Goal: Obtain resource: Obtain resource

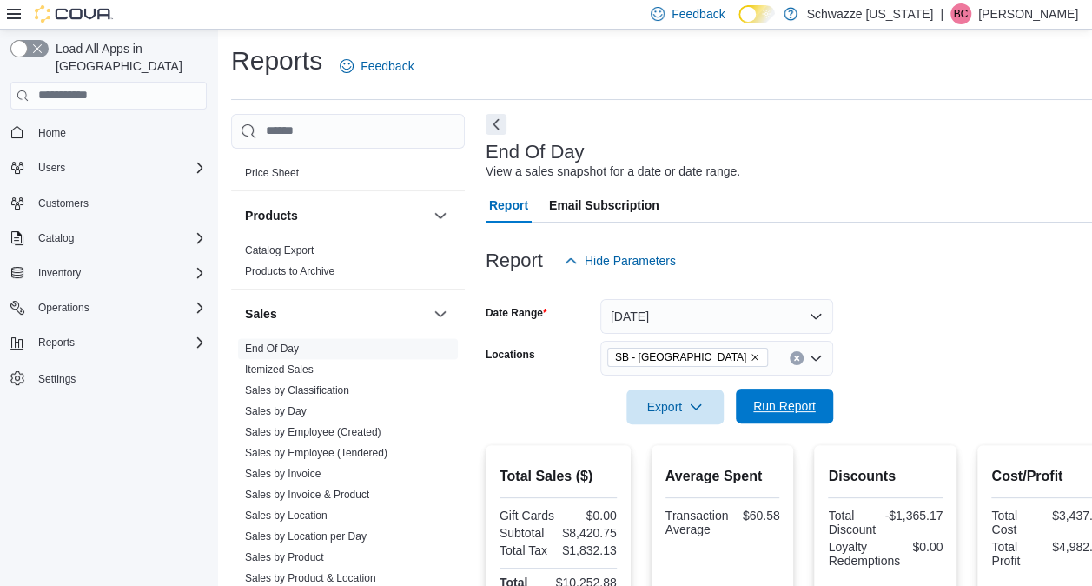
click at [787, 407] on span "Run Report" at bounding box center [784, 405] width 63 height 17
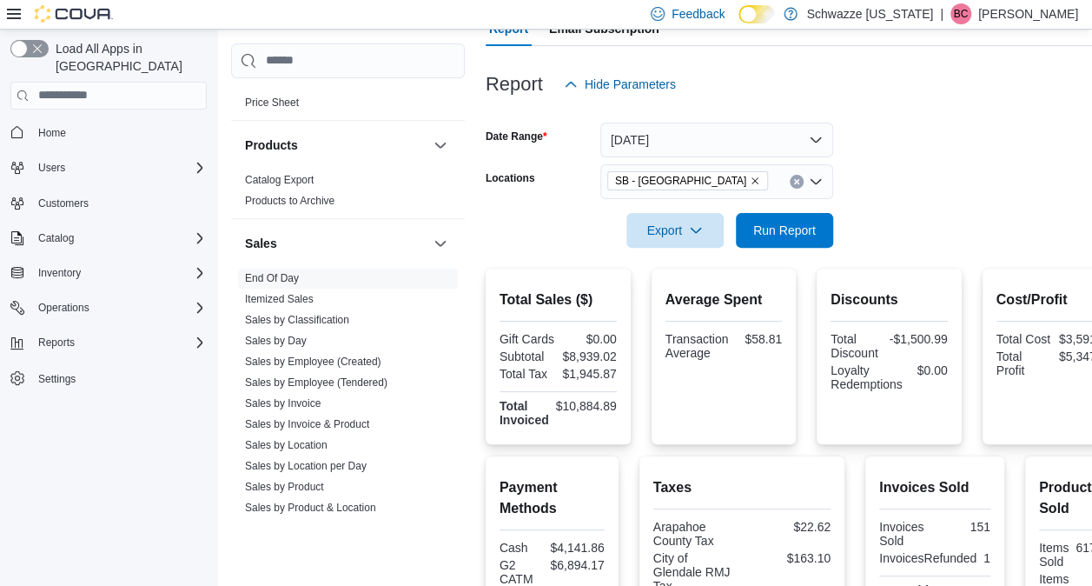
scroll to position [161, 0]
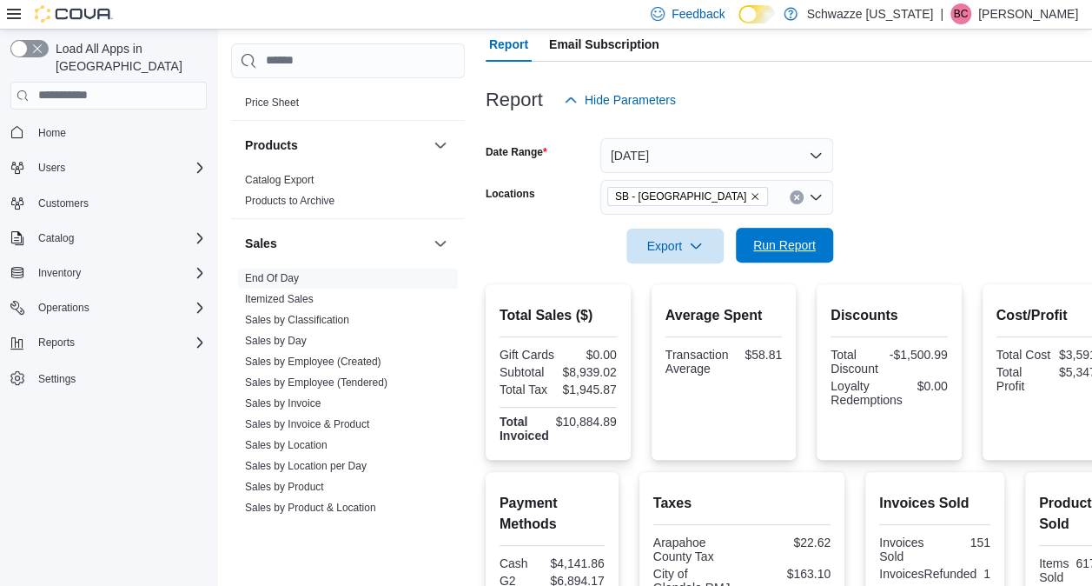
click at [787, 261] on span "Run Report" at bounding box center [784, 245] width 76 height 35
click at [816, 247] on span "Run Report" at bounding box center [784, 245] width 76 height 35
click at [759, 243] on span "Run Report" at bounding box center [784, 244] width 63 height 17
click at [680, 187] on span "SB - [GEOGRAPHIC_DATA]" at bounding box center [687, 196] width 161 height 19
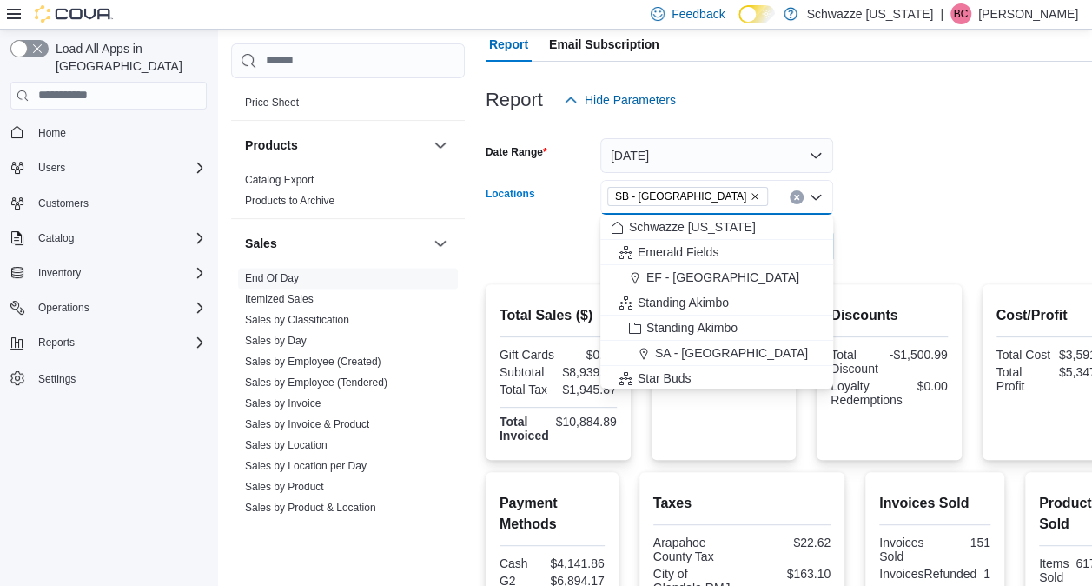
click at [750, 196] on icon "Remove SB - Glendale from selection in this group" at bounding box center [755, 196] width 10 height 10
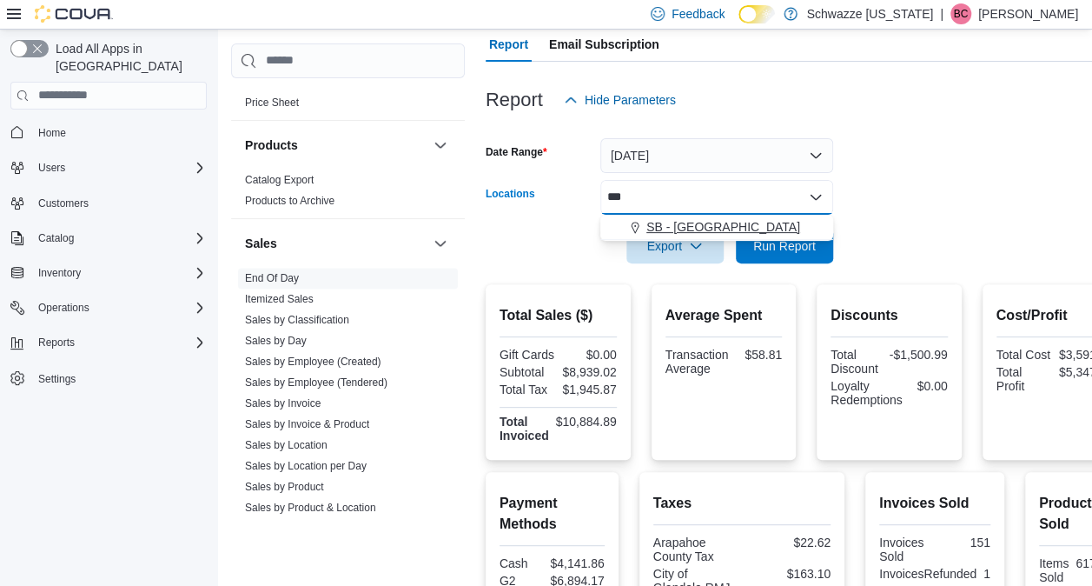
type input "***"
click at [724, 215] on button "SB - [GEOGRAPHIC_DATA]" at bounding box center [716, 227] width 233 height 25
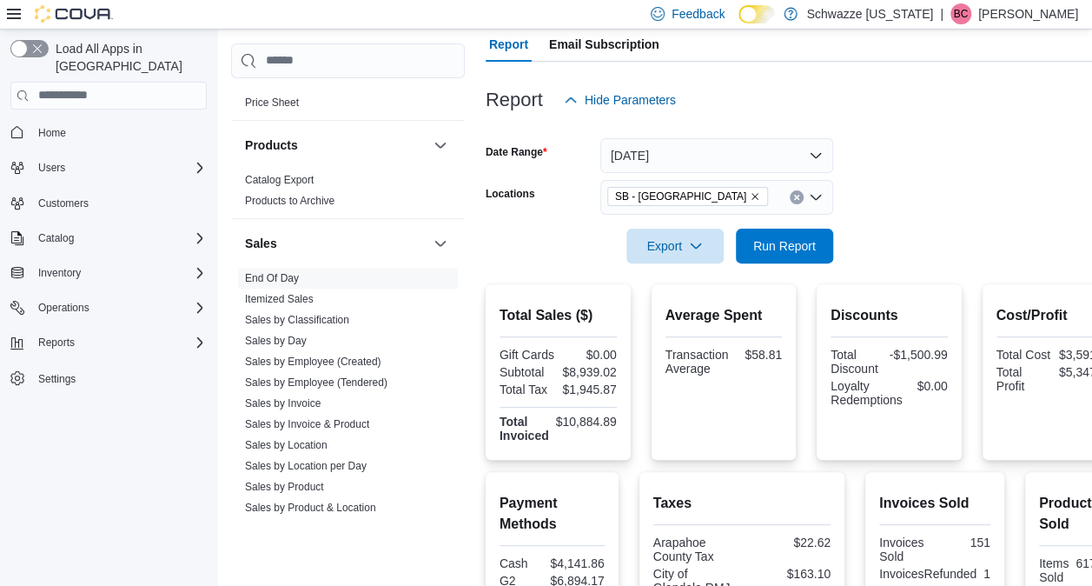
click at [930, 200] on form "Date Range [DATE] Locations SB - [GEOGRAPHIC_DATA] Export Run Report" at bounding box center [806, 190] width 641 height 146
click at [769, 235] on span "Run Report" at bounding box center [784, 245] width 76 height 35
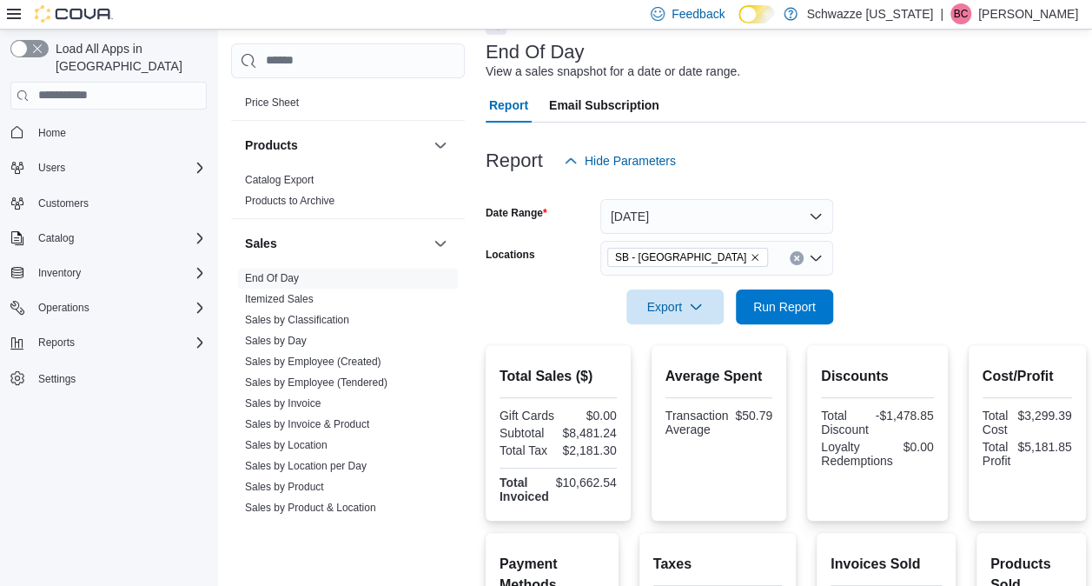
scroll to position [96, 0]
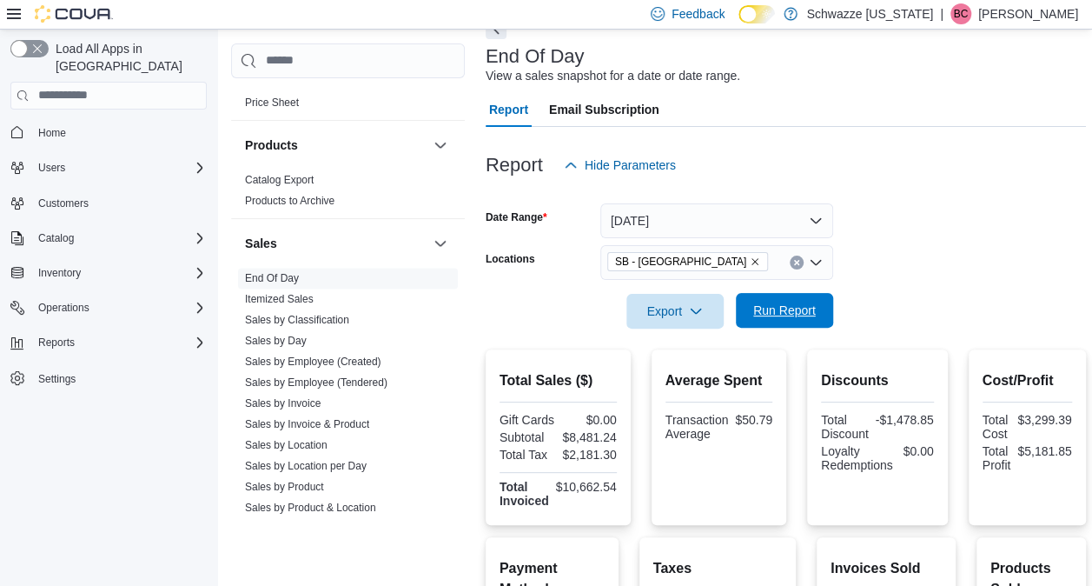
click at [757, 308] on span "Run Report" at bounding box center [784, 309] width 63 height 17
click at [750, 258] on icon "Remove SB - Federal Heights from selection in this group" at bounding box center [755, 261] width 10 height 10
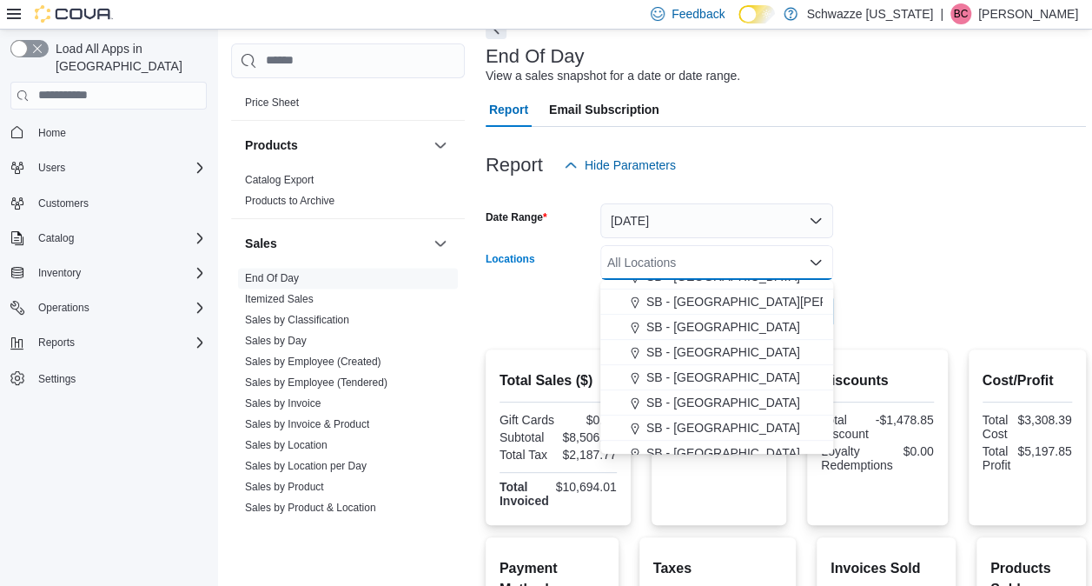
scroll to position [407, 0]
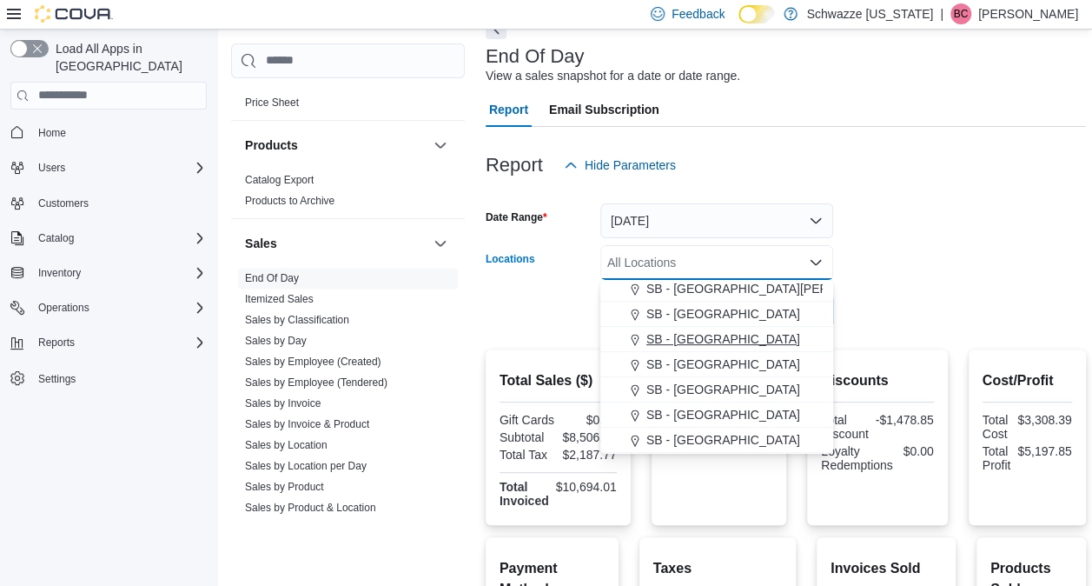
click at [683, 327] on button "SB - [GEOGRAPHIC_DATA]" at bounding box center [716, 339] width 233 height 25
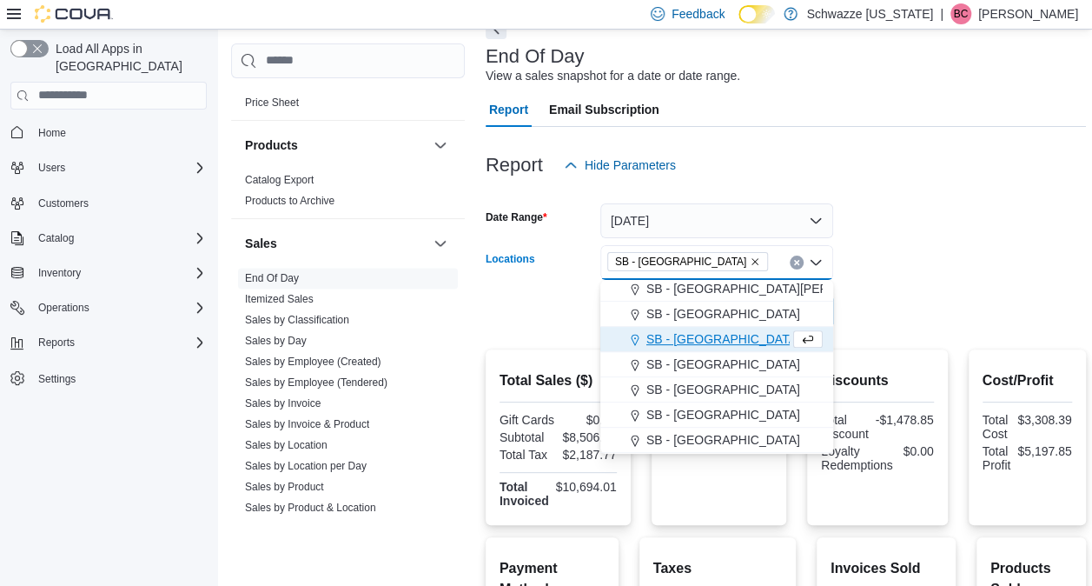
click at [882, 294] on form "Date Range [DATE] Locations [GEOGRAPHIC_DATA] - [GEOGRAPHIC_DATA] Combo box. Se…" at bounding box center [786, 255] width 600 height 146
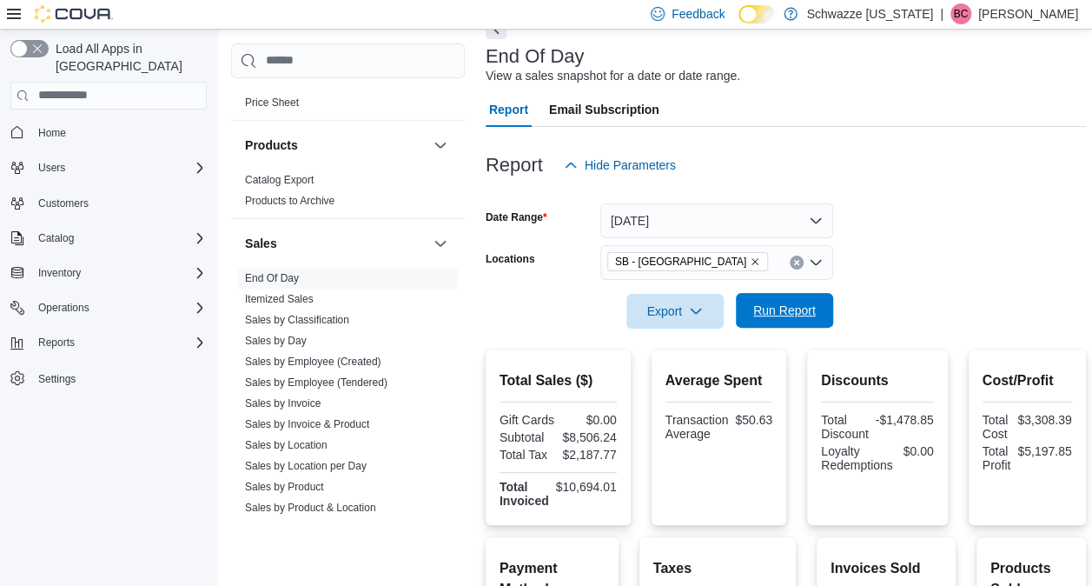
click at [766, 303] on span "Run Report" at bounding box center [784, 309] width 63 height 17
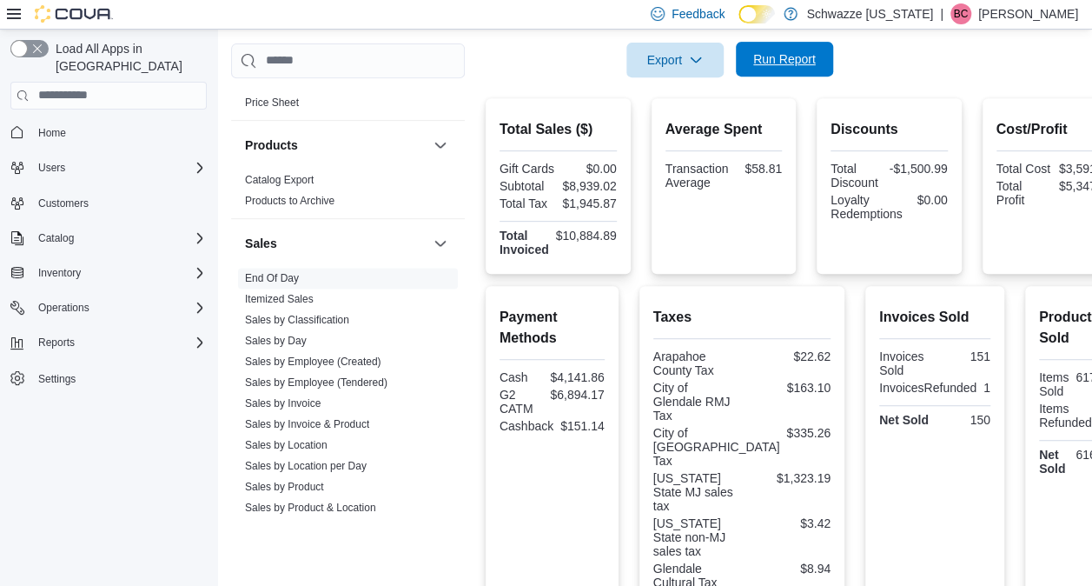
scroll to position [350, 0]
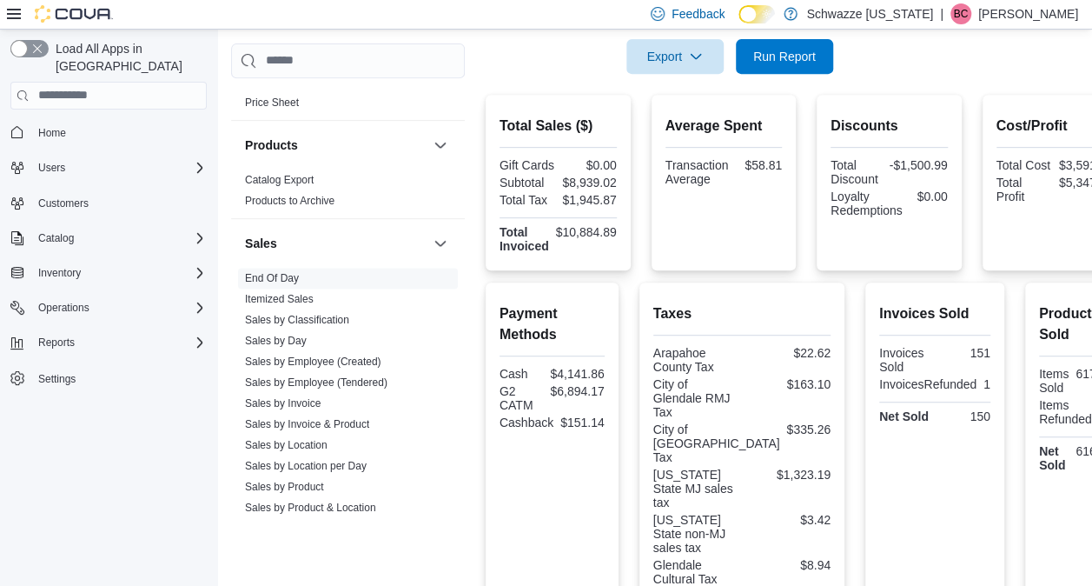
drag, startPoint x: 766, startPoint y: 303, endPoint x: 715, endPoint y: 321, distance: 54.4
click at [715, 321] on h2 "Taxes" at bounding box center [741, 313] width 177 height 21
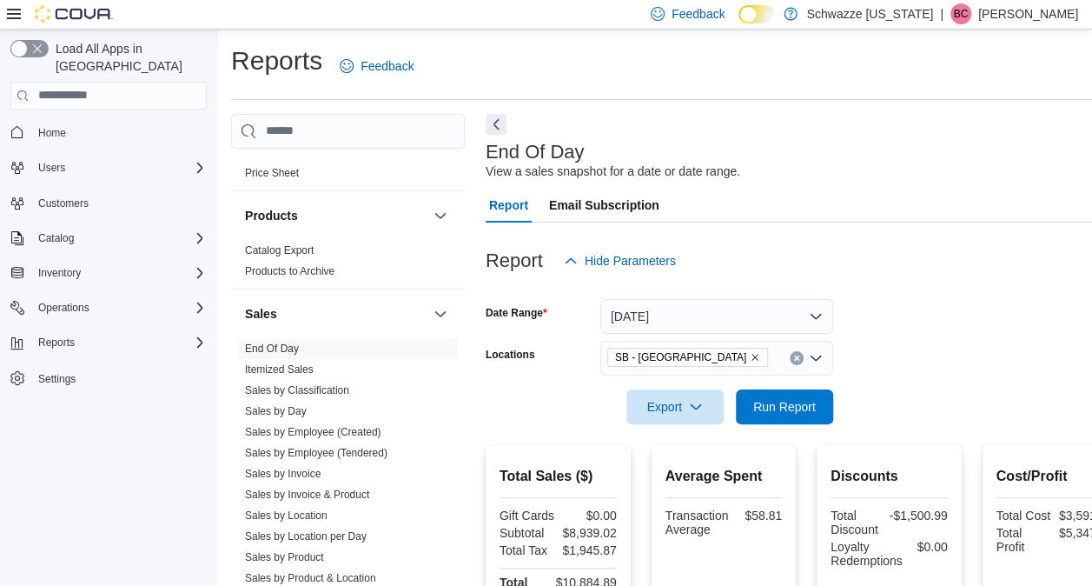
click at [750, 359] on icon "Remove SB - Glendale from selection in this group" at bounding box center [755, 357] width 10 height 10
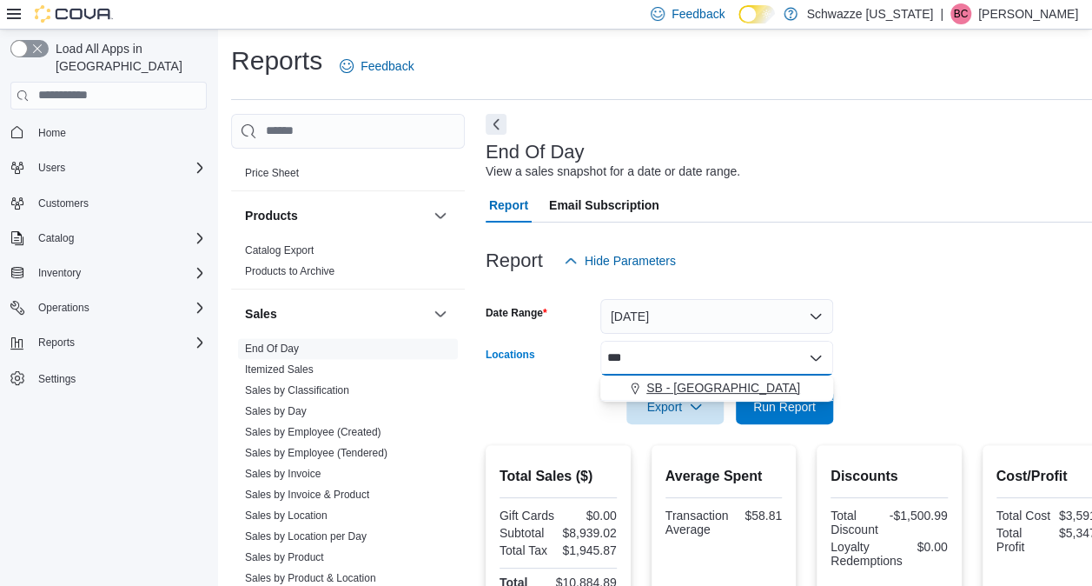
type input "***"
click at [693, 389] on span "SB - [GEOGRAPHIC_DATA]" at bounding box center [723, 387] width 154 height 17
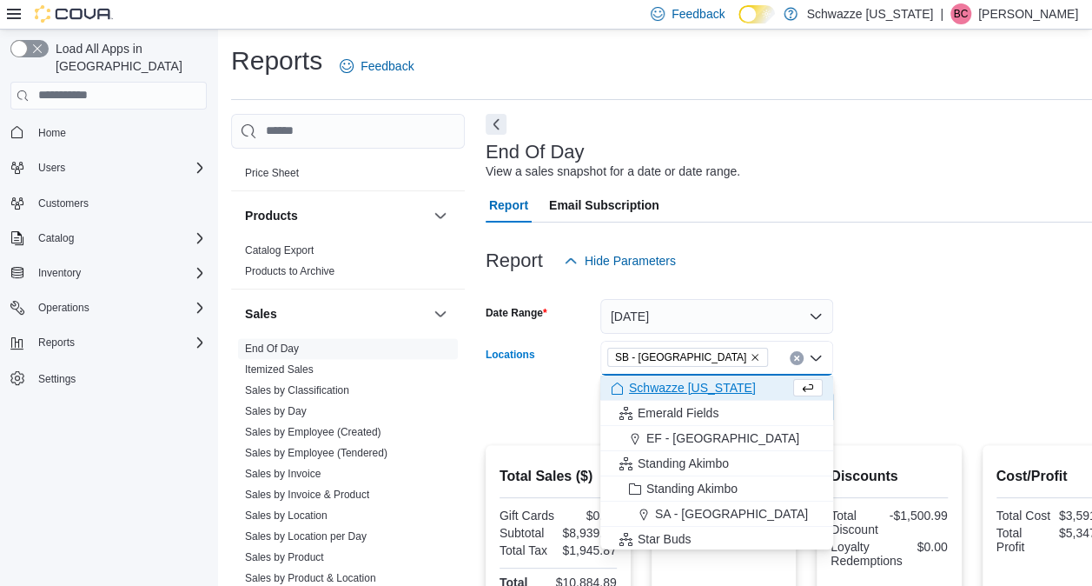
click at [921, 374] on form "Date Range [DATE] Locations SB - [GEOGRAPHIC_DATA] Combo box. Selected. SB - [G…" at bounding box center [806, 351] width 641 height 146
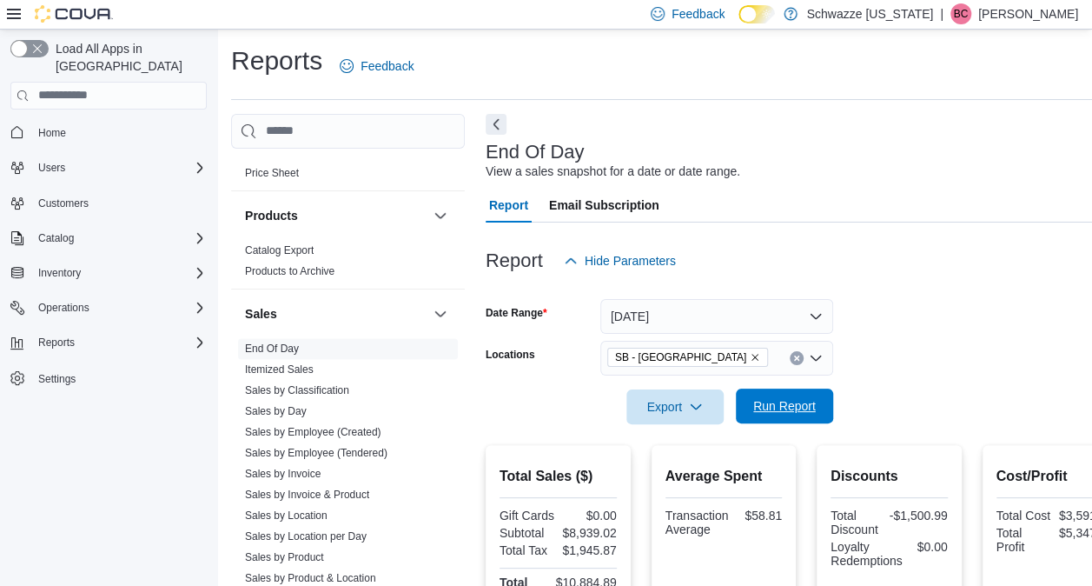
click at [815, 400] on span "Run Report" at bounding box center [784, 405] width 63 height 17
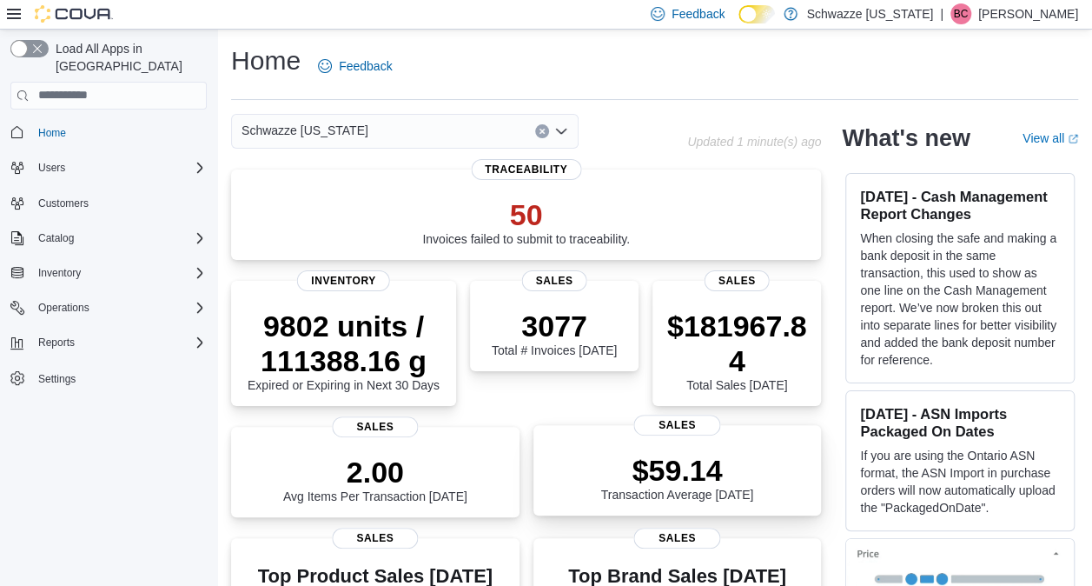
click at [646, 486] on p "$59.14" at bounding box center [677, 470] width 153 height 35
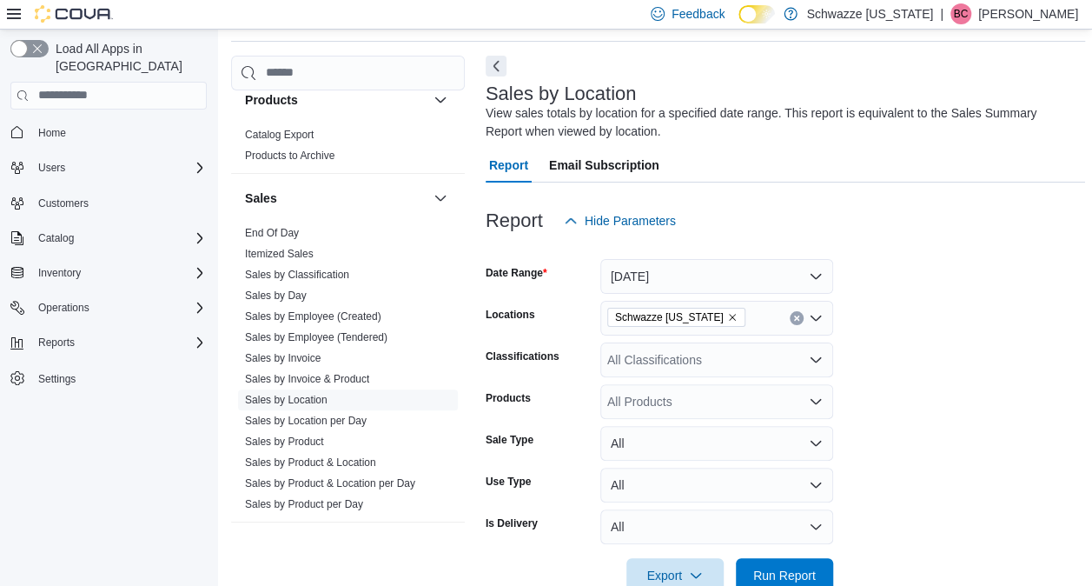
scroll to position [1128, 0]
click at [321, 414] on link "Sales by Location per Day" at bounding box center [306, 420] width 122 height 12
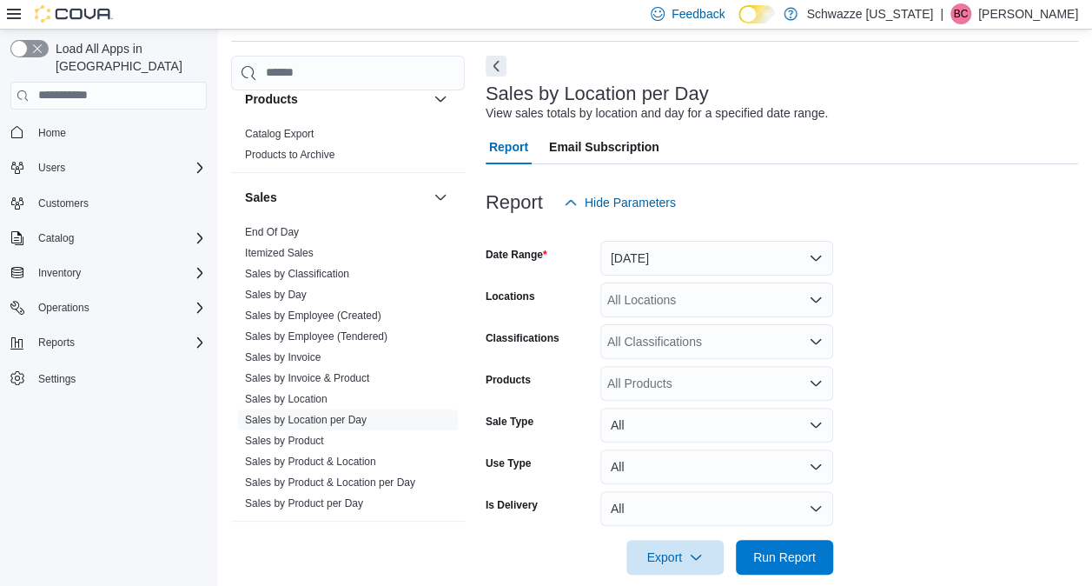
scroll to position [40, 0]
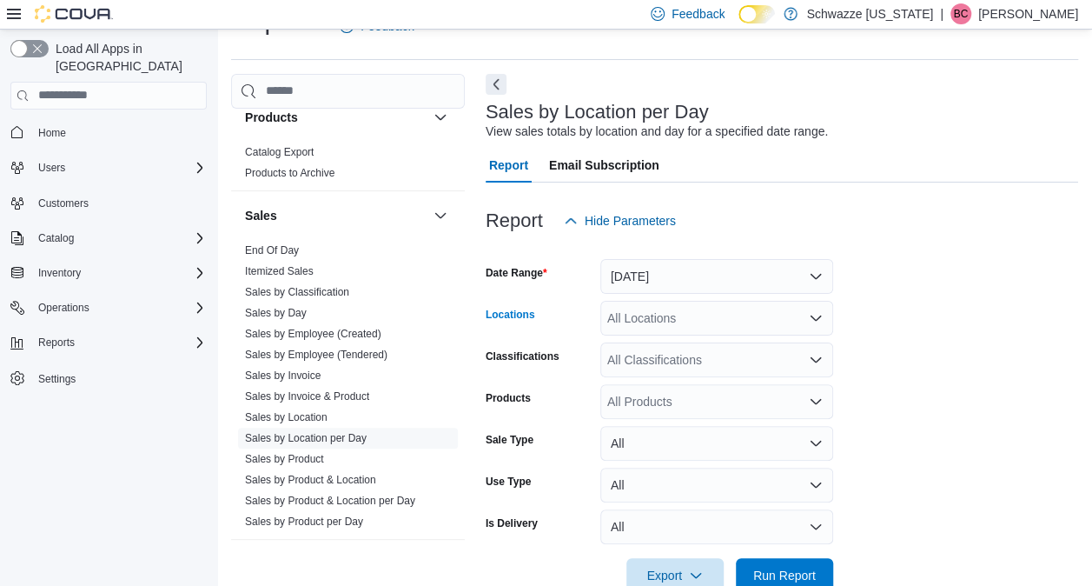
click at [677, 311] on div "All Locations" at bounding box center [716, 318] width 233 height 35
click at [647, 273] on button "Yesterday" at bounding box center [716, 276] width 233 height 35
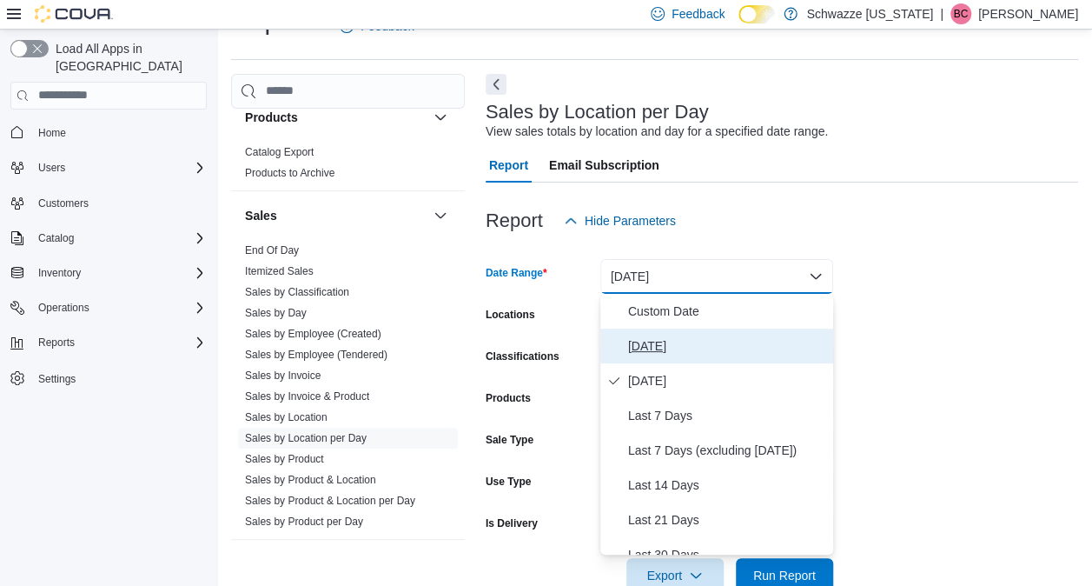
click at [657, 342] on span "[DATE]" at bounding box center [727, 345] width 198 height 21
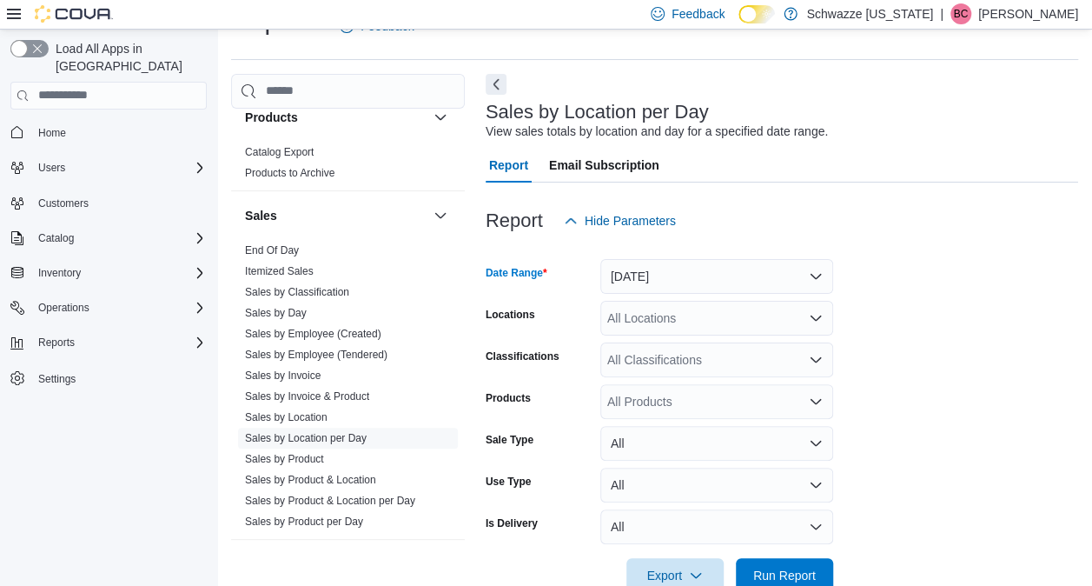
click at [668, 325] on div "All Locations" at bounding box center [716, 318] width 233 height 35
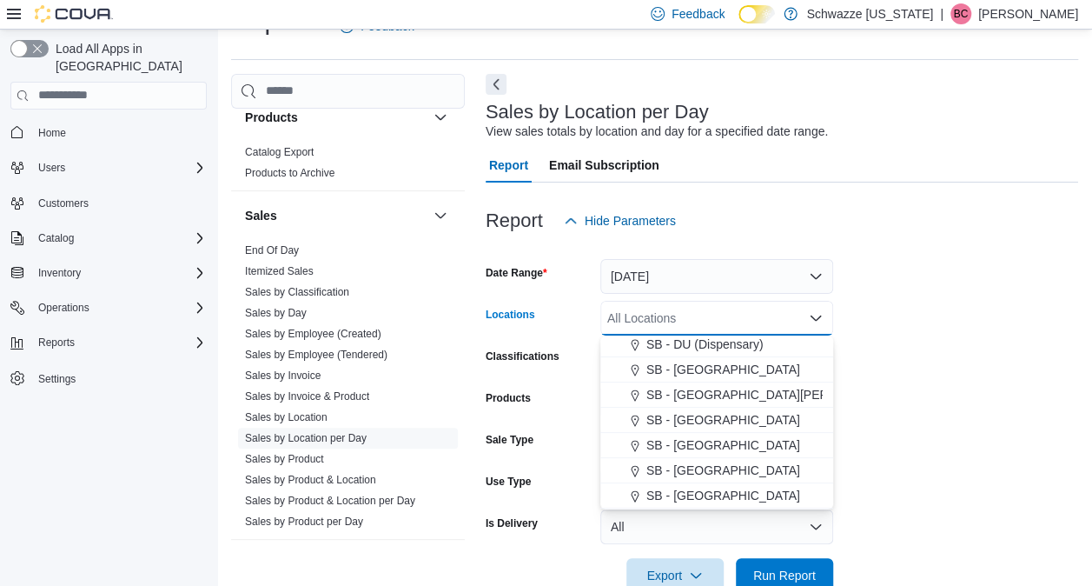
scroll to position [363, 0]
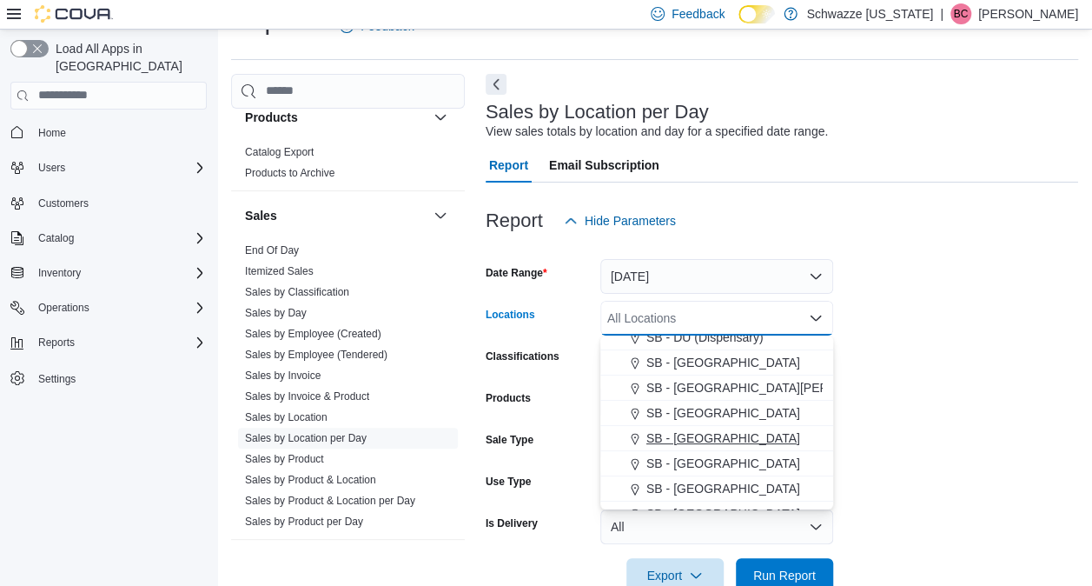
click at [706, 427] on button "SB - [GEOGRAPHIC_DATA]" at bounding box center [716, 438] width 233 height 25
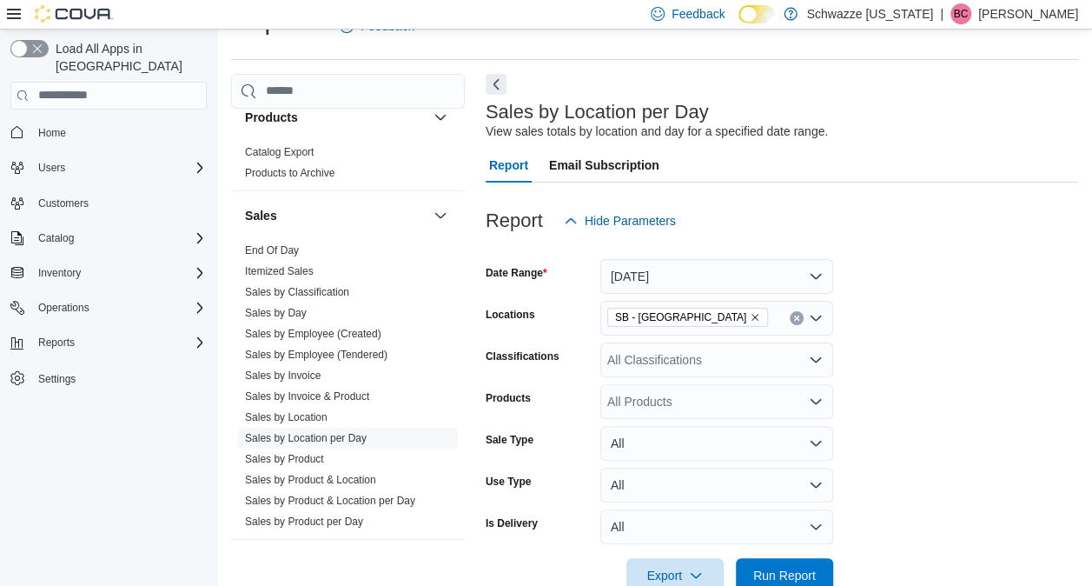
click at [936, 408] on form "Date Range Today Locations SB - Glendale Classifications All Classifications Pr…" at bounding box center [782, 415] width 592 height 354
click at [682, 575] on span "Export" at bounding box center [675, 574] width 76 height 35
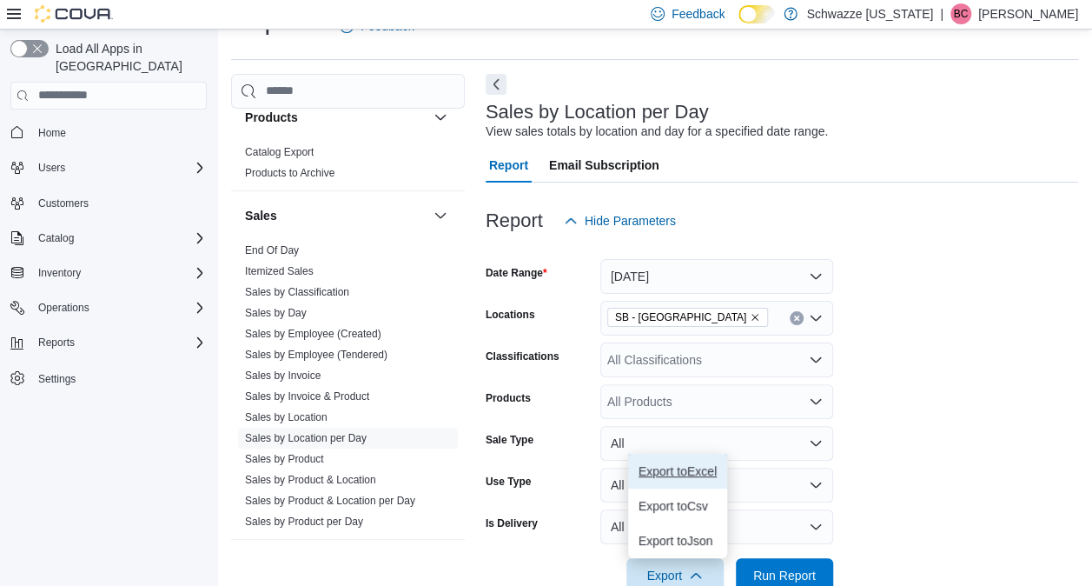
click at [694, 469] on span "Export to Excel" at bounding box center [677, 471] width 78 height 14
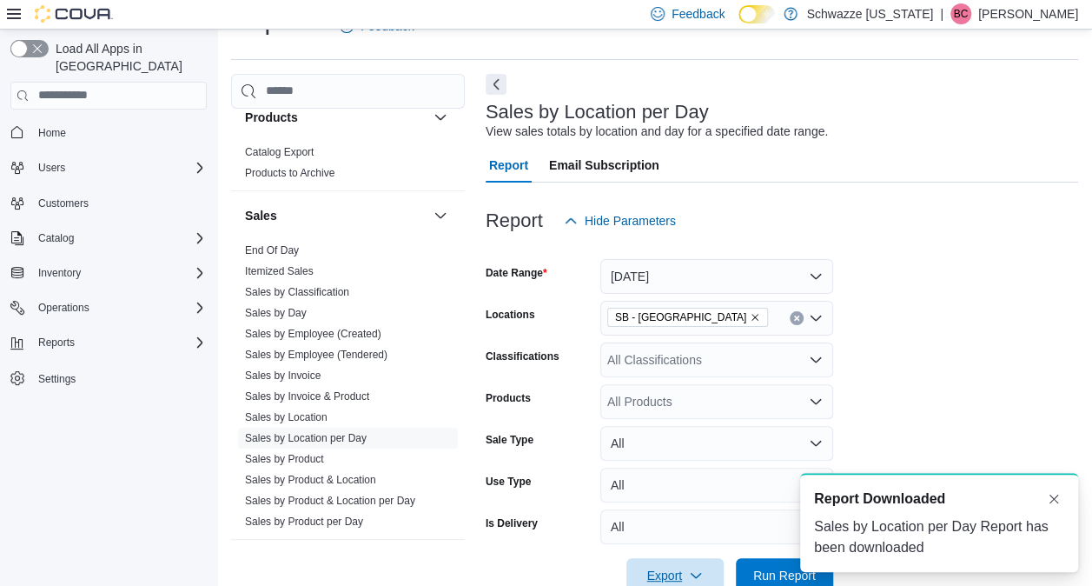
scroll to position [0, 0]
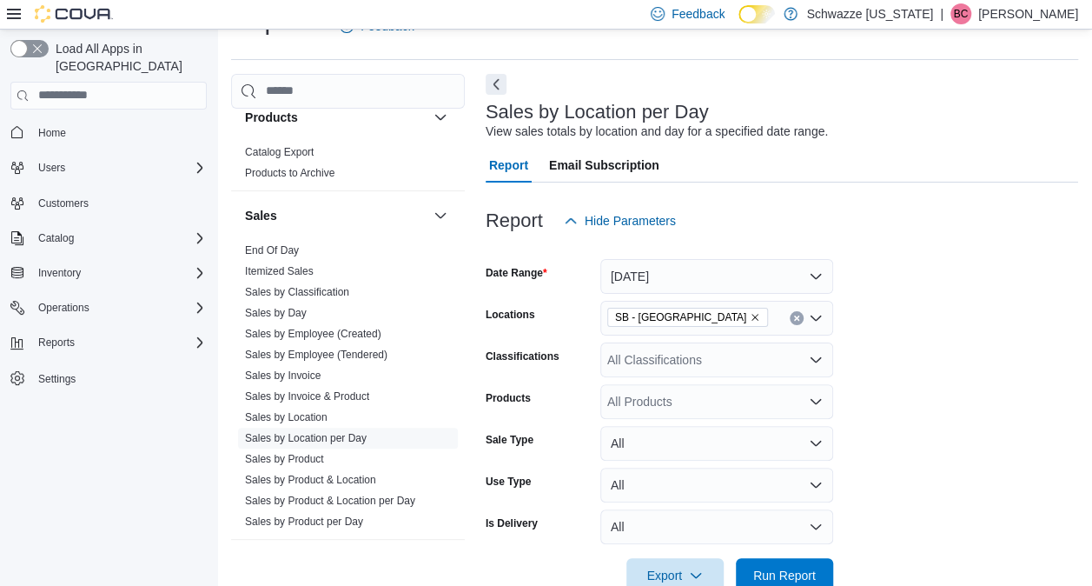
click at [750, 318] on icon "Remove SB - Glendale from selection in this group" at bounding box center [755, 317] width 10 height 10
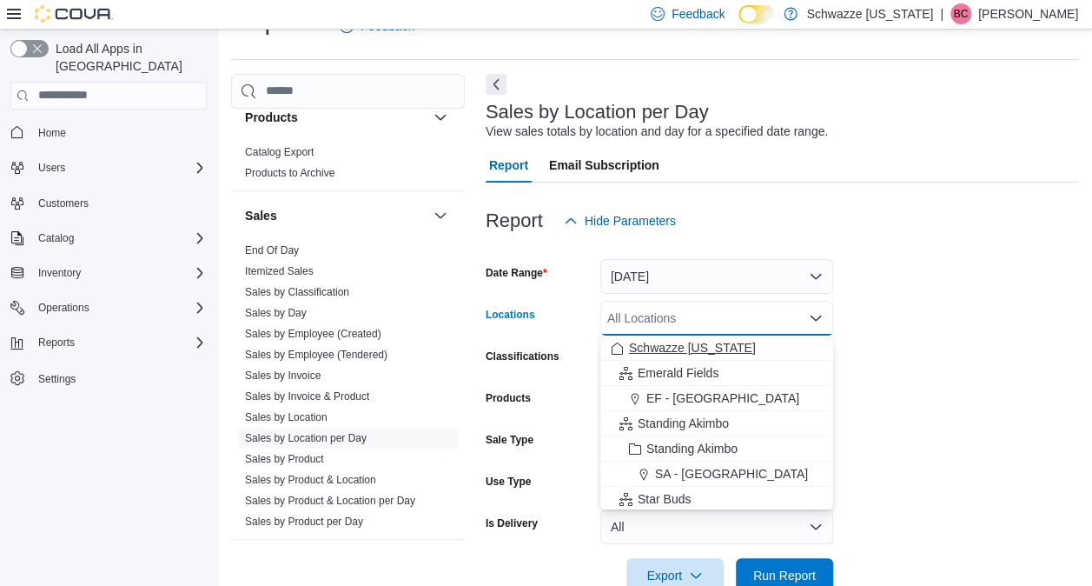
click at [668, 349] on span "Schwazze [US_STATE]" at bounding box center [692, 347] width 127 height 17
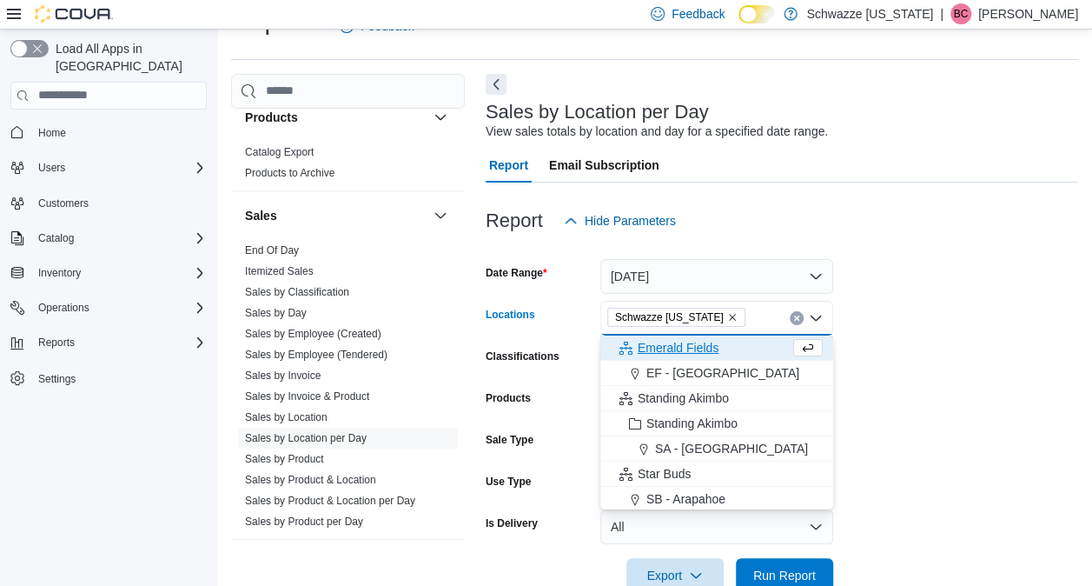
click at [909, 347] on form "Date Range Today Locations Schwazze Colorado Combo box. Selected. Schwazze Colo…" at bounding box center [782, 415] width 592 height 354
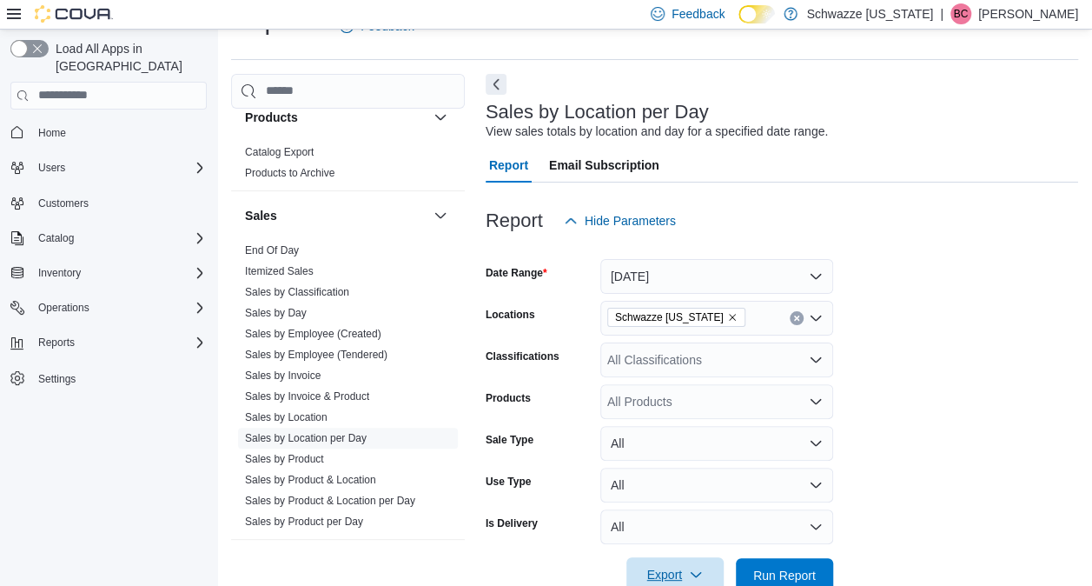
click at [697, 561] on span "Export" at bounding box center [675, 574] width 76 height 35
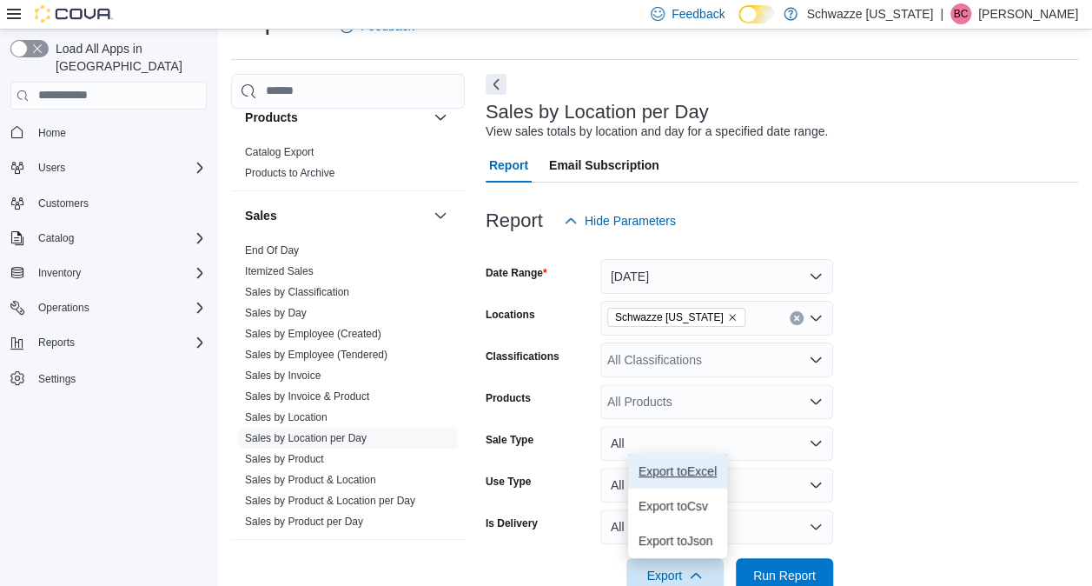
click at [708, 471] on span "Export to Excel" at bounding box center [677, 471] width 78 height 14
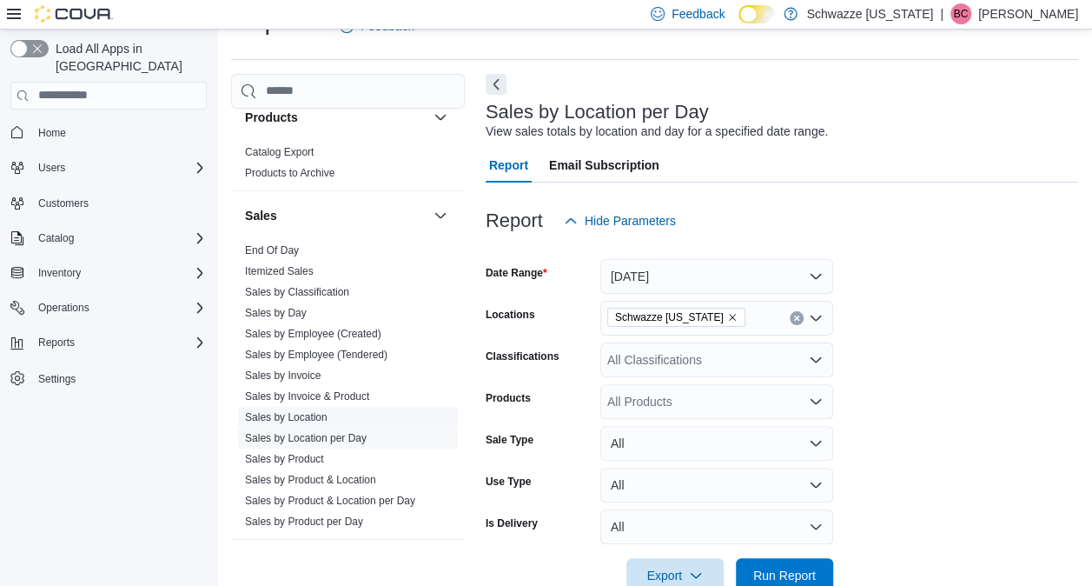
click at [305, 413] on link "Sales by Location" at bounding box center [286, 417] width 83 height 12
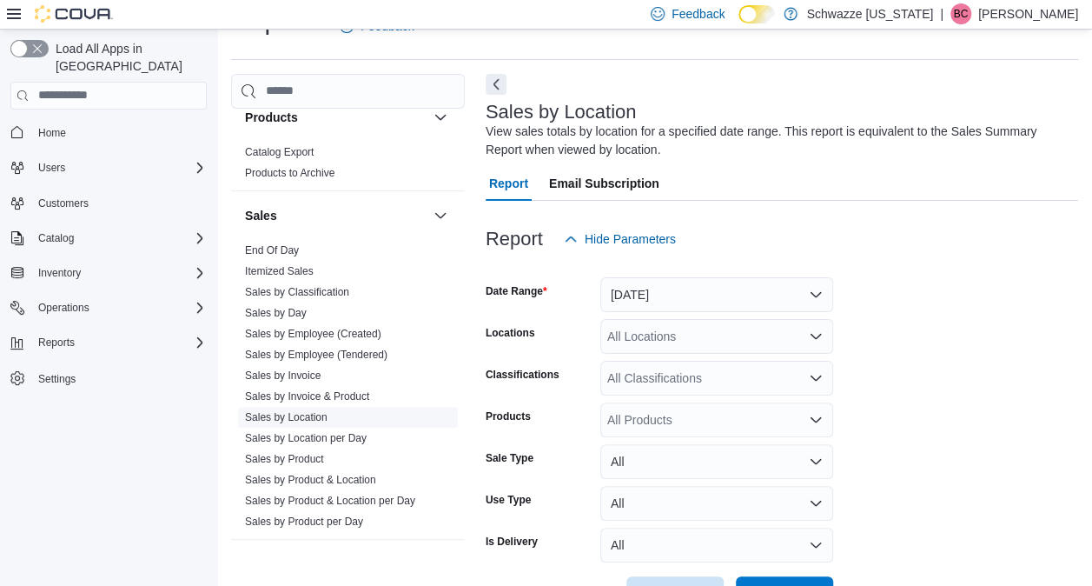
scroll to position [58, 0]
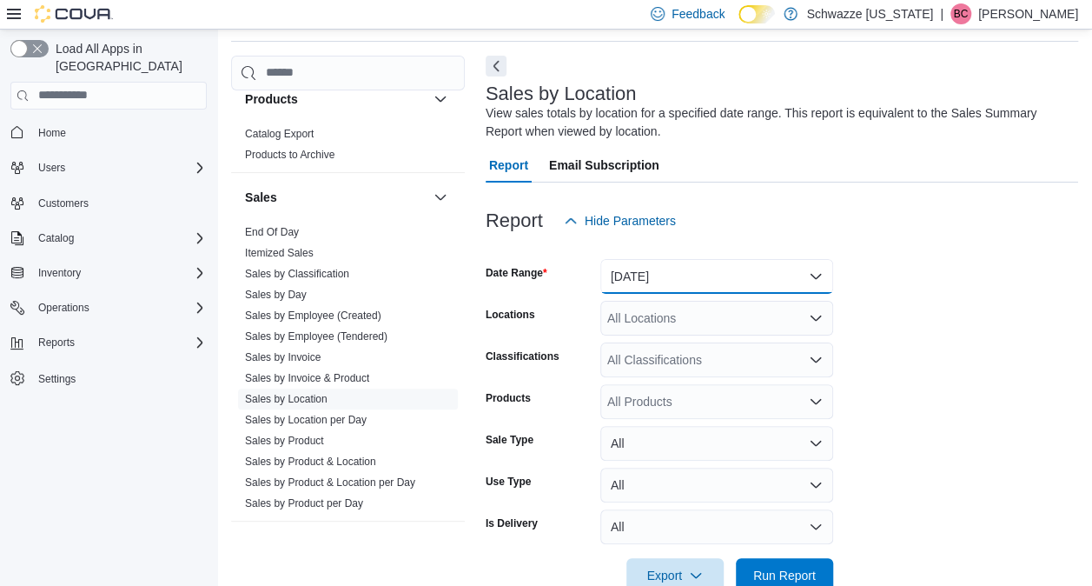
click at [661, 282] on button "Yesterday" at bounding box center [716, 276] width 233 height 35
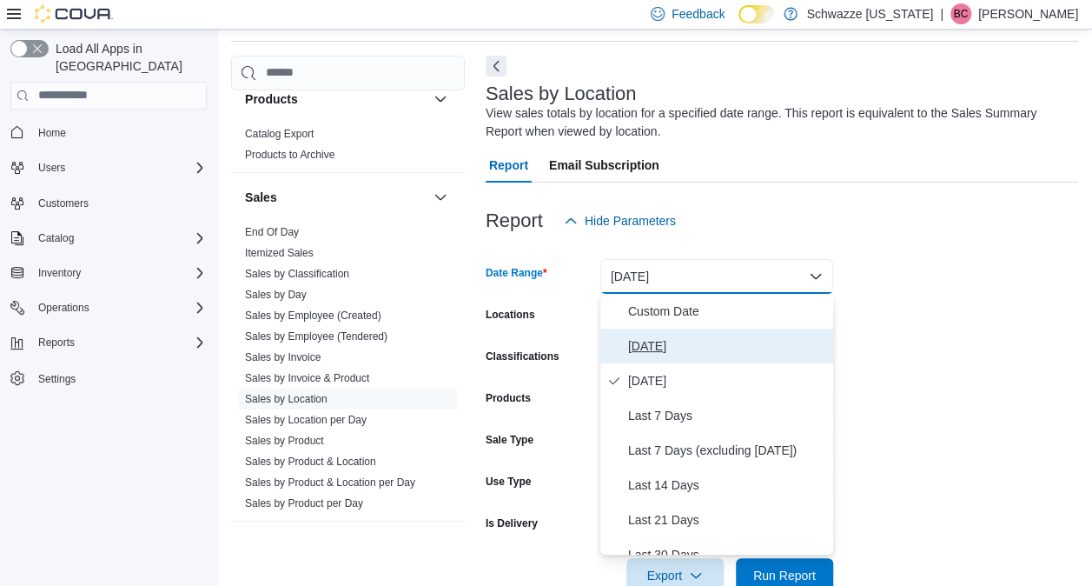
click at [651, 335] on span "[DATE]" at bounding box center [727, 345] width 198 height 21
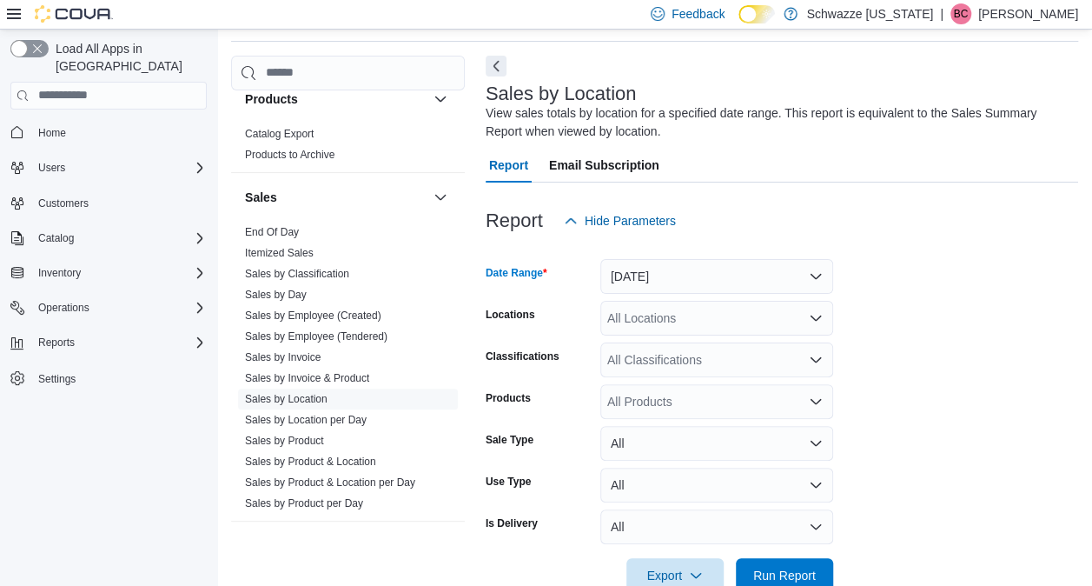
click at [704, 327] on div "All Locations" at bounding box center [716, 318] width 233 height 35
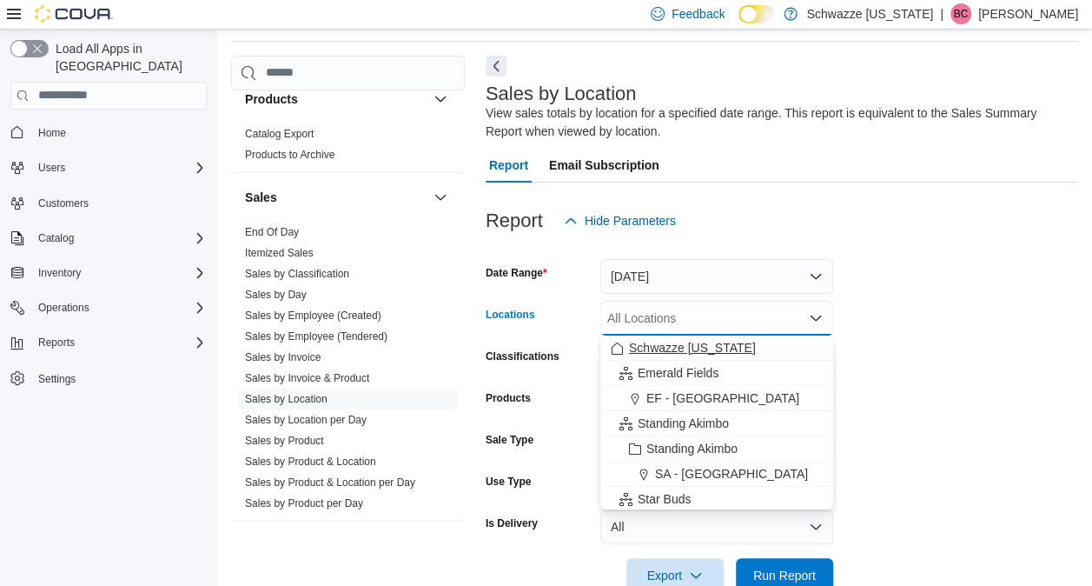
click at [677, 344] on span "Schwazze [US_STATE]" at bounding box center [692, 347] width 127 height 17
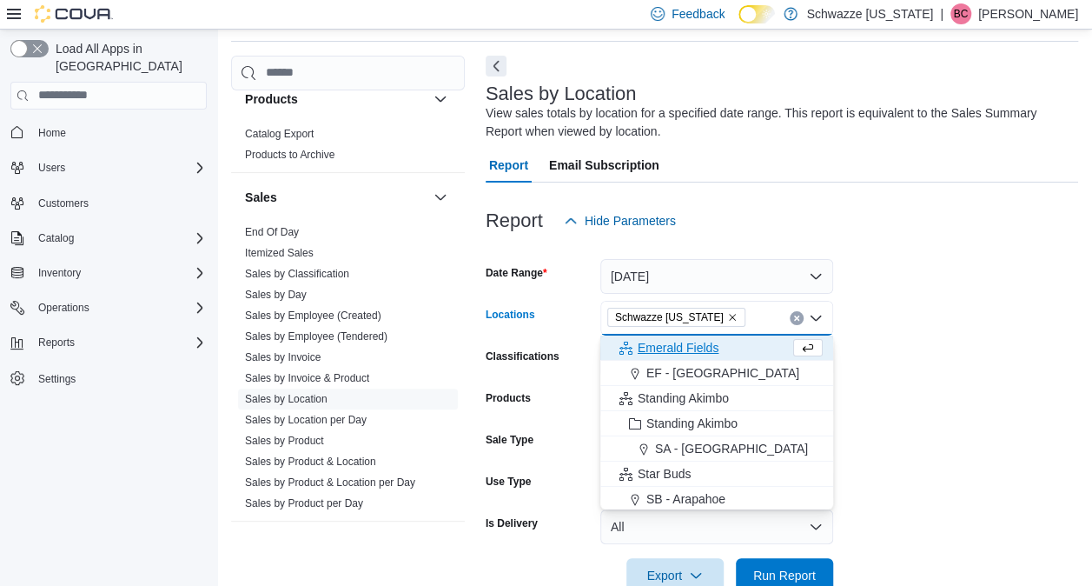
click at [933, 386] on form "Date Range Today Locations Schwazze Colorado Combo box. Selected. Schwazze Colo…" at bounding box center [782, 415] width 592 height 354
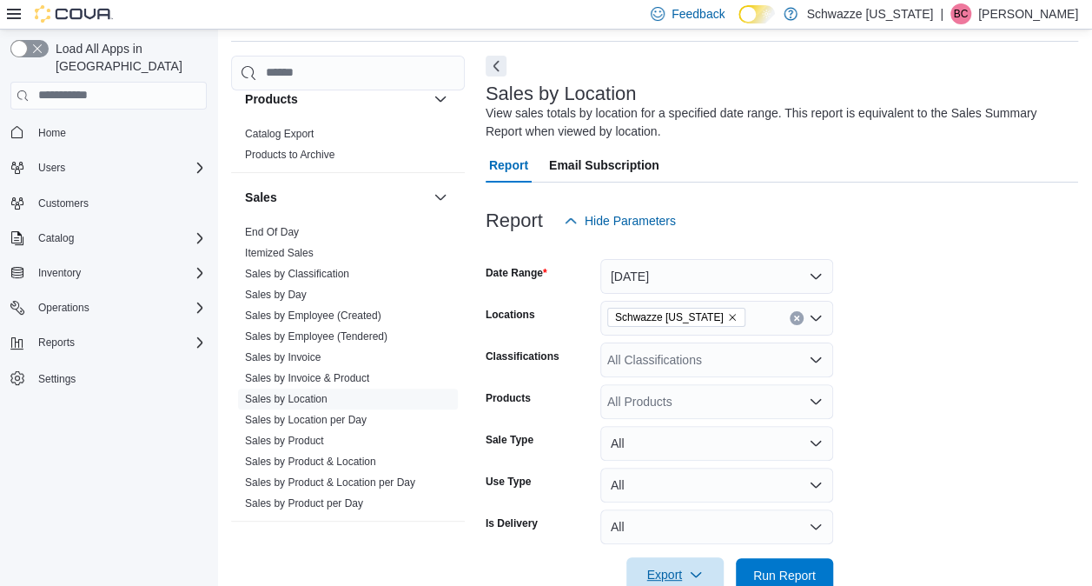
click at [679, 568] on span "Export" at bounding box center [675, 574] width 76 height 35
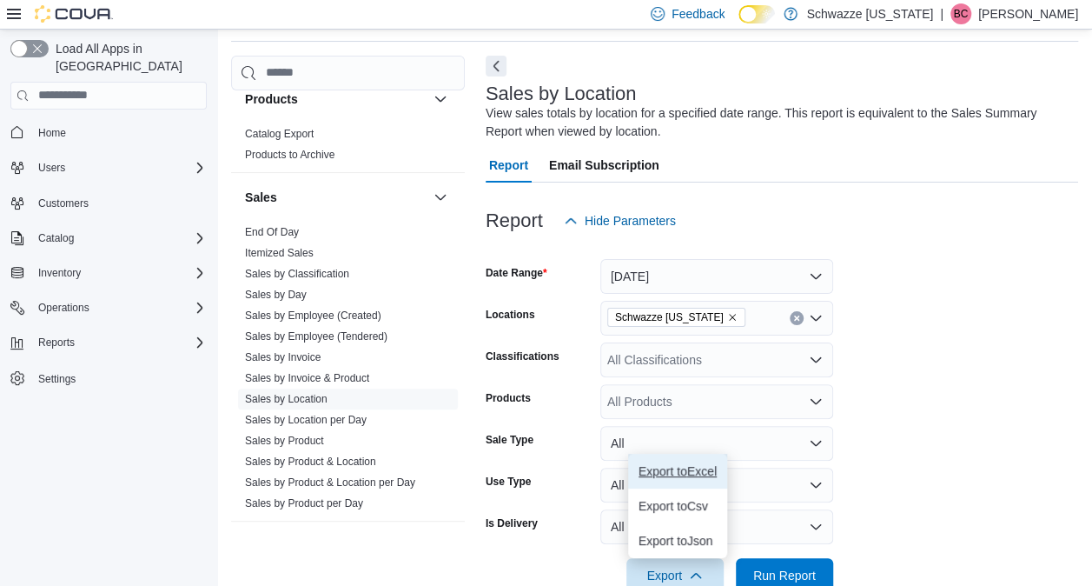
click at [702, 464] on span "Export to Excel" at bounding box center [677, 471] width 78 height 14
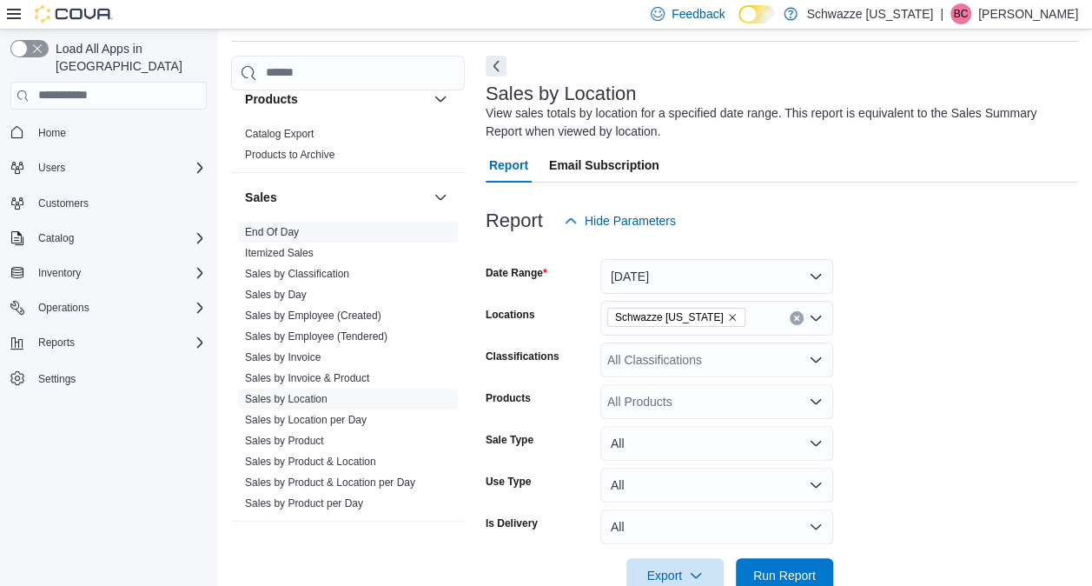
click at [281, 229] on link "End Of Day" at bounding box center [272, 232] width 54 height 12
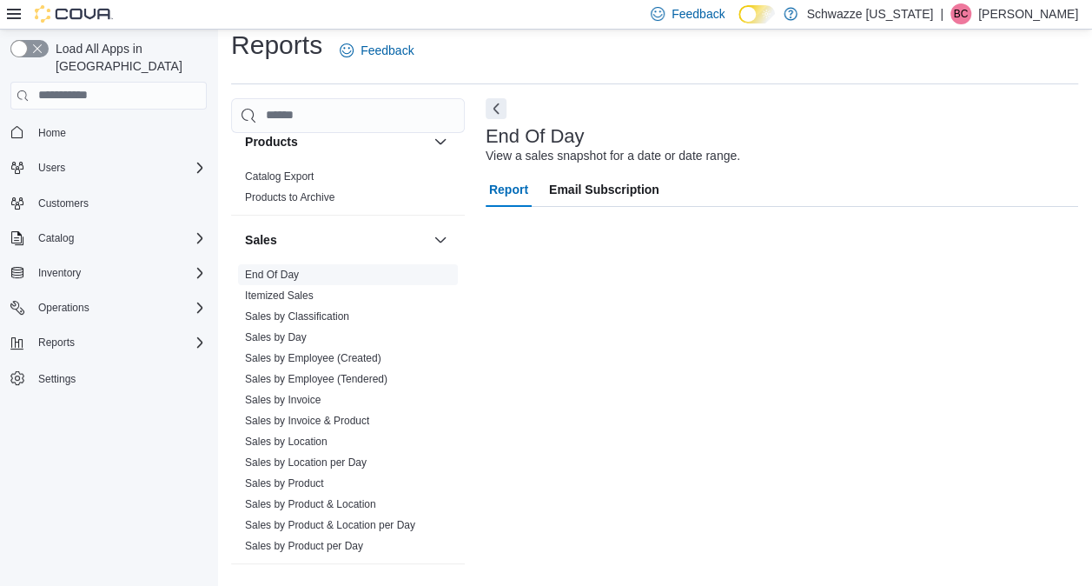
scroll to position [16, 0]
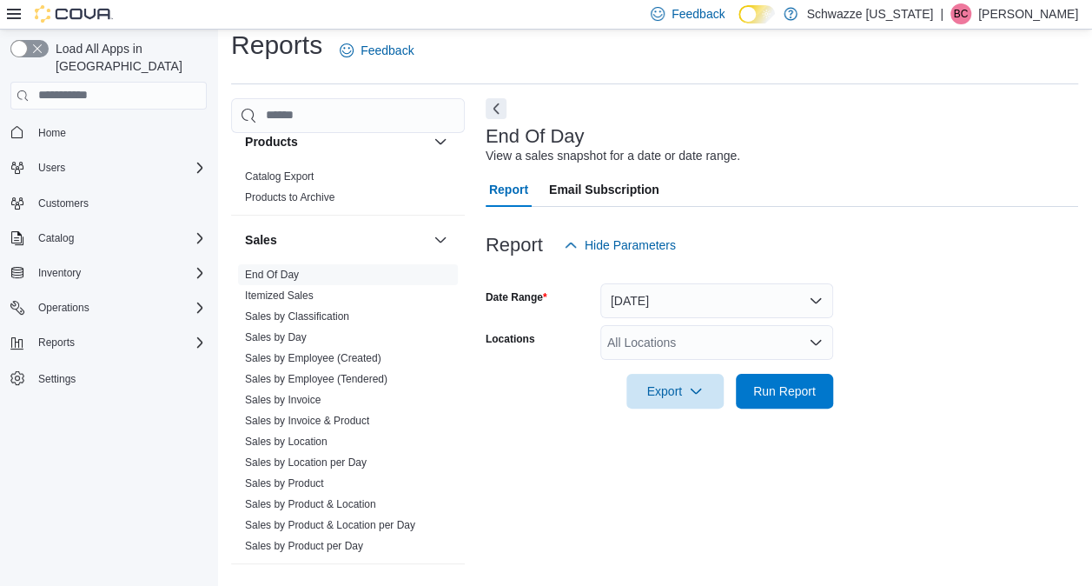
click at [637, 337] on div "All Locations" at bounding box center [716, 342] width 233 height 35
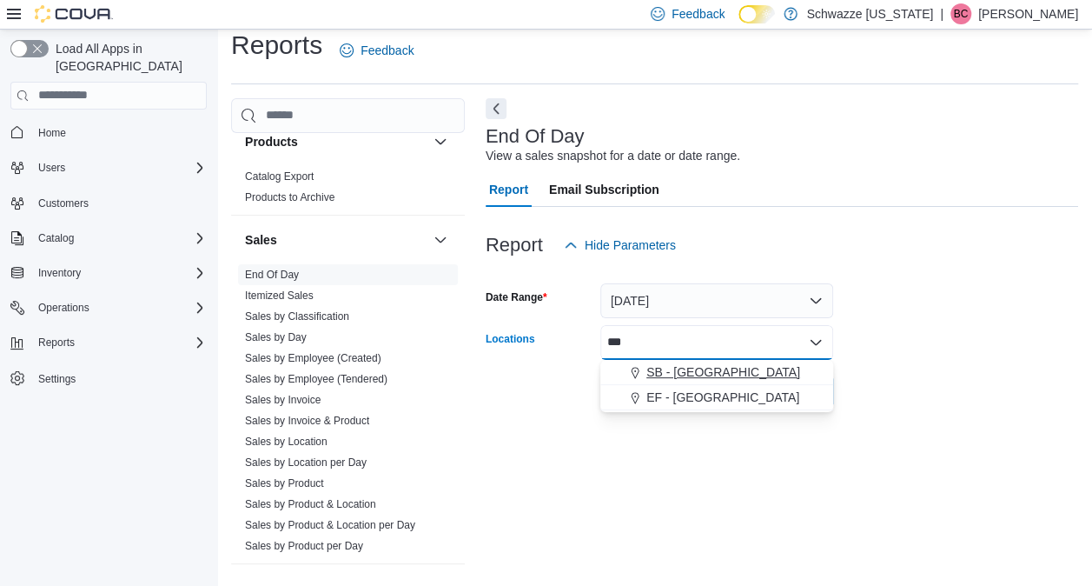
type input "***"
click at [651, 373] on span "SB - [GEOGRAPHIC_DATA]" at bounding box center [723, 371] width 154 height 17
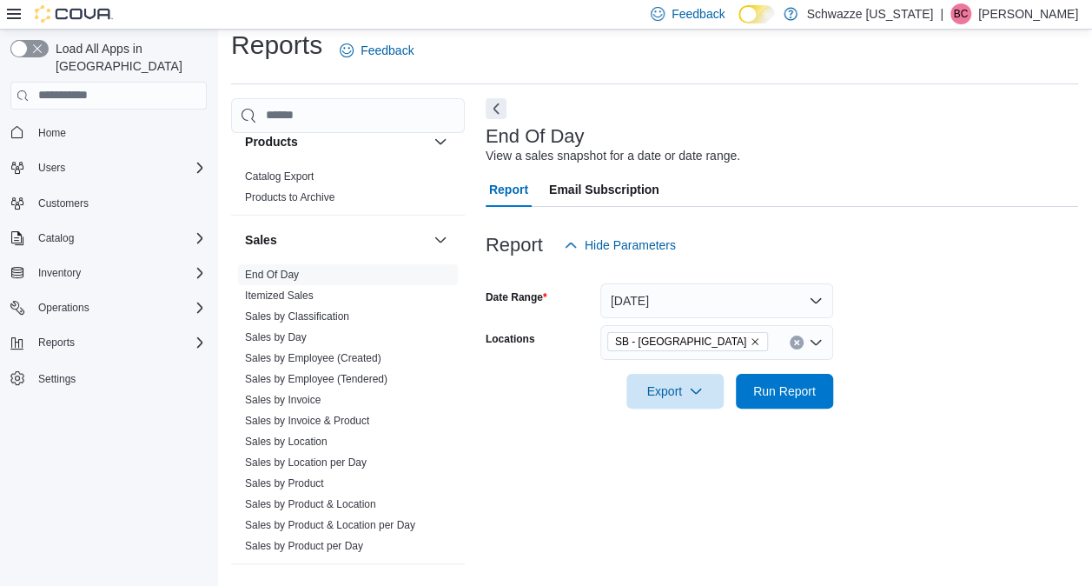
click at [858, 347] on form "Date Range Today Locations SB - Glendale Export Run Report" at bounding box center [782, 335] width 592 height 146
click at [724, 387] on div "Export" at bounding box center [679, 391] width 106 height 35
click at [768, 389] on span "Run Report" at bounding box center [784, 389] width 63 height 17
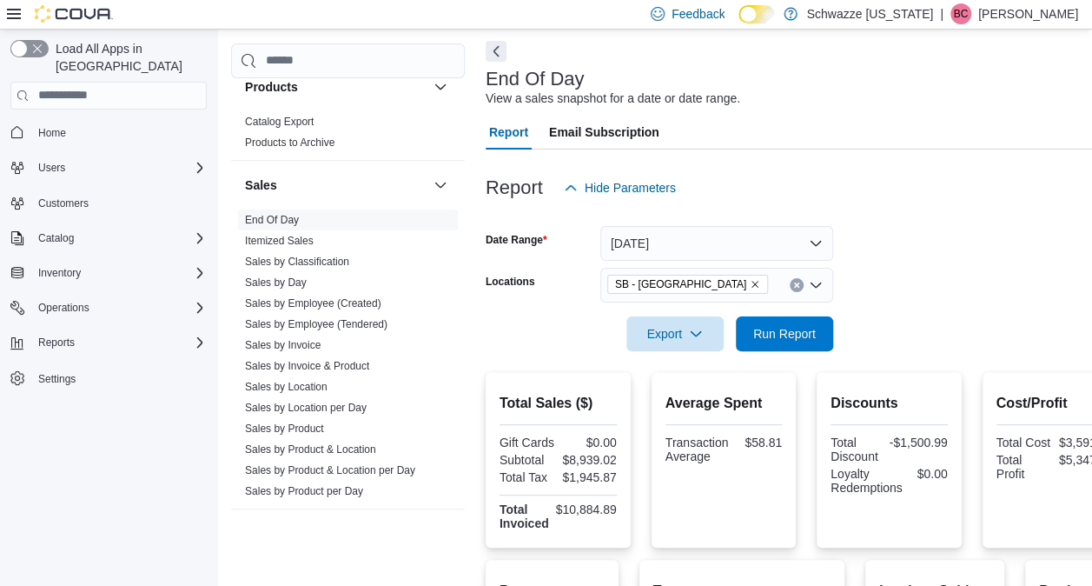
scroll to position [28, 0]
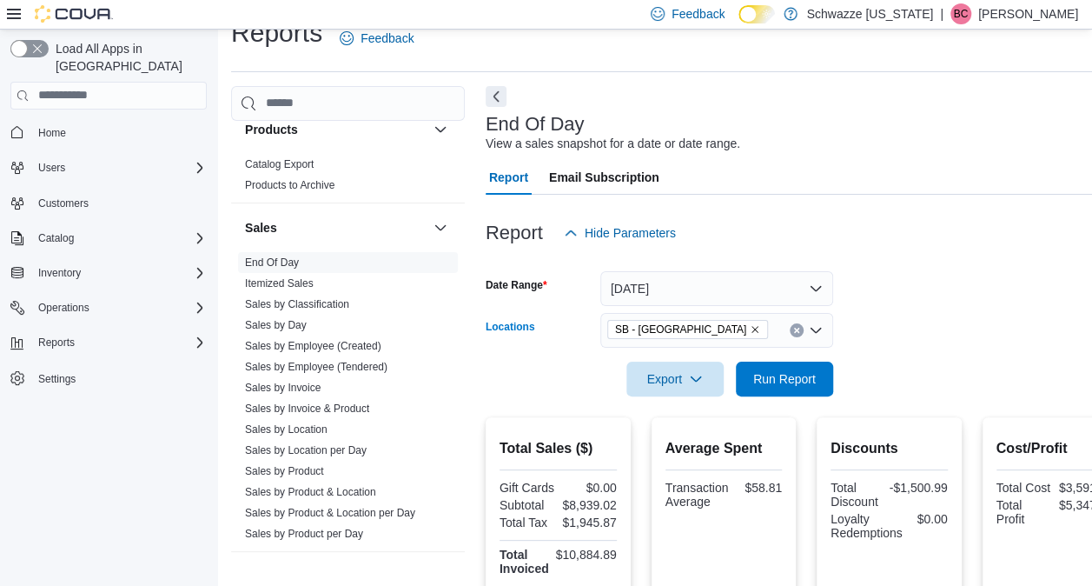
click at [750, 324] on icon "Remove SB - Glendale from selection in this group" at bounding box center [755, 329] width 10 height 10
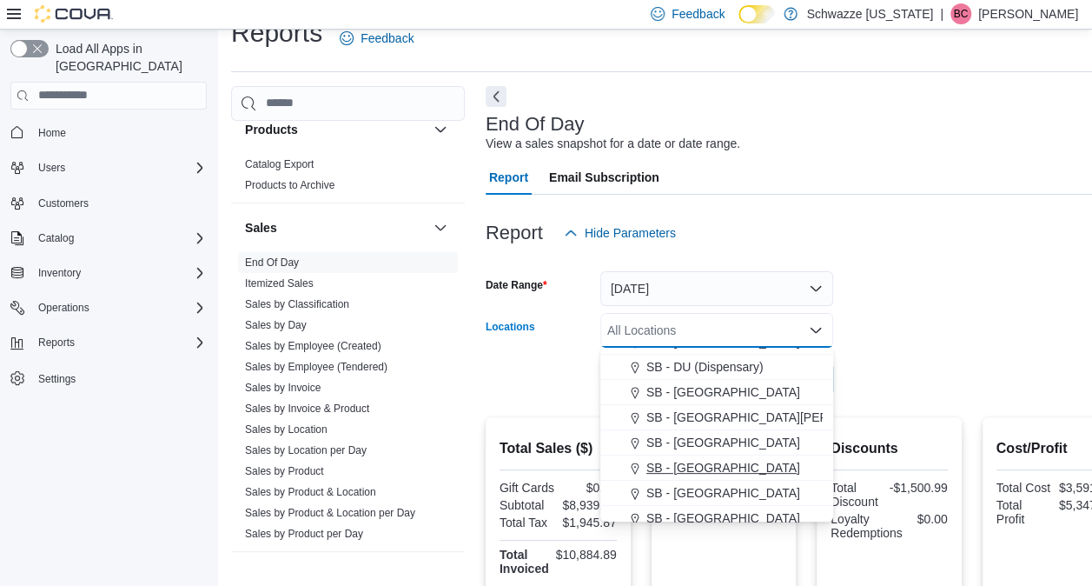
scroll to position [345, 0]
click at [704, 391] on span "SB - [GEOGRAPHIC_DATA]" at bounding box center [723, 392] width 154 height 17
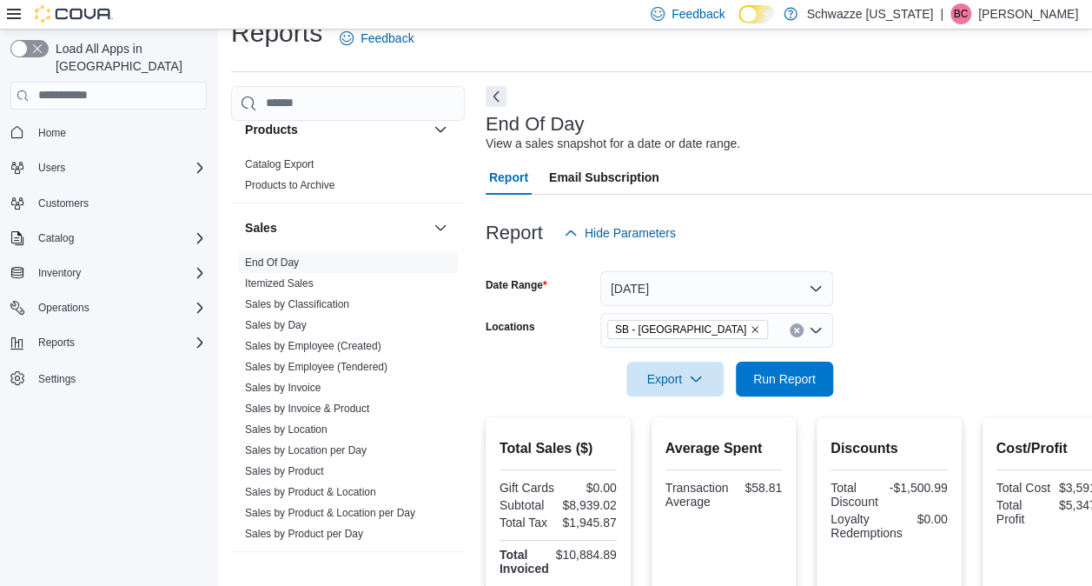
click at [936, 346] on form "Date Range [DATE] Locations SB - [GEOGRAPHIC_DATA] Export Run Report" at bounding box center [806, 323] width 641 height 146
click at [767, 371] on span "Run Report" at bounding box center [784, 377] width 63 height 17
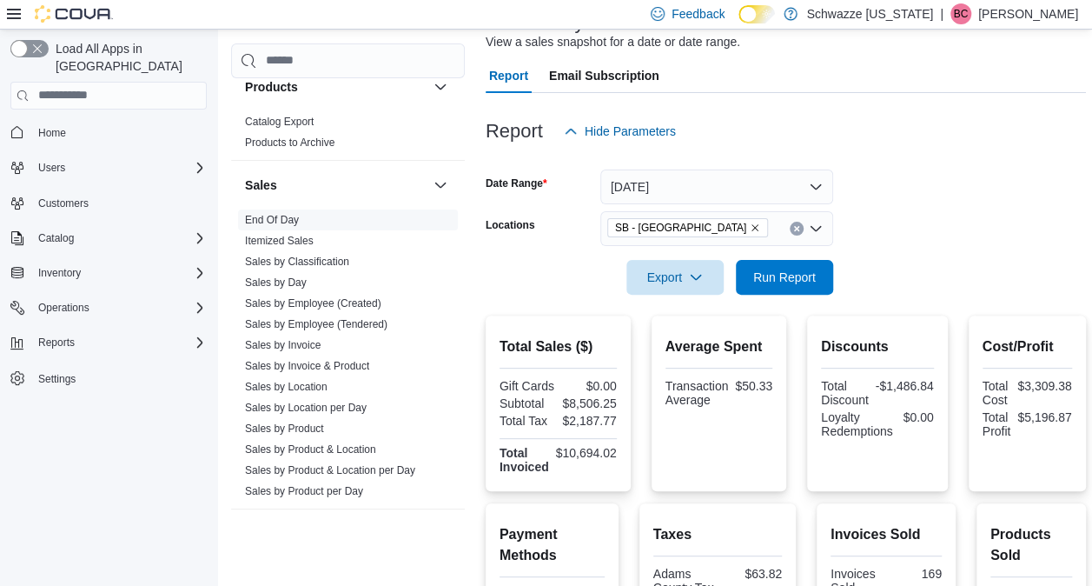
scroll to position [124, 0]
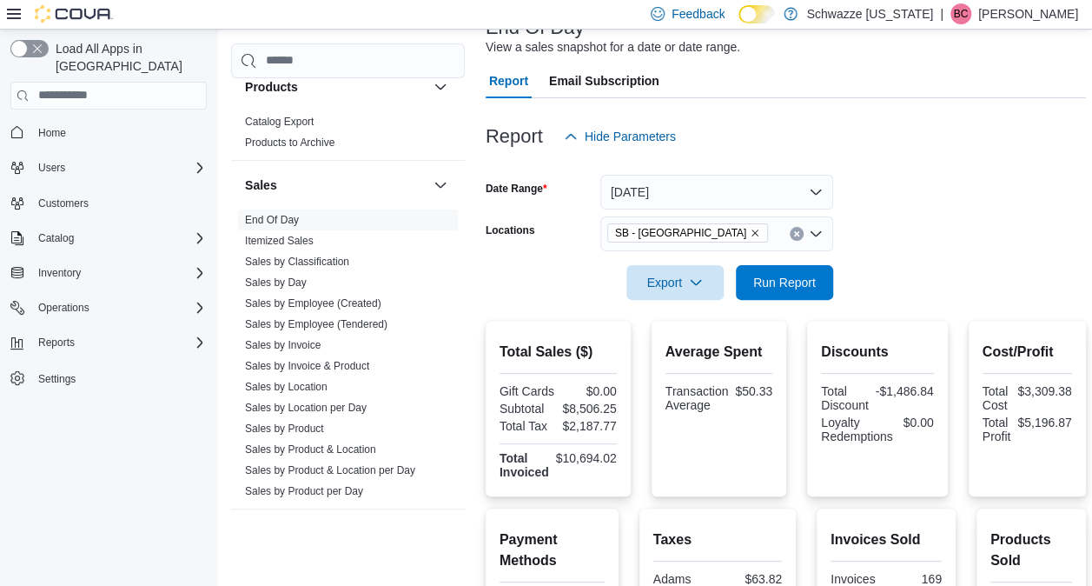
click at [750, 231] on icon "Remove SB - Federal Heights from selection in this group" at bounding box center [755, 233] width 10 height 10
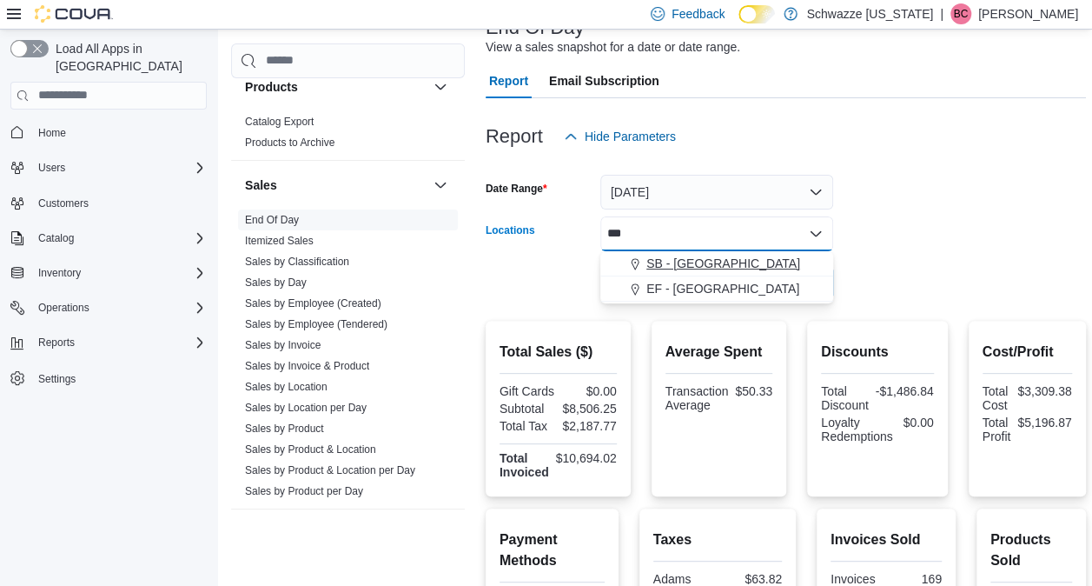
type input "***"
click at [691, 261] on span "SB - [GEOGRAPHIC_DATA]" at bounding box center [723, 263] width 154 height 17
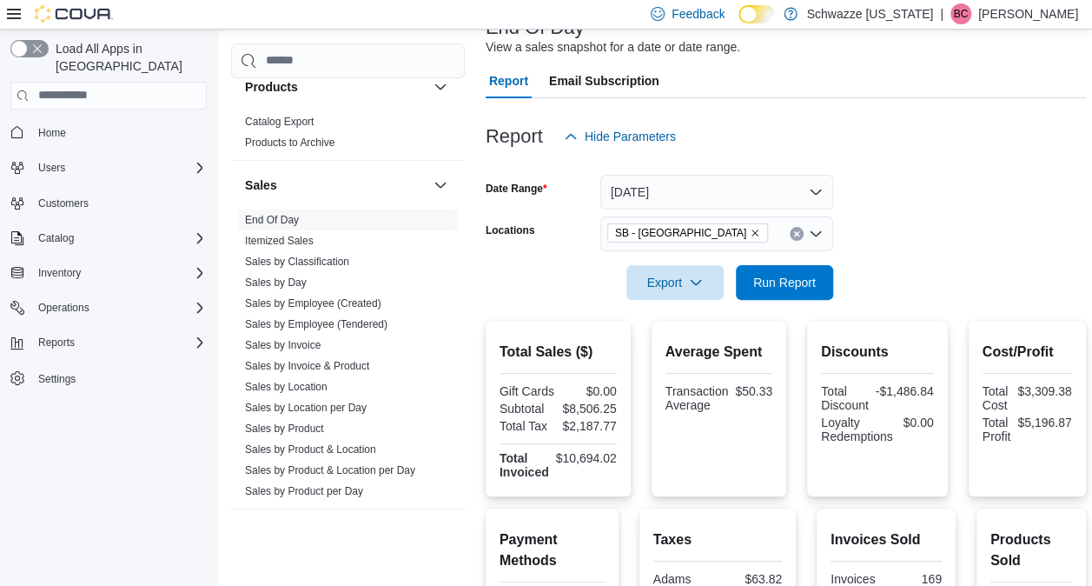
click at [900, 264] on div at bounding box center [786, 258] width 600 height 14
click at [736, 279] on button "Run Report" at bounding box center [784, 281] width 97 height 35
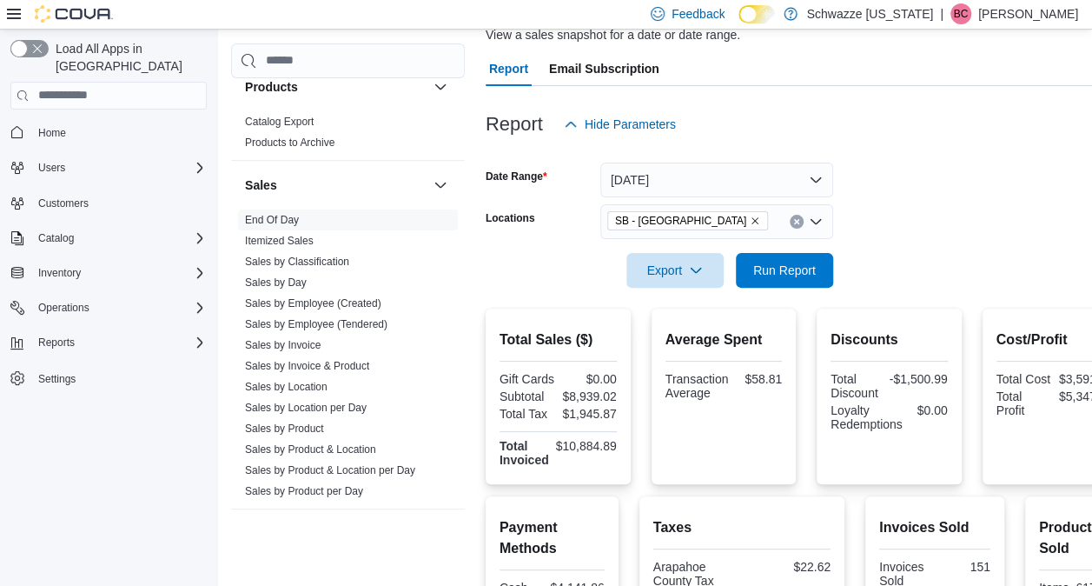
scroll to position [122, 0]
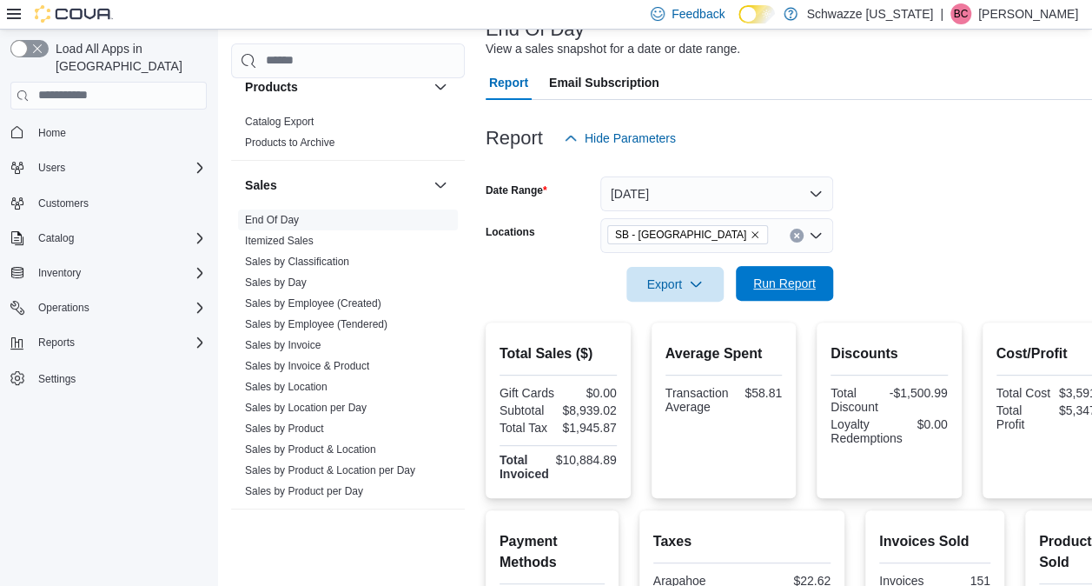
click at [798, 292] on span "Run Report" at bounding box center [784, 283] width 76 height 35
click at [779, 291] on span "Run Report" at bounding box center [784, 283] width 63 height 17
click at [803, 278] on span "Run Report" at bounding box center [784, 283] width 63 height 17
click at [810, 281] on span "Run Report" at bounding box center [784, 283] width 63 height 17
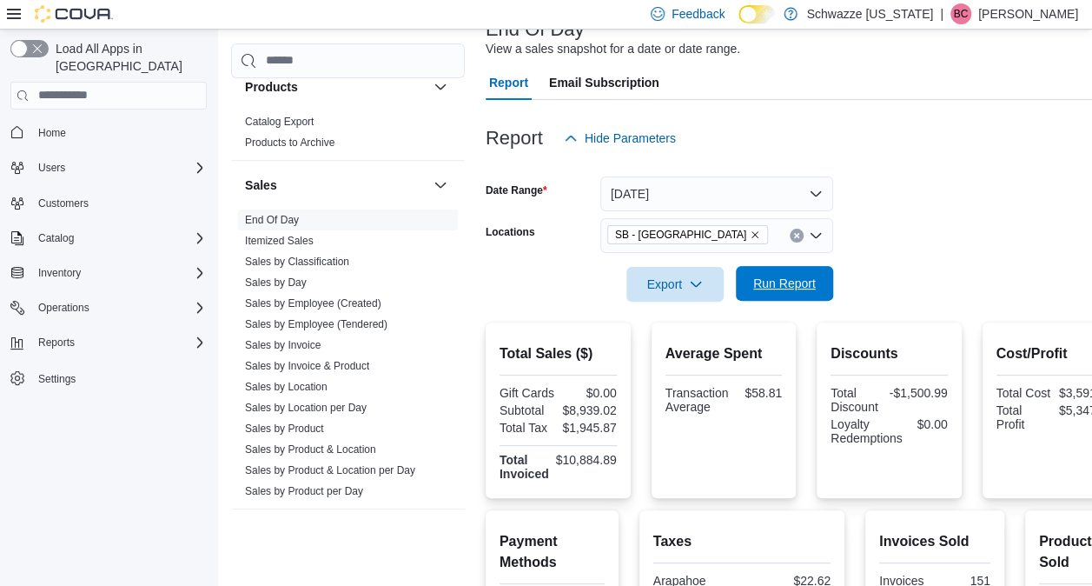
click at [810, 281] on span "Run Report" at bounding box center [784, 283] width 63 height 17
click at [795, 262] on div at bounding box center [806, 260] width 641 height 14
click at [785, 285] on span "Run Report" at bounding box center [784, 283] width 63 height 17
click at [816, 278] on span "Run Report" at bounding box center [784, 283] width 76 height 35
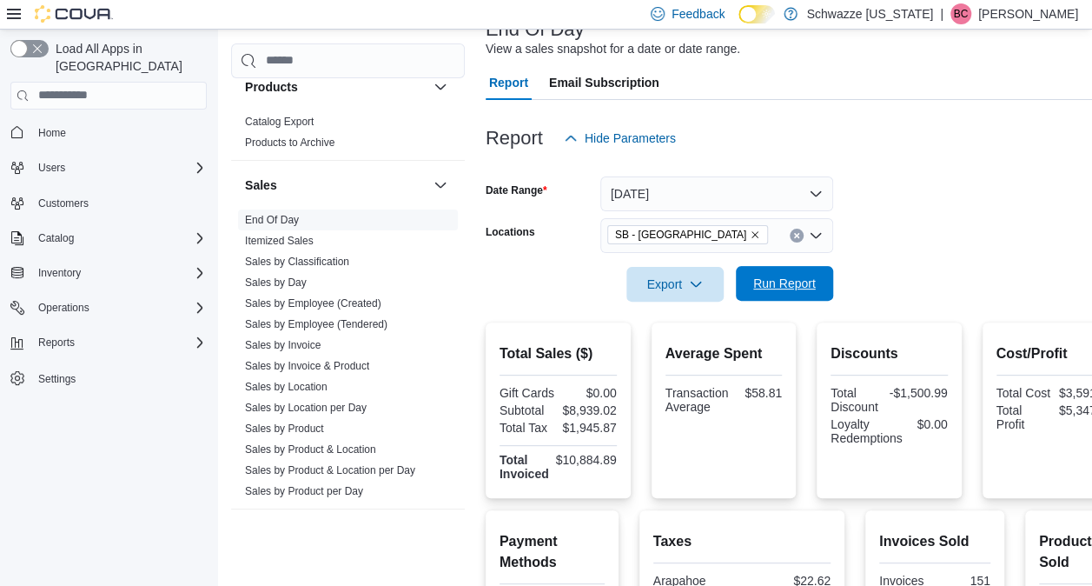
click at [816, 278] on span "Run Report" at bounding box center [784, 283] width 76 height 35
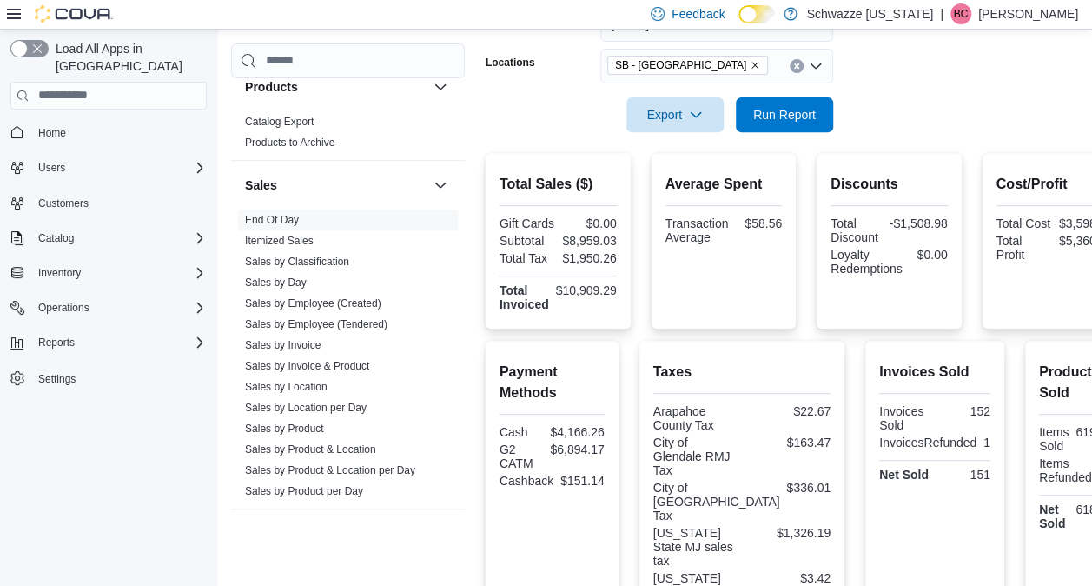
scroll to position [276, 0]
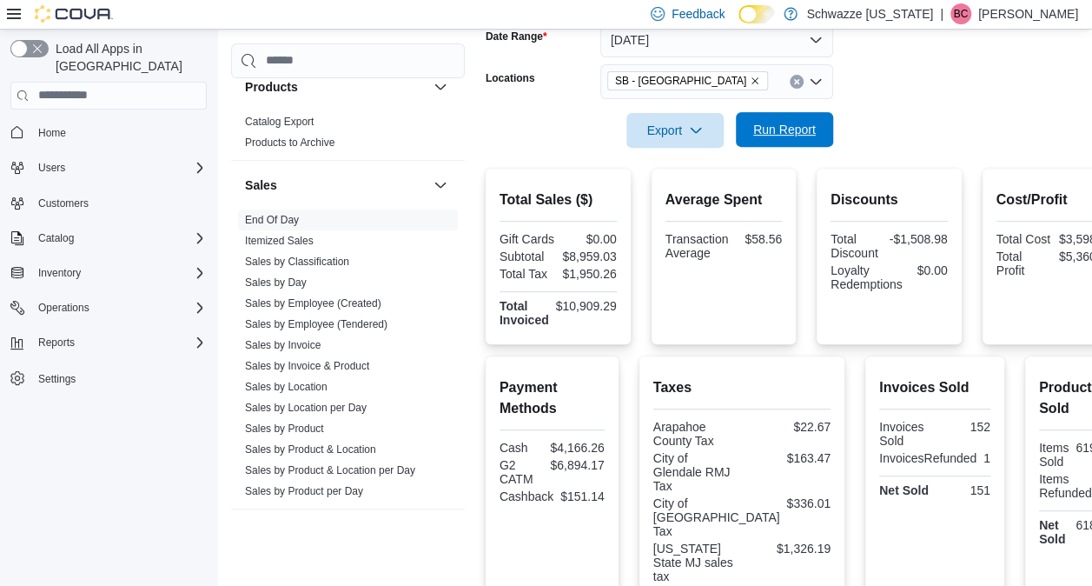
click at [792, 137] on span "Run Report" at bounding box center [784, 129] width 63 height 17
click at [750, 79] on icon "Remove SB - Glendale from selection in this group" at bounding box center [755, 81] width 10 height 10
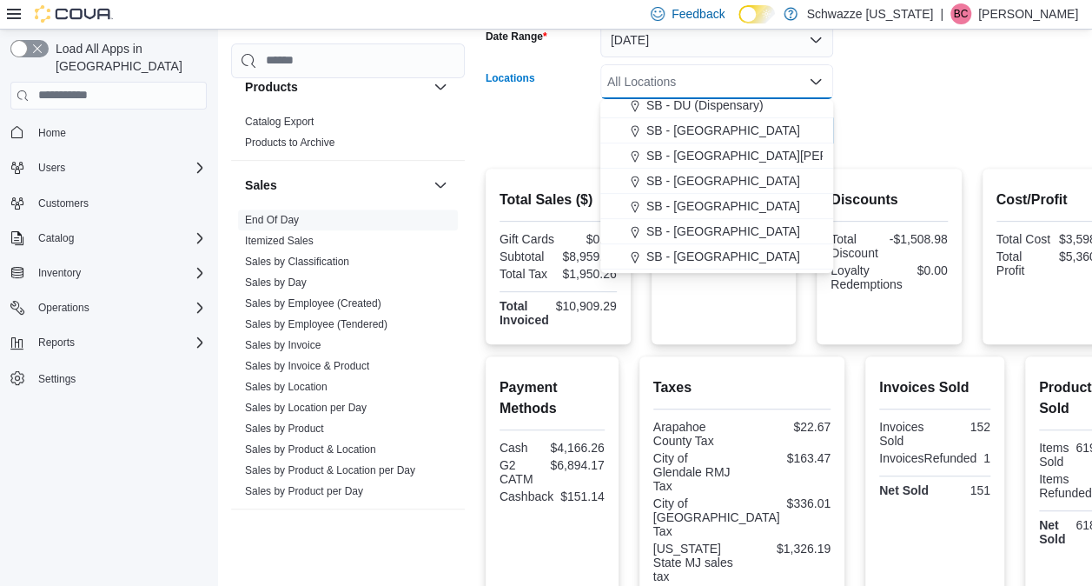
scroll to position [362, 0]
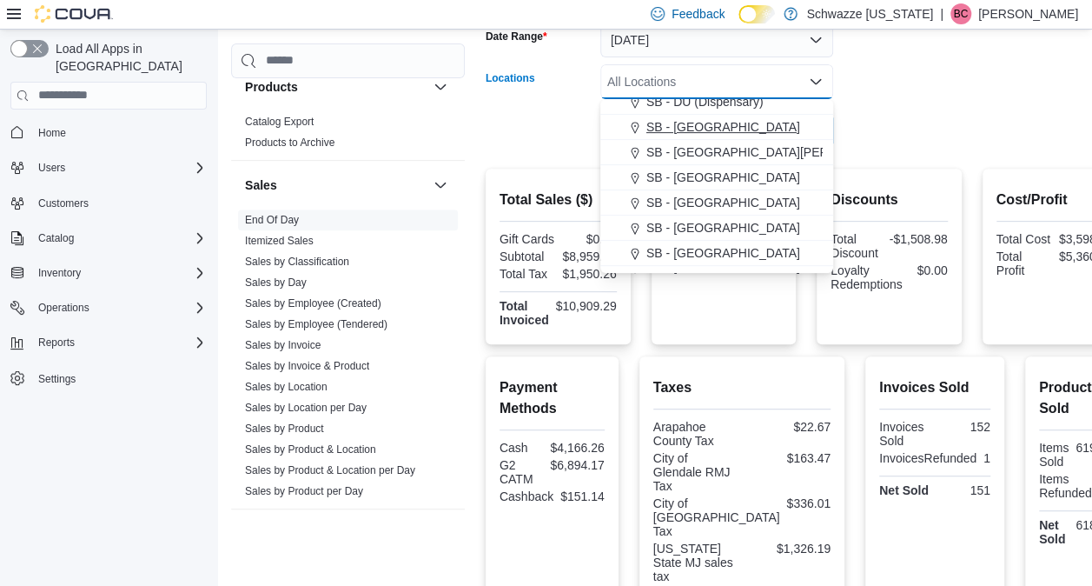
click at [716, 118] on span "SB - [GEOGRAPHIC_DATA]" at bounding box center [723, 126] width 154 height 17
click at [918, 118] on form "Date Range [DATE] Locations SB - [GEOGRAPHIC_DATA] Combo box. Selected. SB - [G…" at bounding box center [806, 75] width 641 height 146
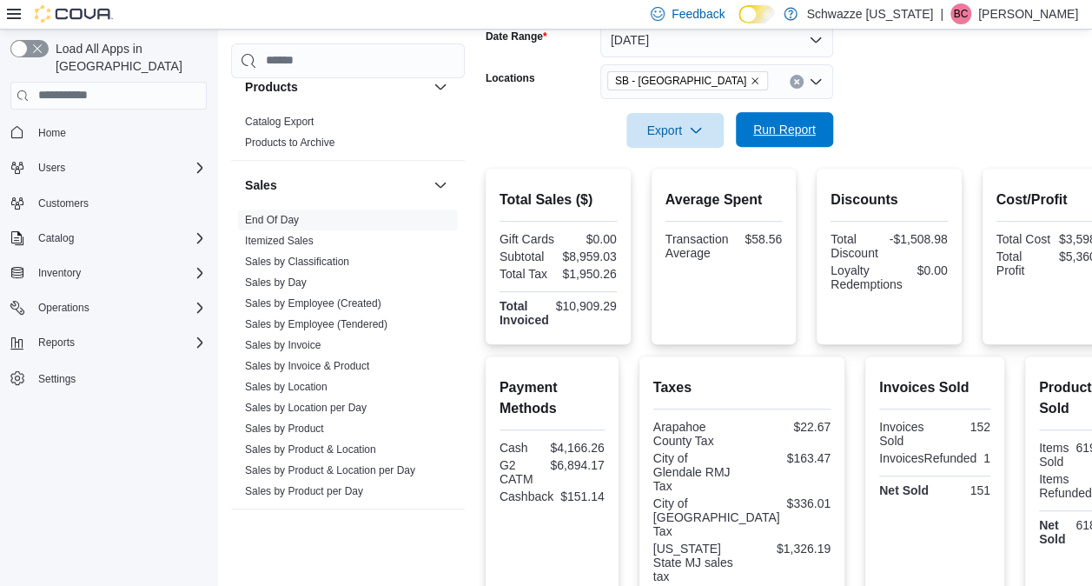
click at [781, 146] on span "Run Report" at bounding box center [784, 129] width 76 height 35
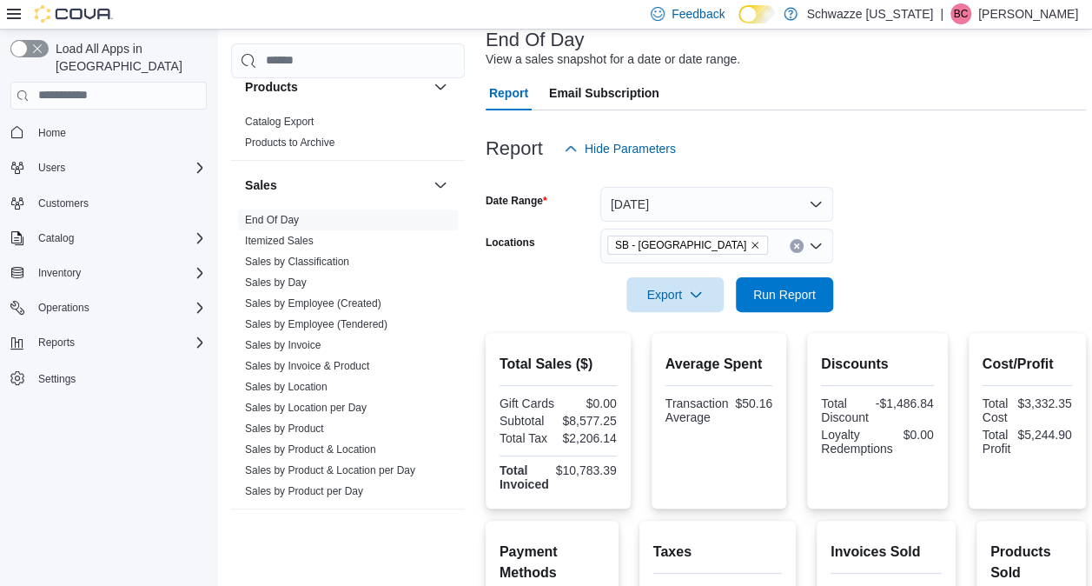
scroll to position [103, 0]
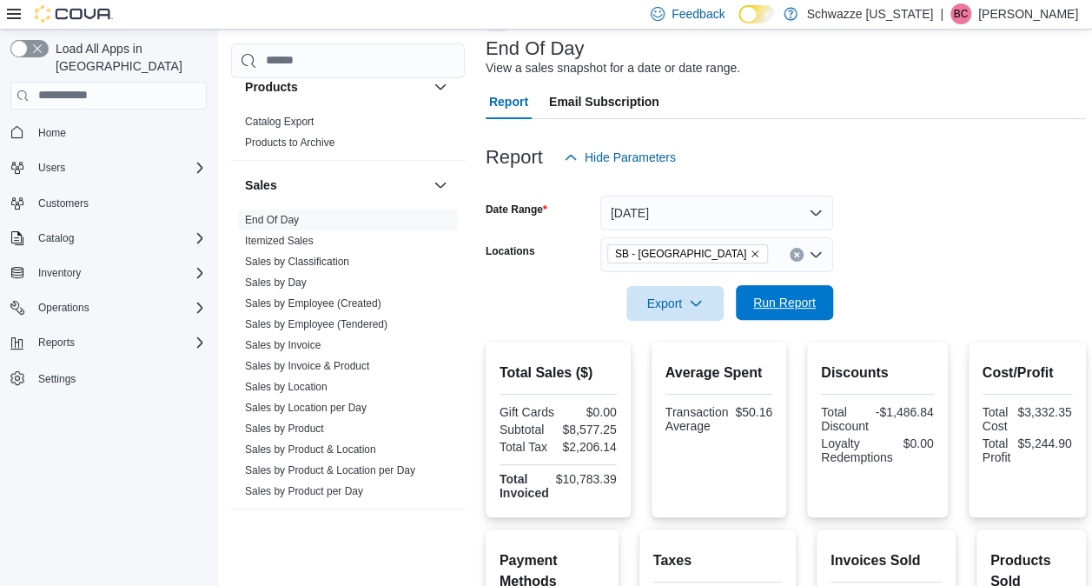
click at [773, 301] on span "Run Report" at bounding box center [784, 302] width 63 height 17
click at [750, 248] on icon "Remove SB - Federal Heights from selection in this group" at bounding box center [755, 253] width 10 height 10
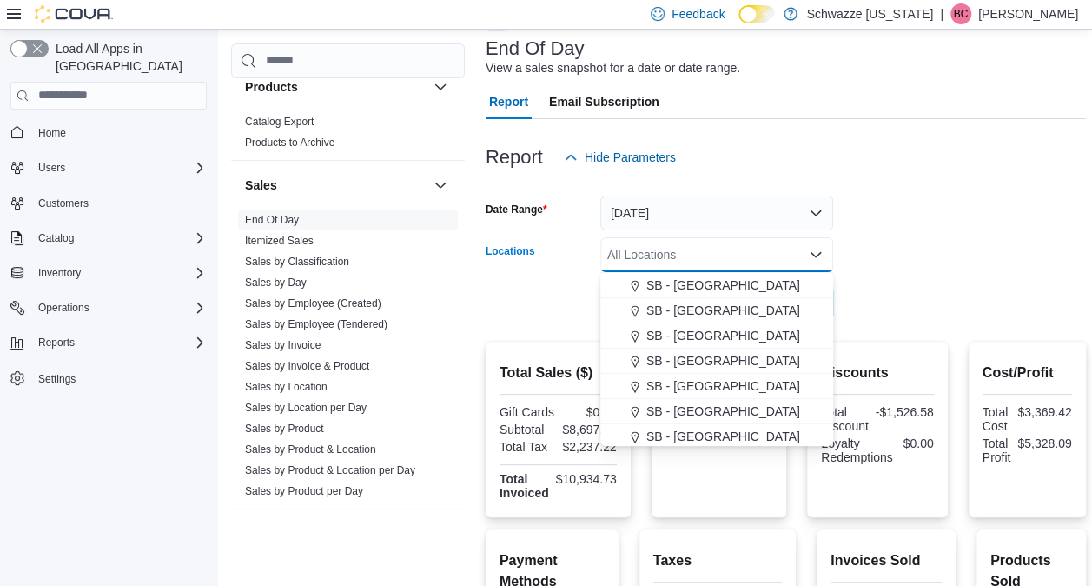
scroll to position [429, 0]
click at [685, 311] on span "SB - [GEOGRAPHIC_DATA]" at bounding box center [723, 308] width 154 height 17
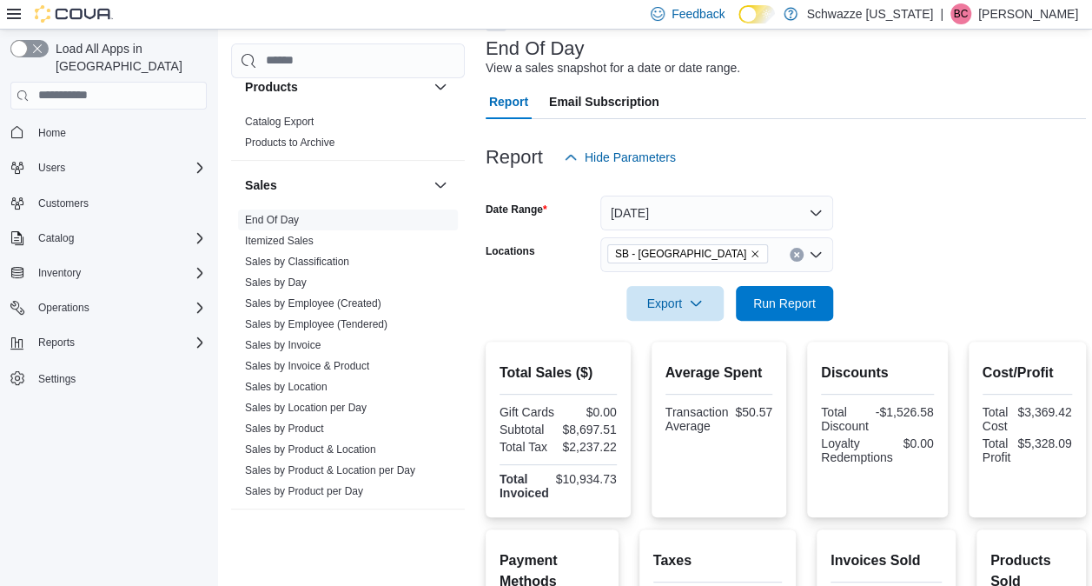
click at [848, 309] on form "Date Range Today Locations SB - Glendale Export Run Report" at bounding box center [786, 248] width 600 height 146
click at [809, 304] on span "Run Report" at bounding box center [784, 302] width 63 height 17
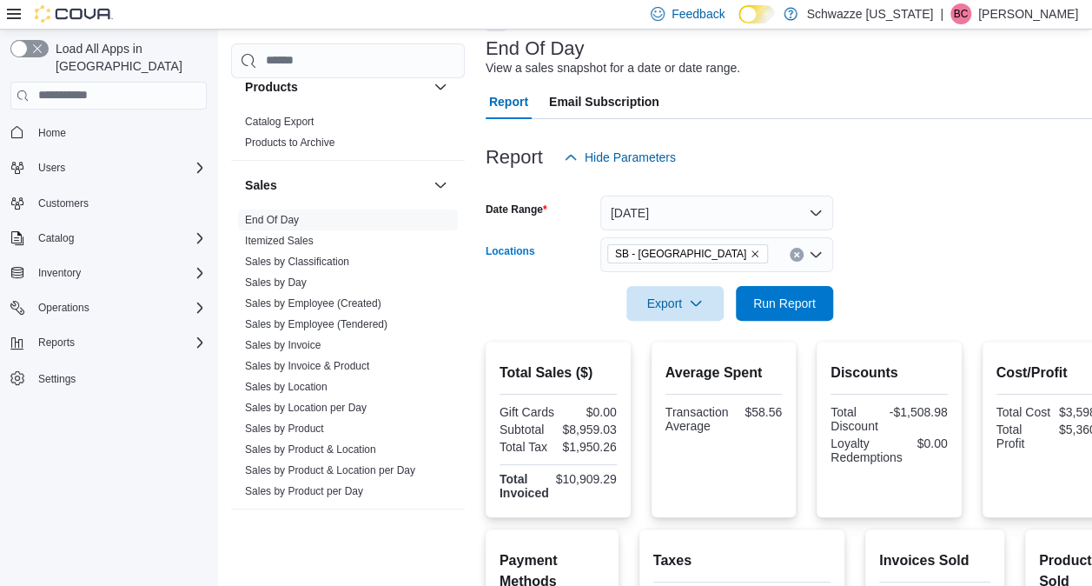
click at [750, 252] on icon "Remove SB - Glendale from selection in this group" at bounding box center [755, 253] width 10 height 10
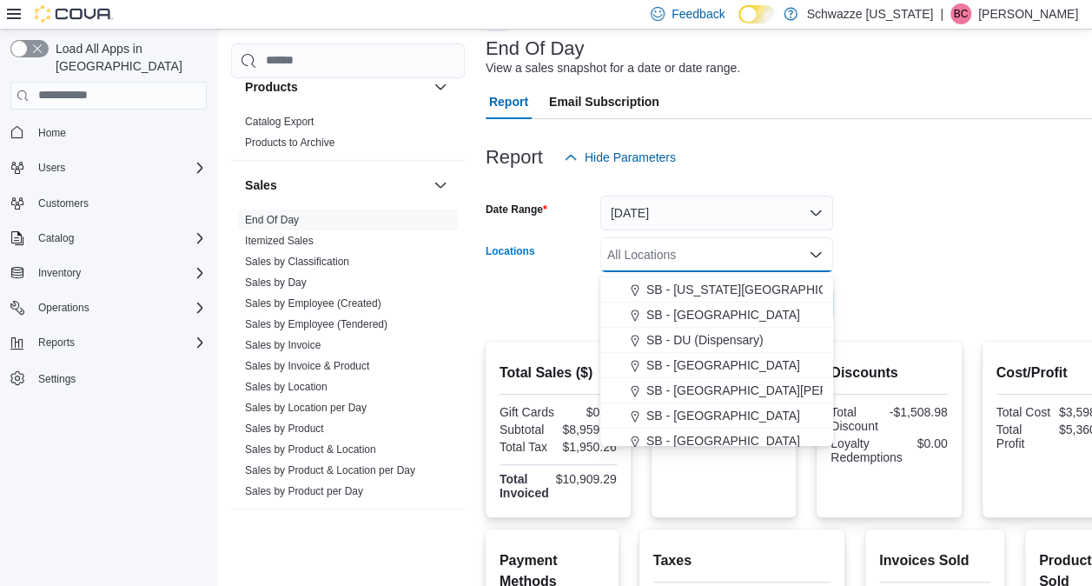
scroll to position [299, 0]
click at [702, 341] on span "SB - DU (Dispensary)" at bounding box center [704, 337] width 117 height 17
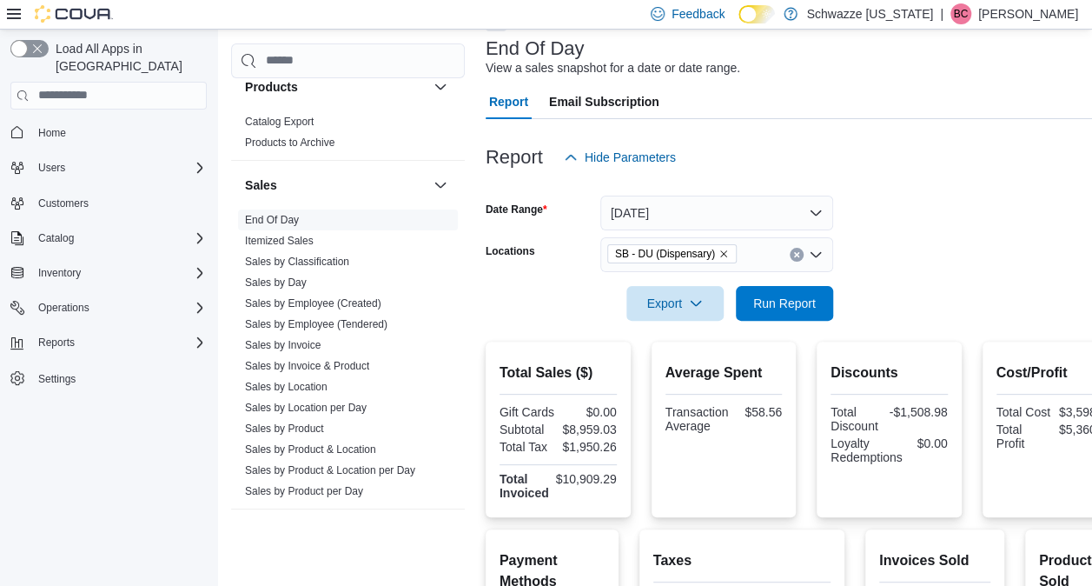
click at [973, 268] on form "Date Range Today Locations SB - DU (Dispensary) Export Run Report" at bounding box center [806, 248] width 641 height 146
click at [821, 296] on span "Run Report" at bounding box center [784, 302] width 76 height 35
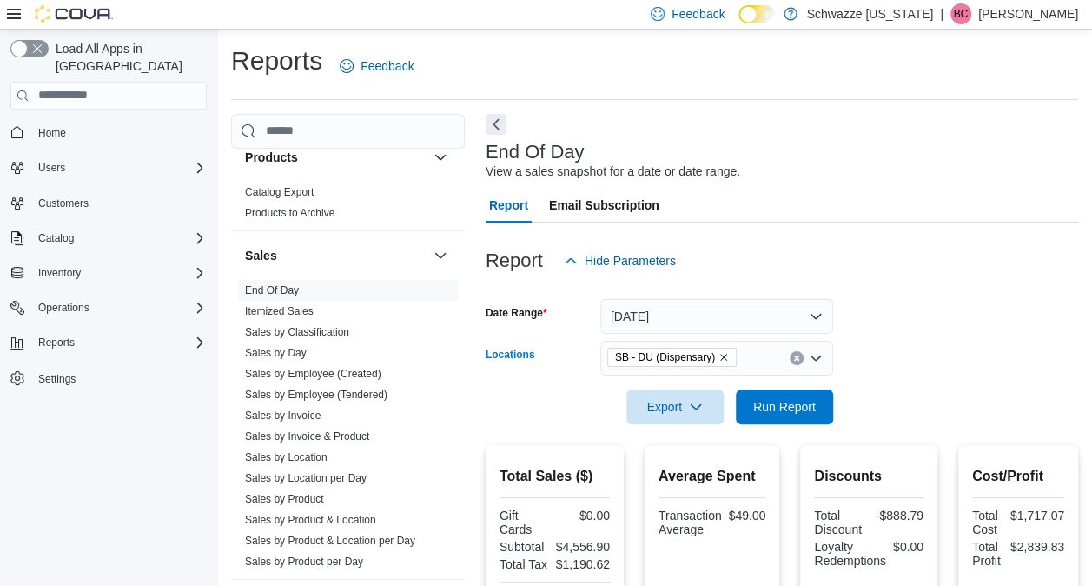
click at [724, 353] on icon "Remove SB - DU (Dispensary) from selection in this group" at bounding box center [723, 357] width 10 height 10
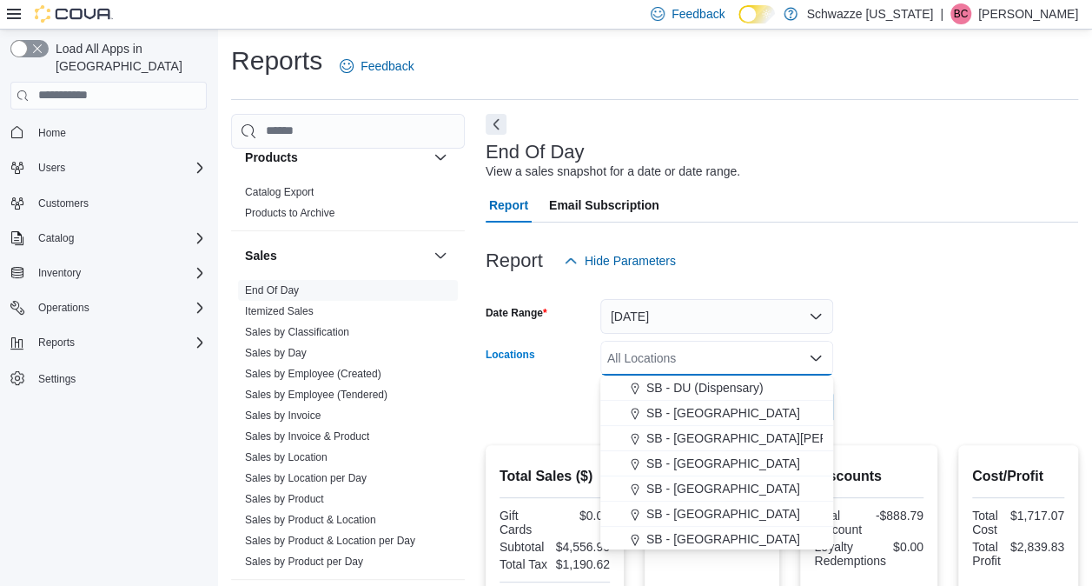
scroll to position [354, 0]
click at [716, 483] on span "SB - [GEOGRAPHIC_DATA]" at bounding box center [723, 487] width 154 height 17
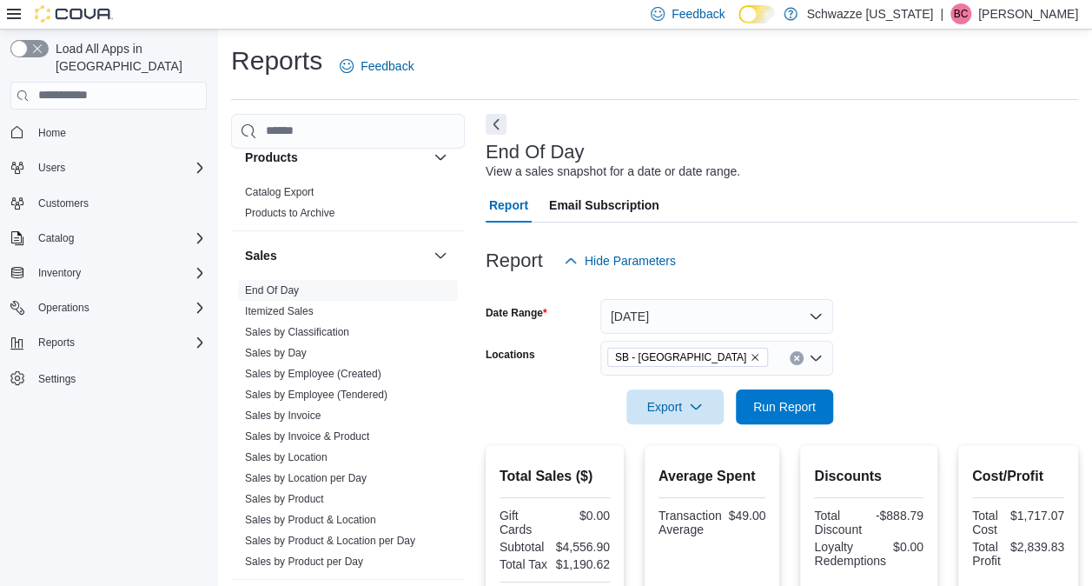
click at [923, 419] on form "Date Range Today Locations SB - Glendale Export Run Report" at bounding box center [782, 351] width 592 height 146
click at [820, 403] on span "Run Report" at bounding box center [784, 405] width 76 height 35
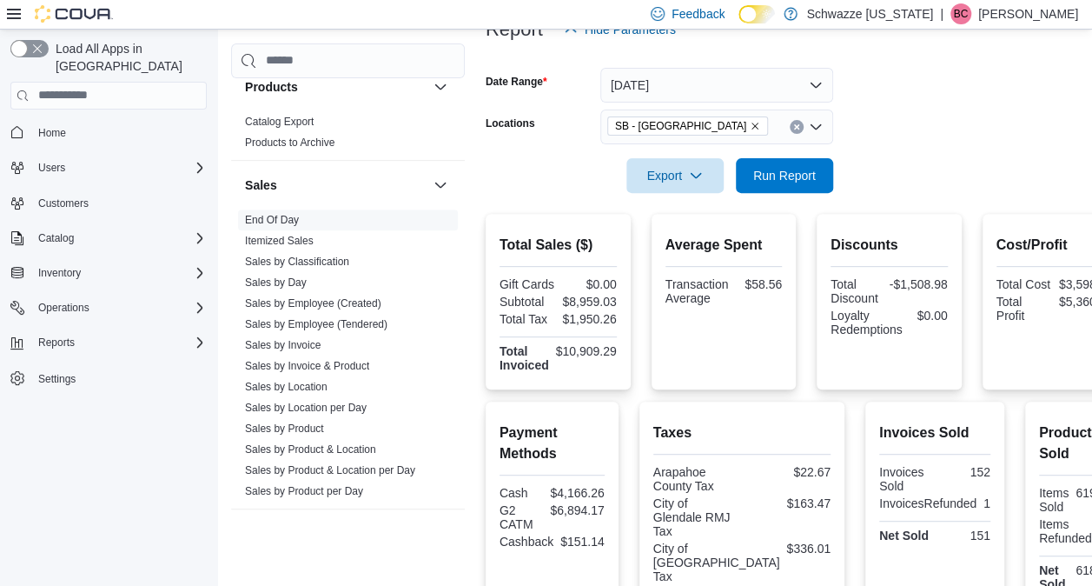
scroll to position [205, 0]
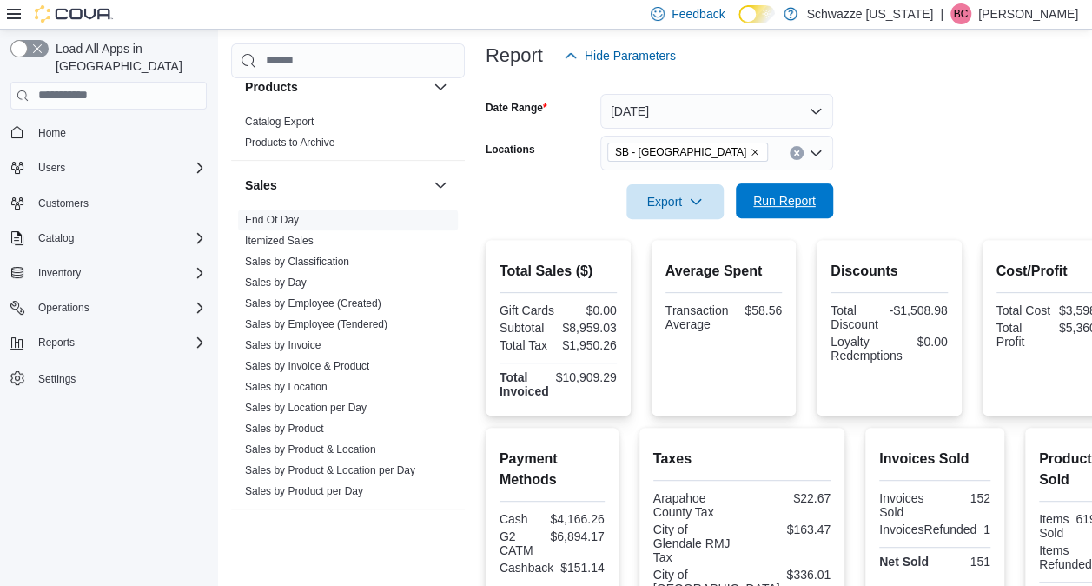
click at [784, 196] on span "Run Report" at bounding box center [784, 200] width 63 height 17
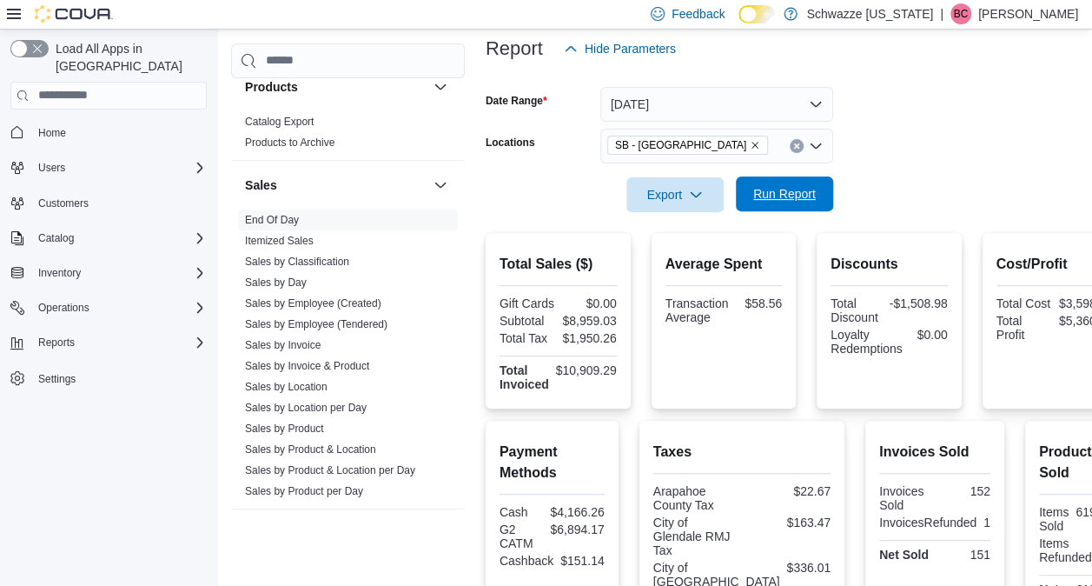
click at [792, 191] on span "Run Report" at bounding box center [784, 193] width 63 height 17
click at [765, 184] on span "Run Report" at bounding box center [784, 193] width 76 height 35
click at [750, 142] on icon "Remove SB - Glendale from selection in this group" at bounding box center [755, 145] width 10 height 10
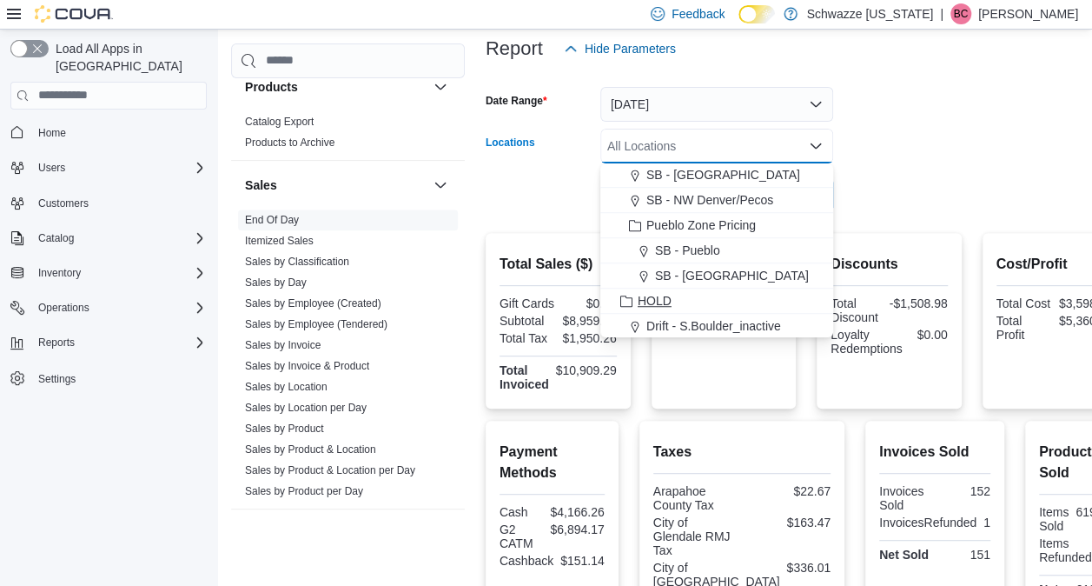
scroll to position [627, 0]
click at [702, 196] on span "SB - NW Denver/Pecos" at bounding box center [709, 203] width 127 height 17
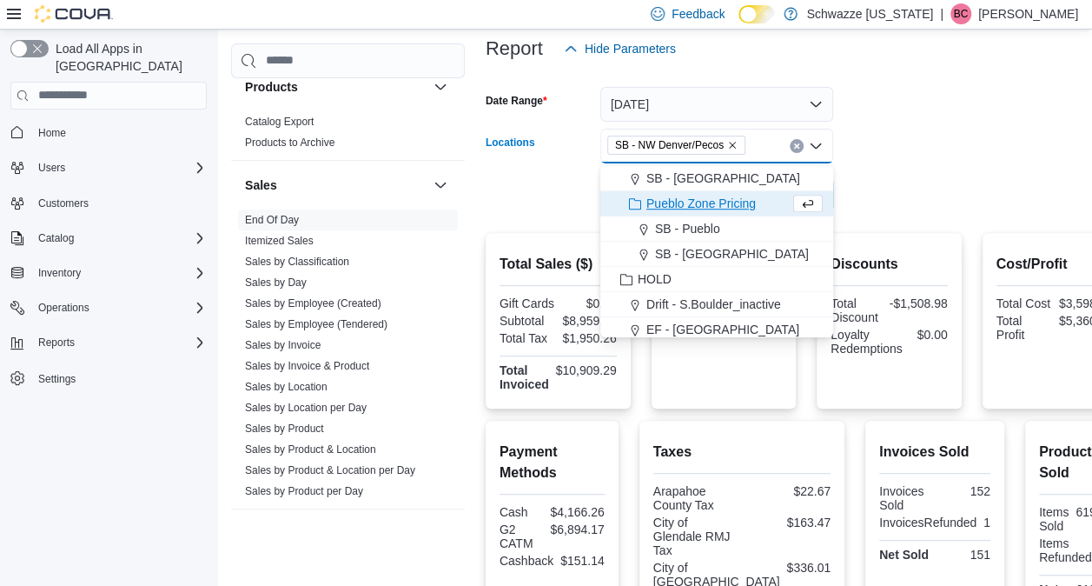
click at [891, 173] on div at bounding box center [806, 170] width 641 height 14
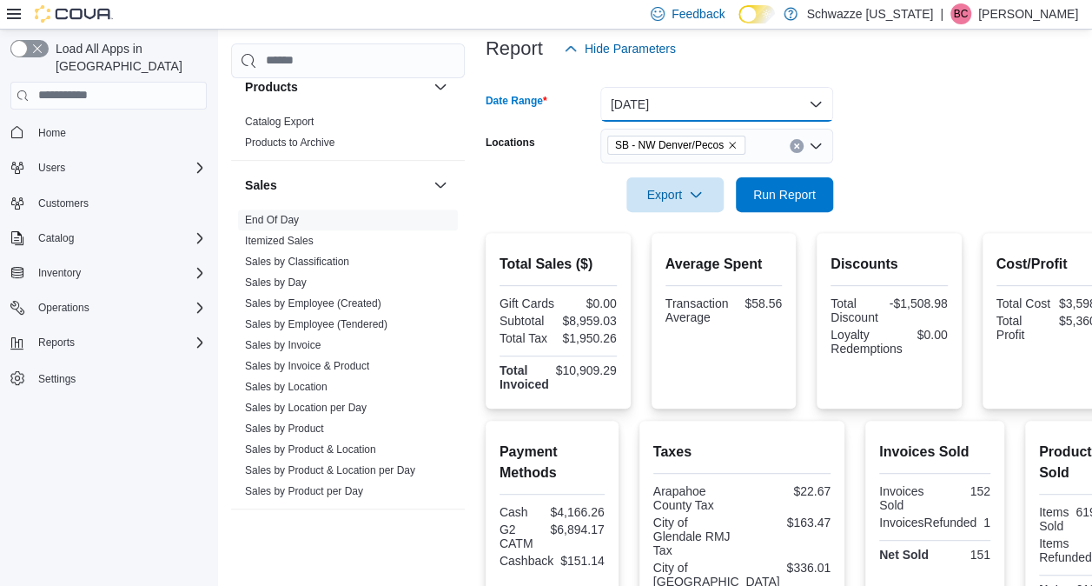
click at [742, 119] on button "[DATE]" at bounding box center [716, 104] width 233 height 35
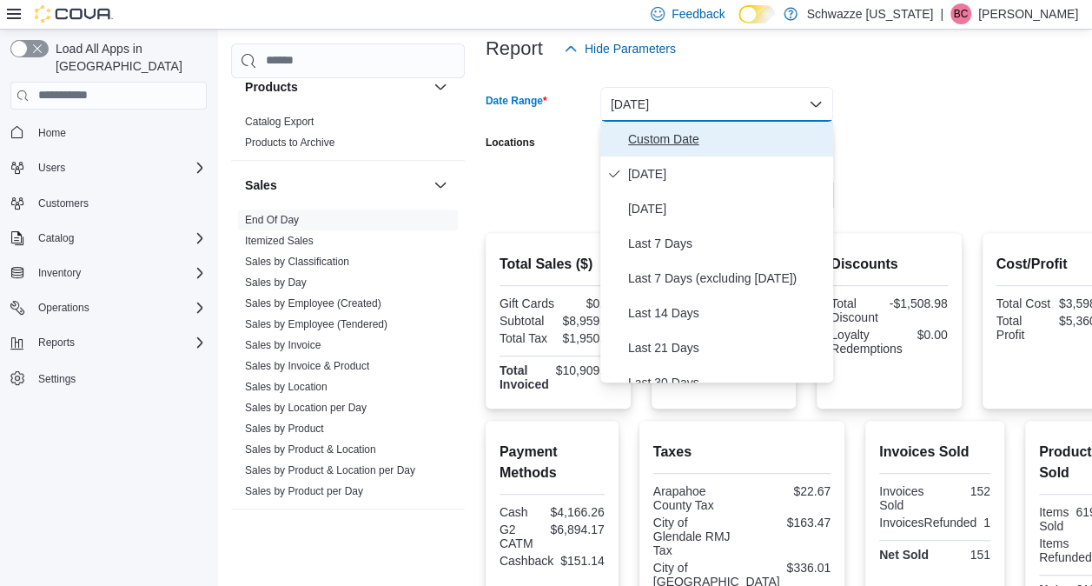
click at [673, 138] on span "Custom Date" at bounding box center [727, 139] width 198 height 21
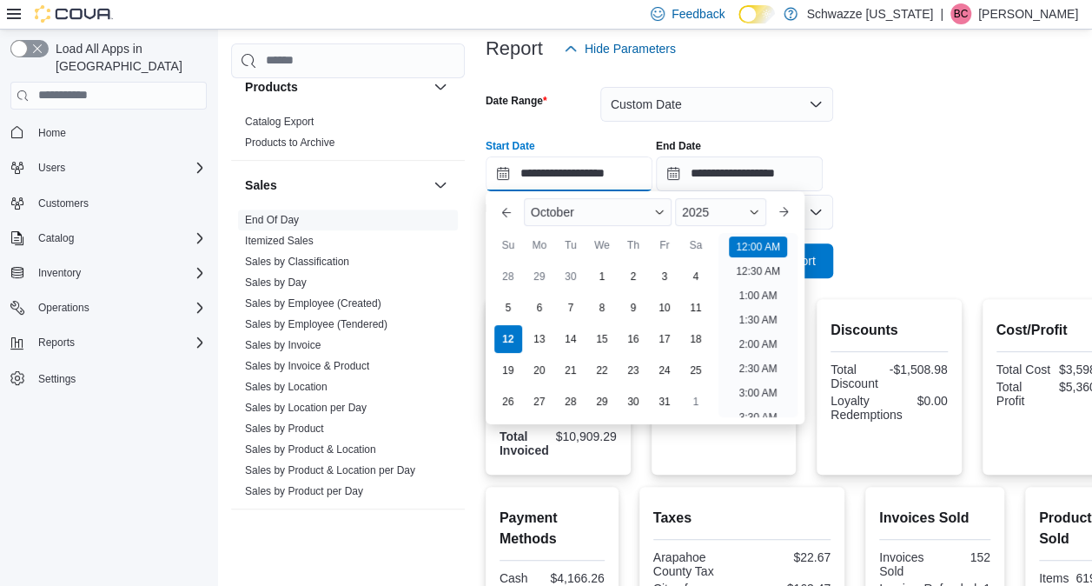
click at [603, 175] on input "**********" at bounding box center [569, 173] width 167 height 35
click at [502, 208] on button "Previous Month" at bounding box center [507, 212] width 28 height 28
type input "**********"
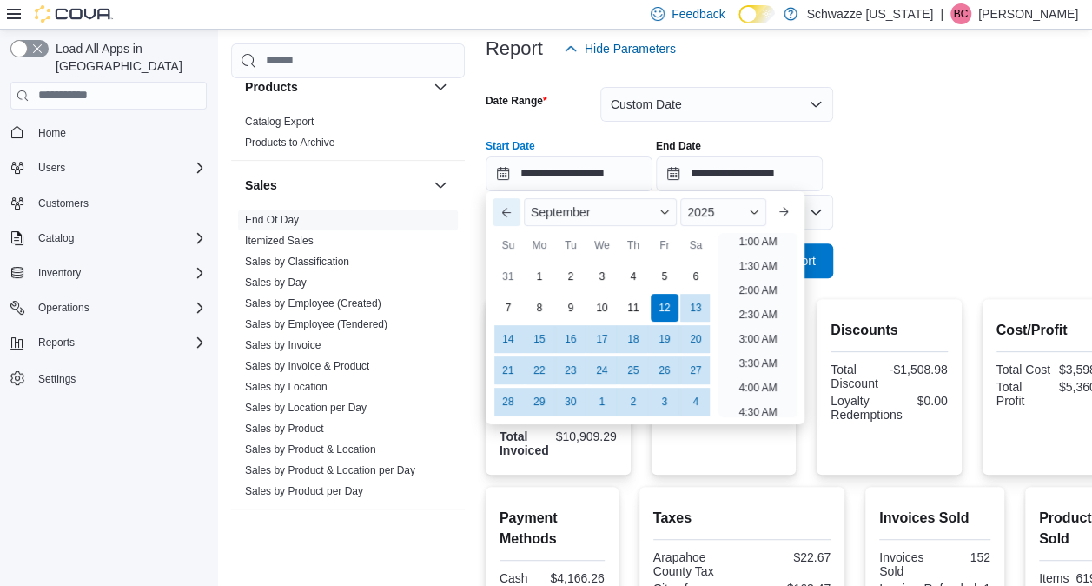
scroll to position [3, 0]
click at [671, 302] on div "12" at bounding box center [664, 307] width 30 height 30
click at [916, 222] on form "**********" at bounding box center [806, 172] width 641 height 212
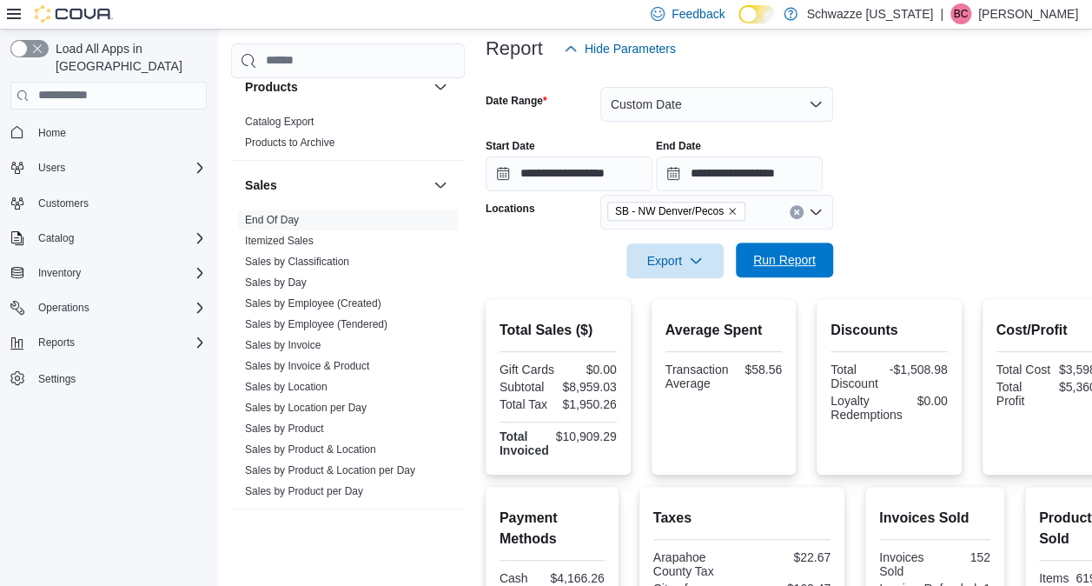
click at [791, 261] on span "Run Report" at bounding box center [784, 259] width 63 height 17
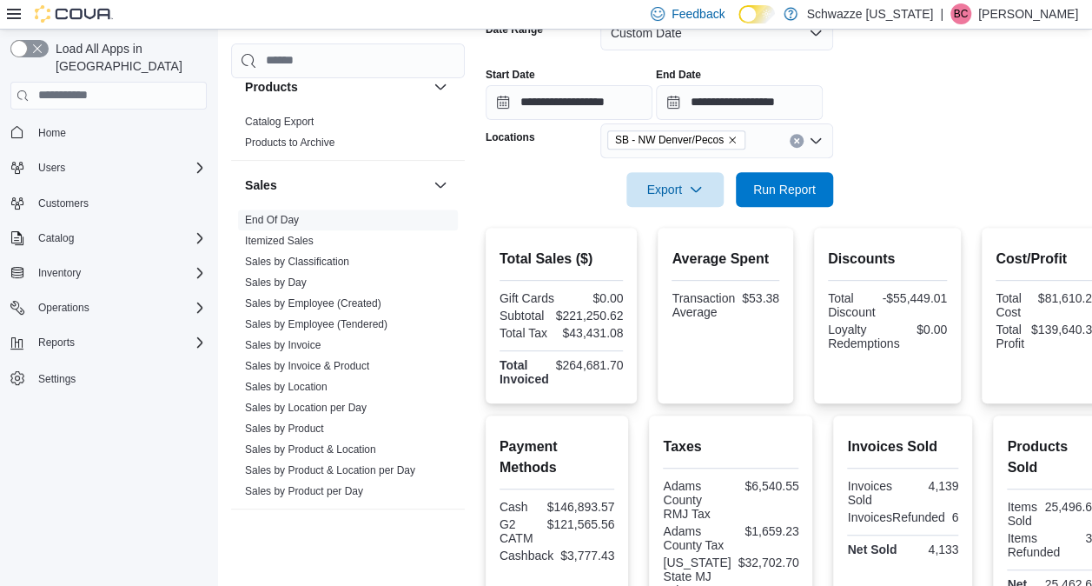
scroll to position [271, 0]
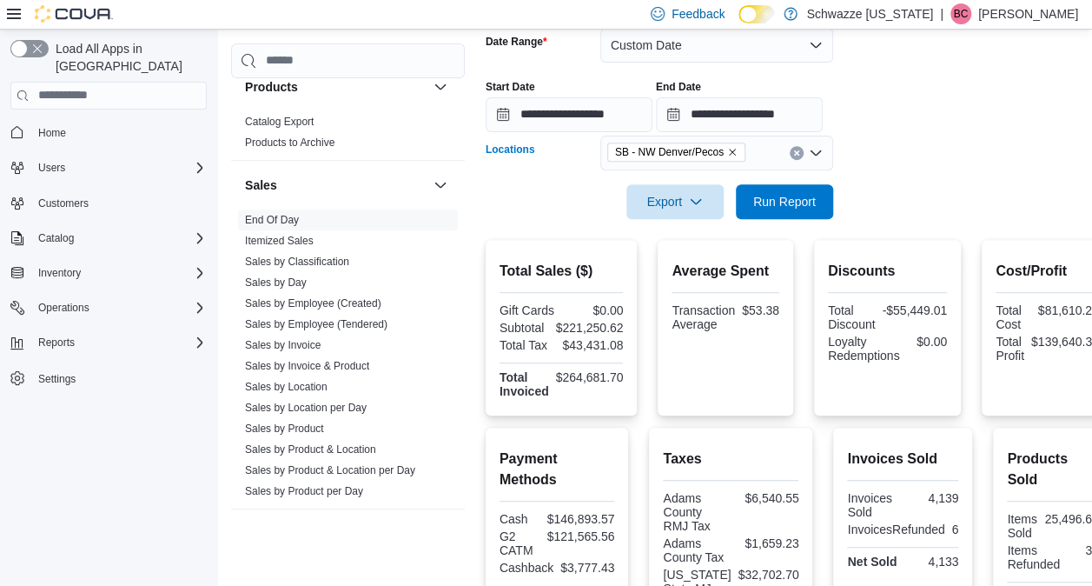
click at [728, 149] on icon "Remove SB - NW Denver/Pecos from selection in this group" at bounding box center [732, 152] width 10 height 10
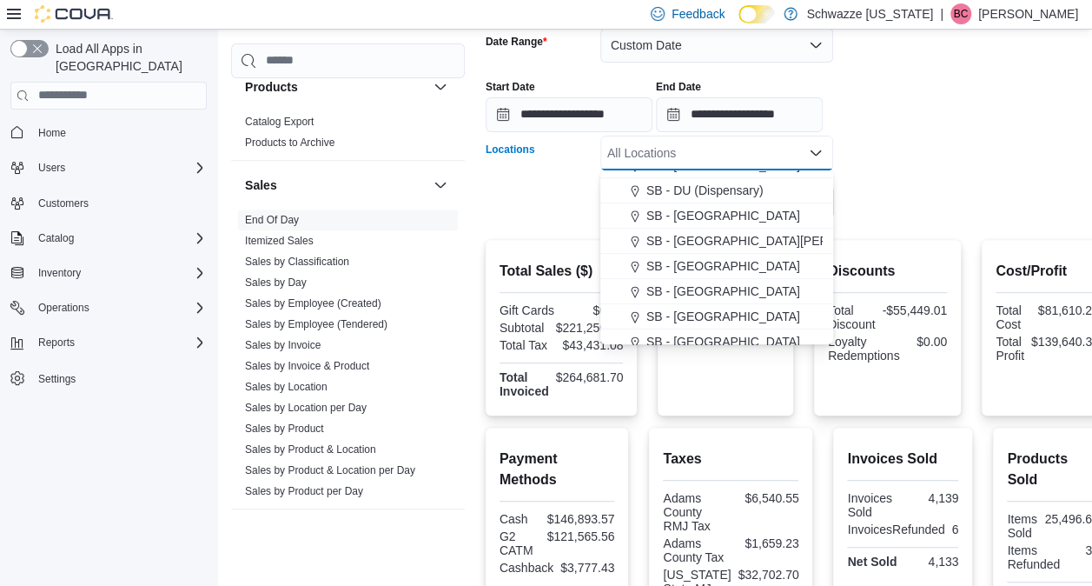
scroll to position [346, 0]
click at [685, 288] on span "SB - [GEOGRAPHIC_DATA]" at bounding box center [723, 289] width 154 height 17
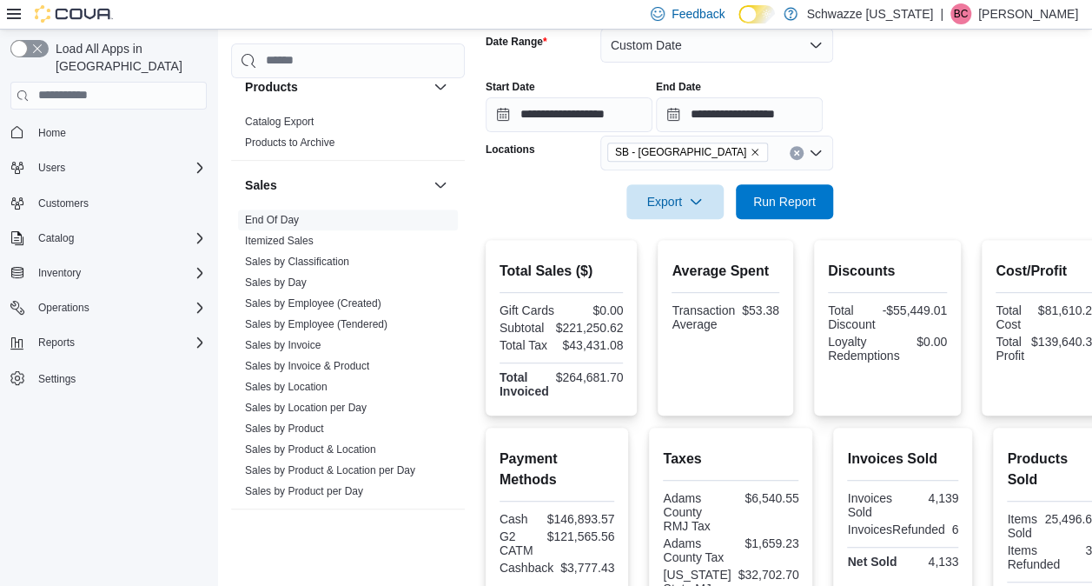
click at [848, 232] on div at bounding box center [799, 229] width 627 height 21
click at [782, 207] on span "Run Report" at bounding box center [784, 200] width 63 height 17
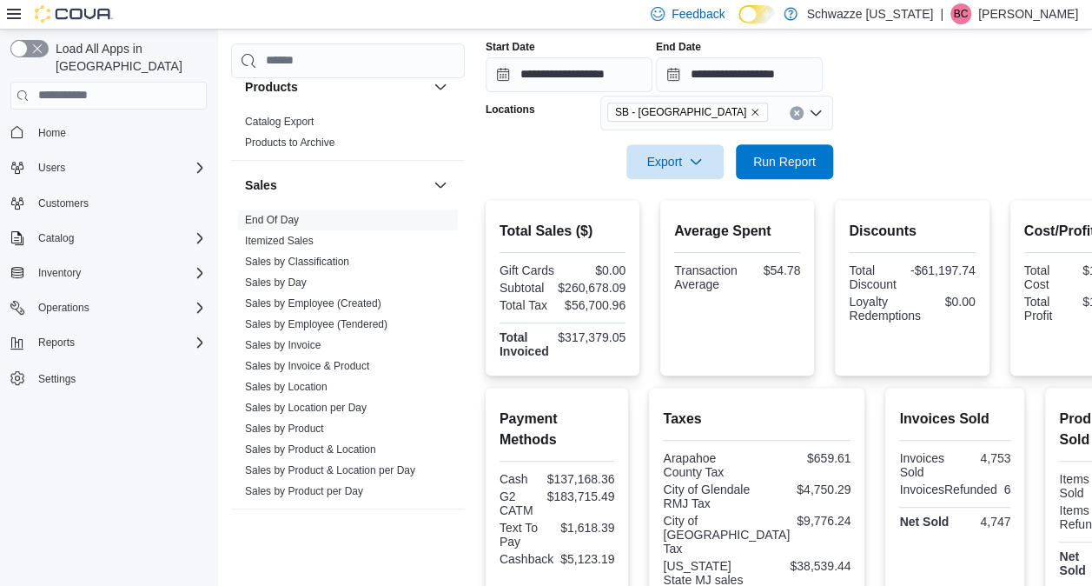
scroll to position [275, 0]
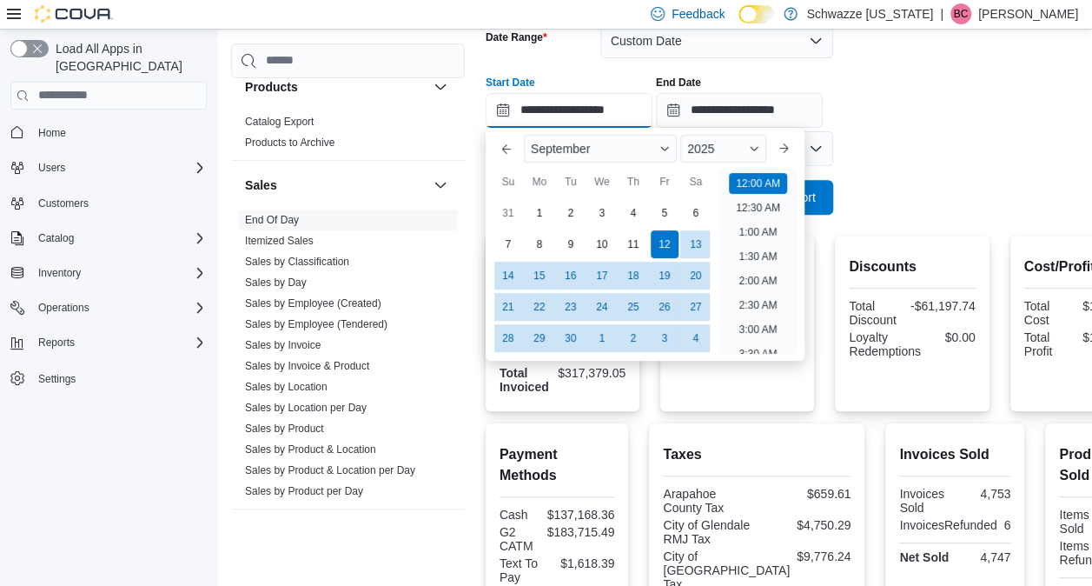
click at [629, 115] on input "**********" at bounding box center [569, 110] width 167 height 35
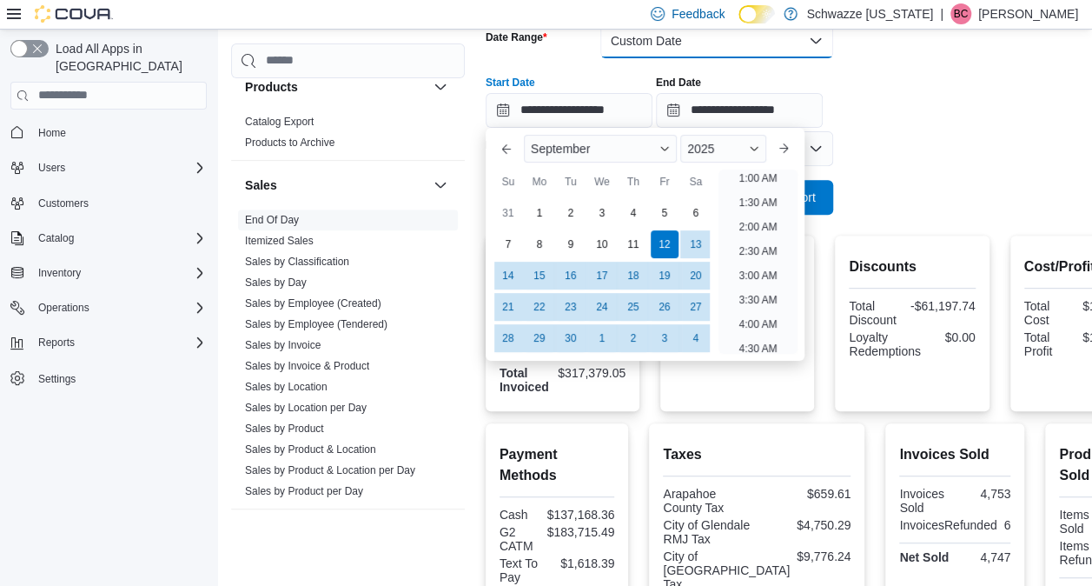
click at [719, 38] on button "Custom Date" at bounding box center [716, 40] width 233 height 35
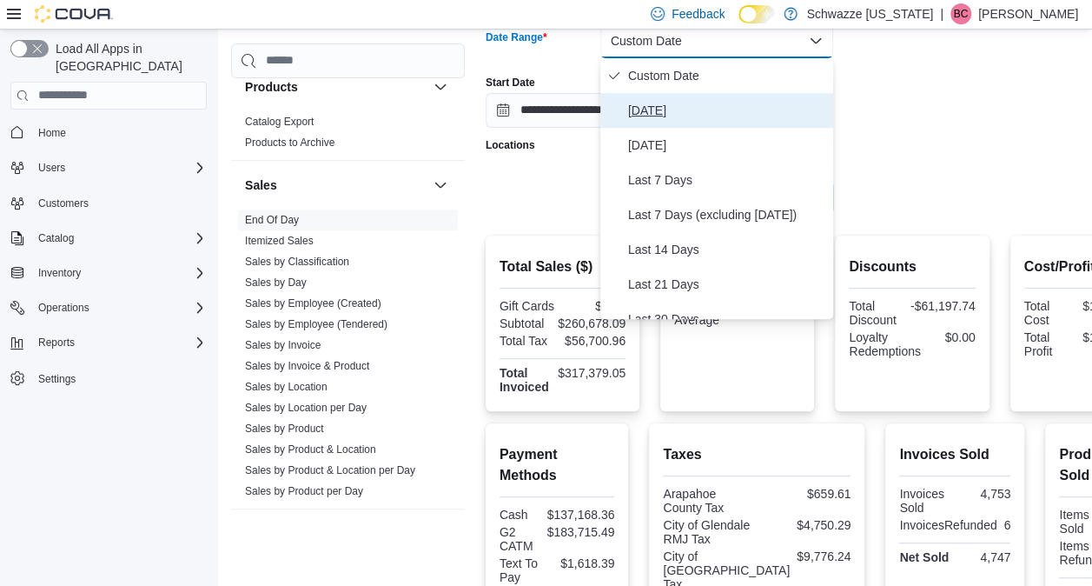
click at [658, 111] on span "[DATE]" at bounding box center [727, 110] width 198 height 21
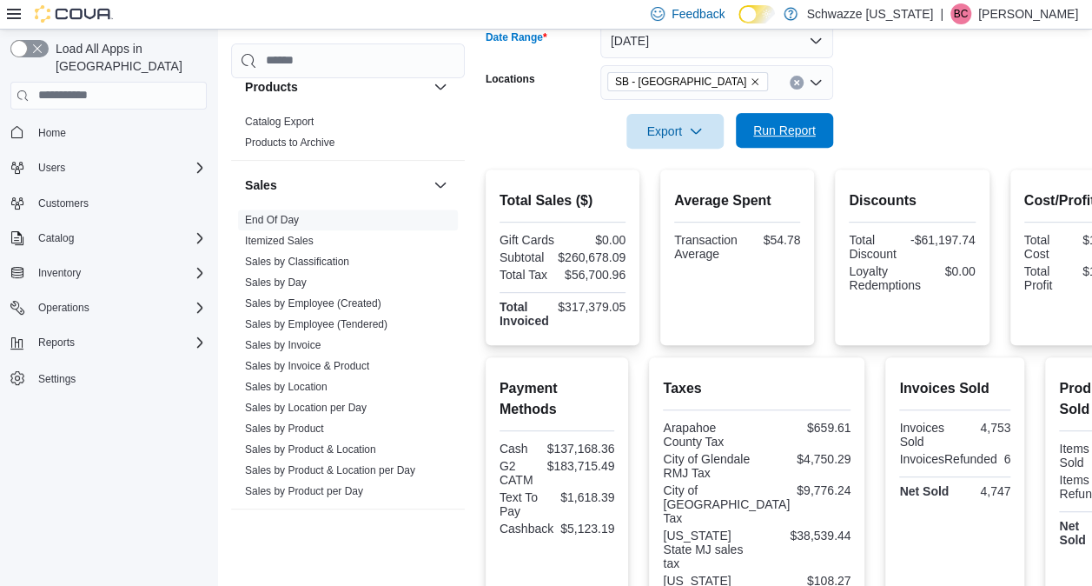
click at [800, 126] on span "Run Report" at bounding box center [784, 130] width 63 height 17
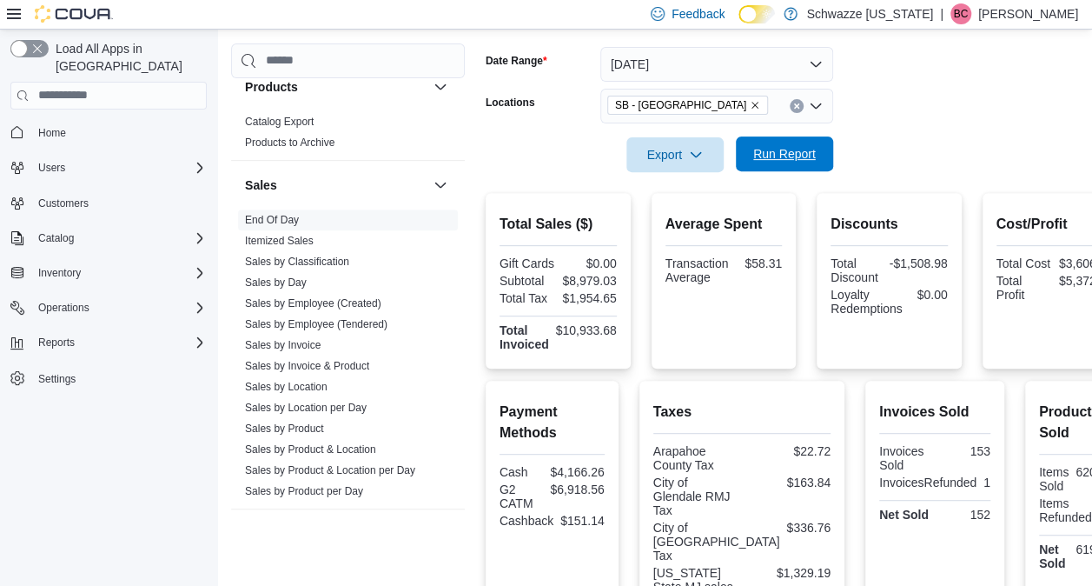
scroll to position [251, 0]
click at [750, 104] on icon "Remove SB - Glendale from selection in this group" at bounding box center [755, 106] width 10 height 10
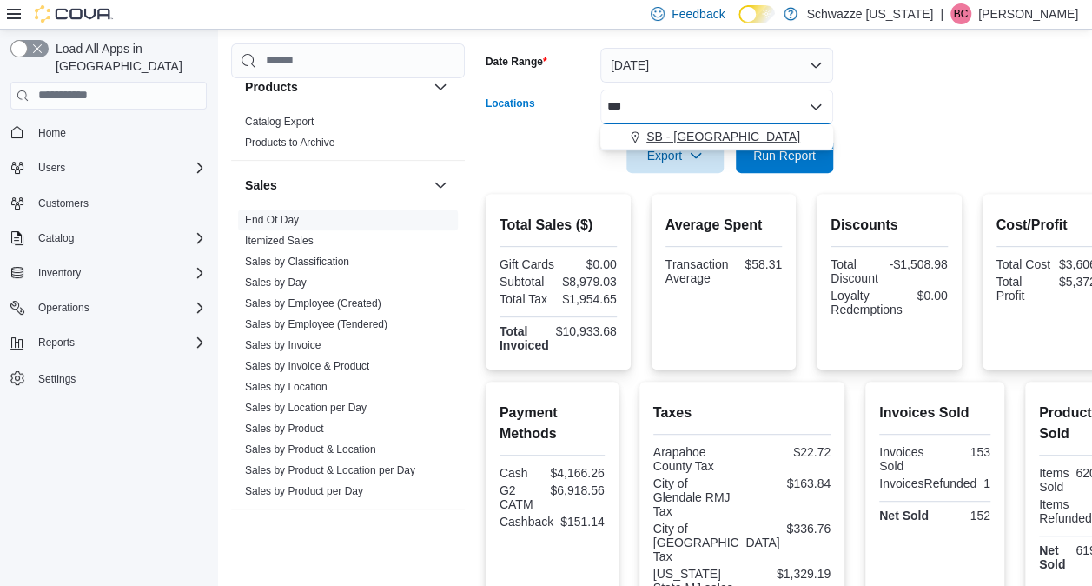
type input "***"
click at [693, 130] on span "SB - [GEOGRAPHIC_DATA]" at bounding box center [723, 136] width 154 height 17
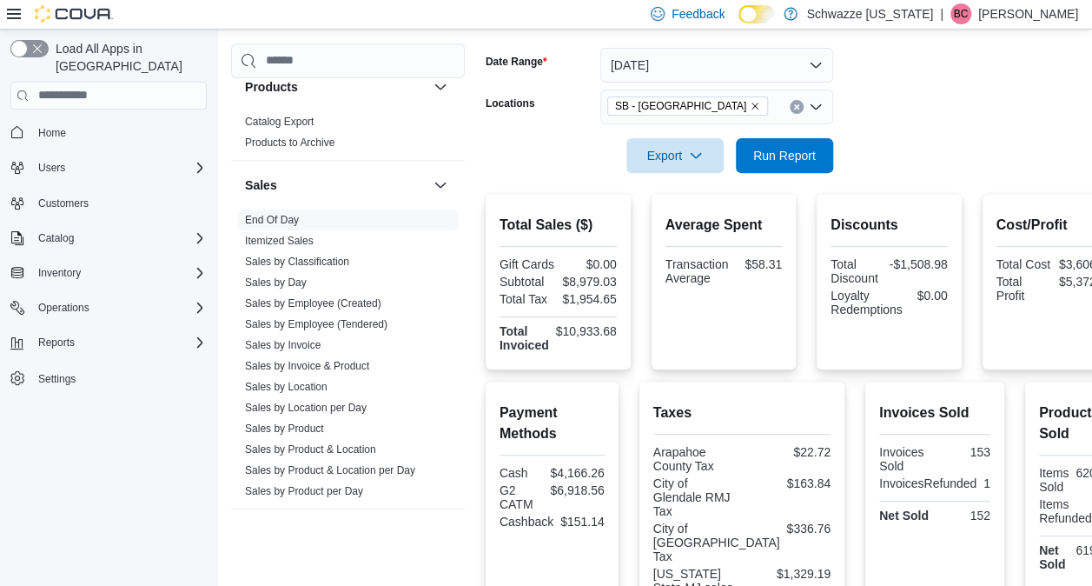
click at [916, 96] on form "Date Range [DATE] Locations SB - [GEOGRAPHIC_DATA] Export Run Report" at bounding box center [806, 100] width 641 height 146
click at [806, 136] on div at bounding box center [806, 131] width 641 height 14
click at [798, 162] on span "Run Report" at bounding box center [784, 154] width 63 height 17
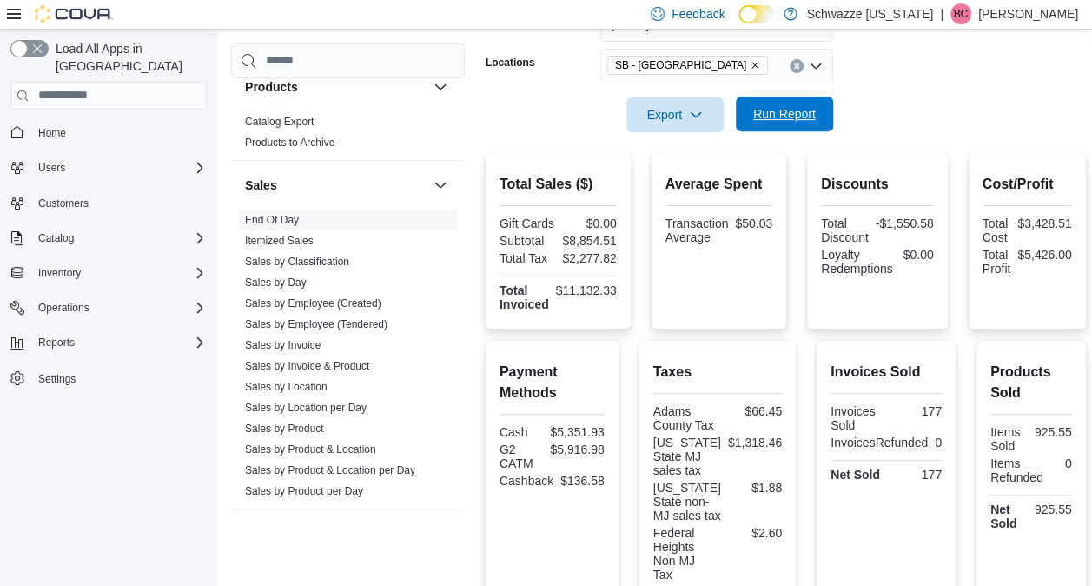
scroll to position [289, 0]
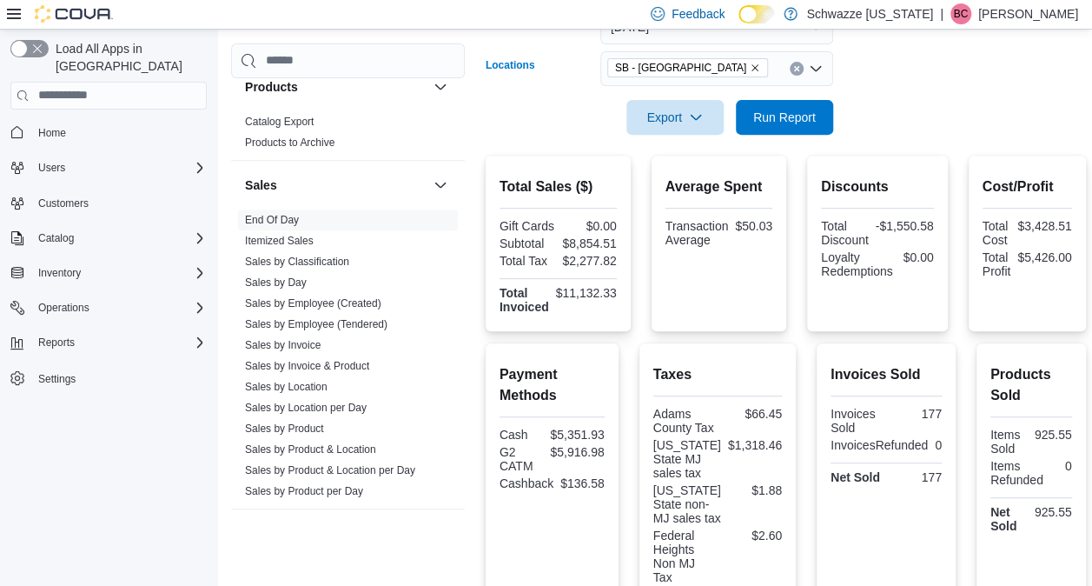
click at [750, 63] on icon "Remove SB - Federal Heights from selection in this group" at bounding box center [755, 68] width 10 height 10
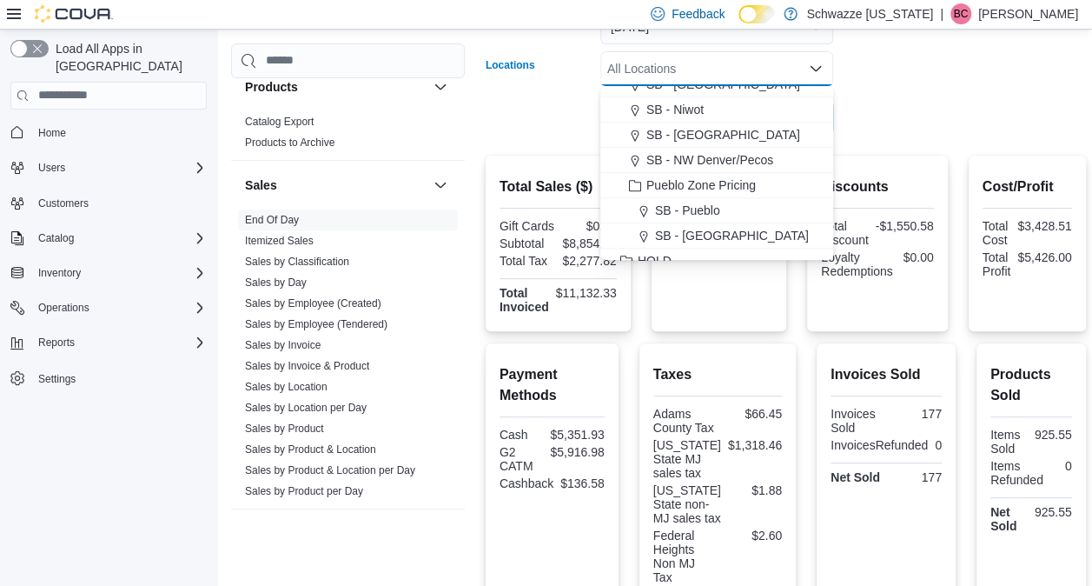
scroll to position [595, 0]
click at [697, 154] on span "SB - NW Denver/Pecos" at bounding box center [709, 157] width 127 height 17
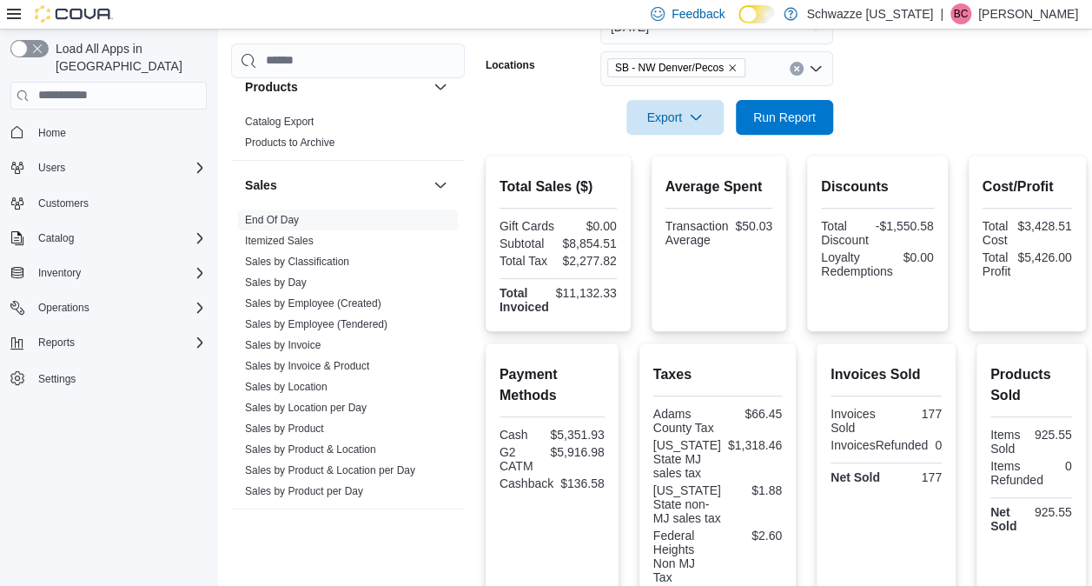
click at [888, 133] on form "Date Range Today Locations SB - NW Denver/Pecos Export Run Report" at bounding box center [786, 62] width 600 height 146
click at [777, 110] on span "Run Report" at bounding box center [784, 116] width 63 height 17
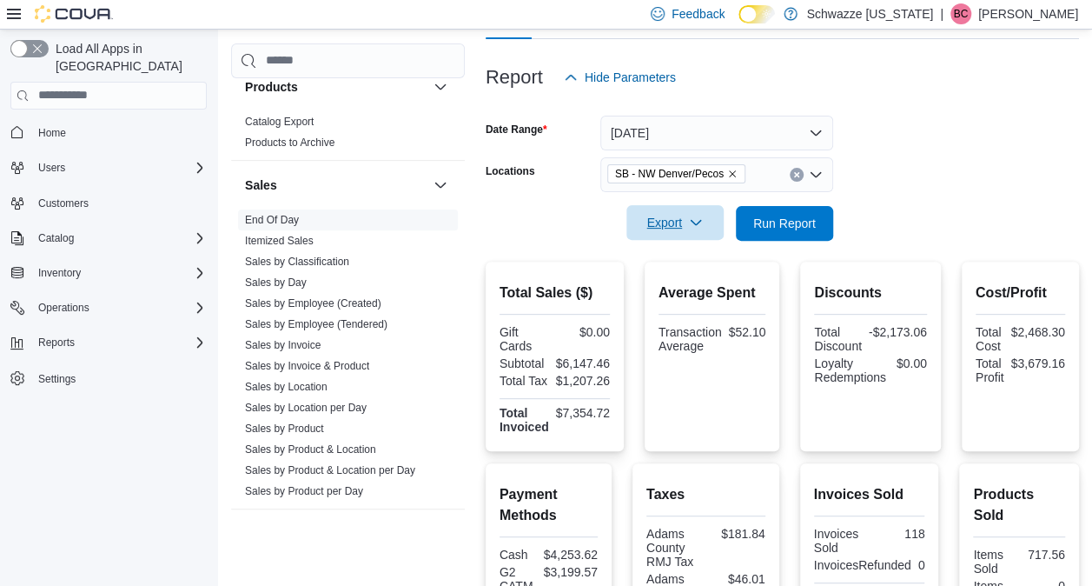
scroll to position [169, 0]
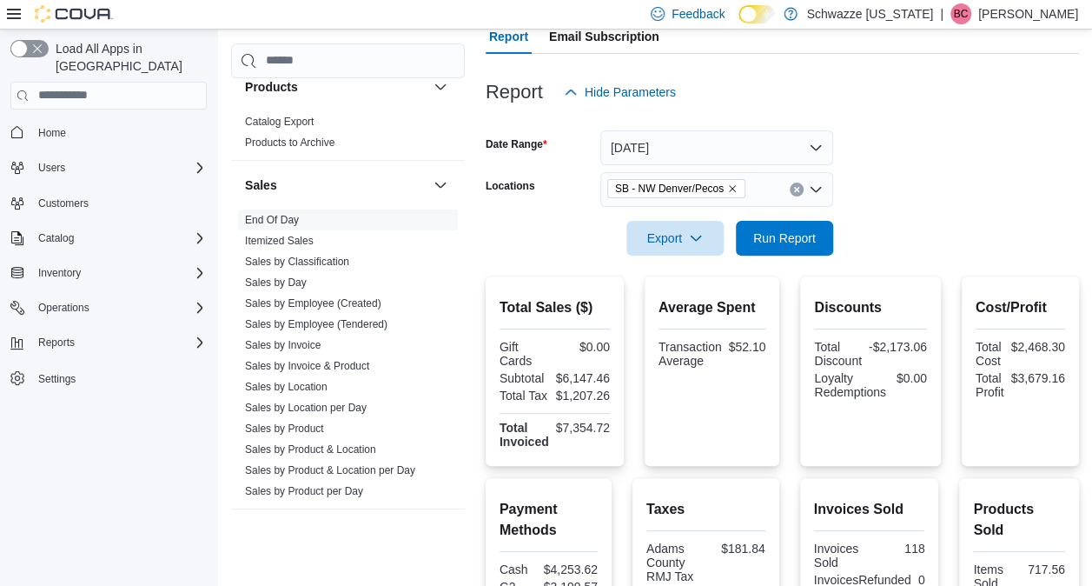
click at [731, 189] on icon "Remove SB - NW Denver/Pecos from selection in this group" at bounding box center [732, 188] width 10 height 10
click at [923, 207] on div at bounding box center [782, 214] width 593 height 14
click at [683, 194] on div "All Locations" at bounding box center [716, 189] width 233 height 35
click at [940, 248] on form "Date Range Today Locations All Locations Export Run Report" at bounding box center [782, 182] width 593 height 146
click at [681, 192] on div "All Locations" at bounding box center [716, 189] width 233 height 35
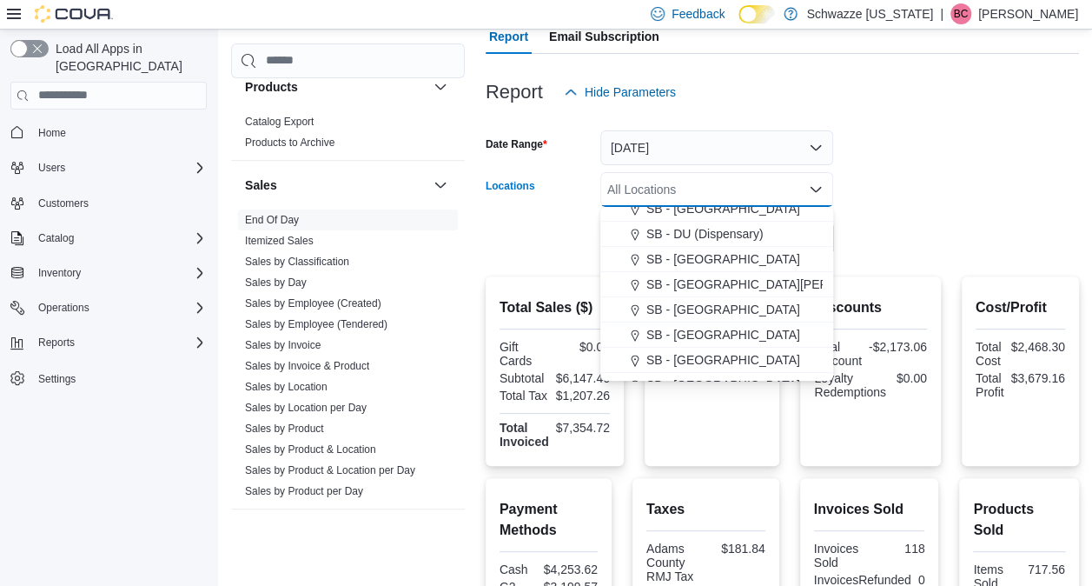
scroll to position [339, 0]
click at [699, 333] on span "SB - [GEOGRAPHIC_DATA]" at bounding box center [723, 333] width 154 height 17
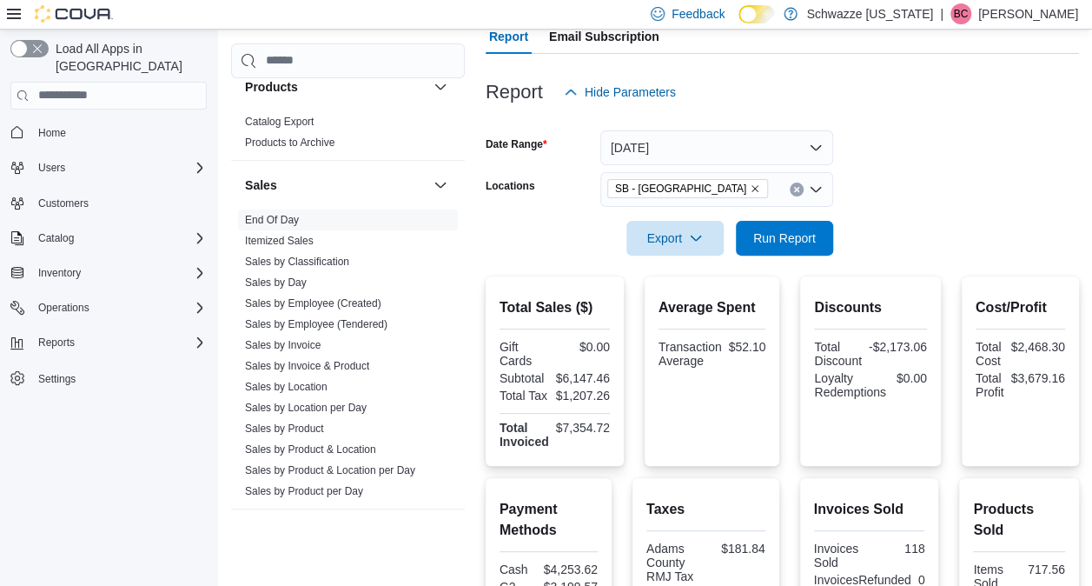
click at [869, 261] on div at bounding box center [782, 265] width 593 height 21
click at [798, 229] on span "Run Report" at bounding box center [784, 236] width 63 height 17
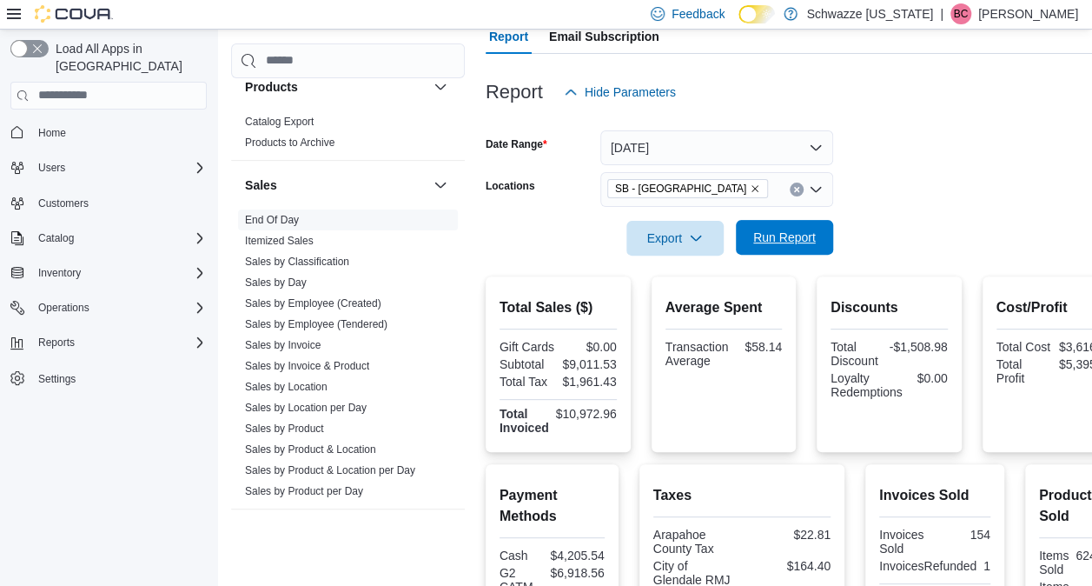
click at [798, 229] on span "Run Report" at bounding box center [784, 236] width 63 height 17
click at [750, 188] on icon "Remove SB - Glendale from selection in this group" at bounding box center [755, 188] width 10 height 10
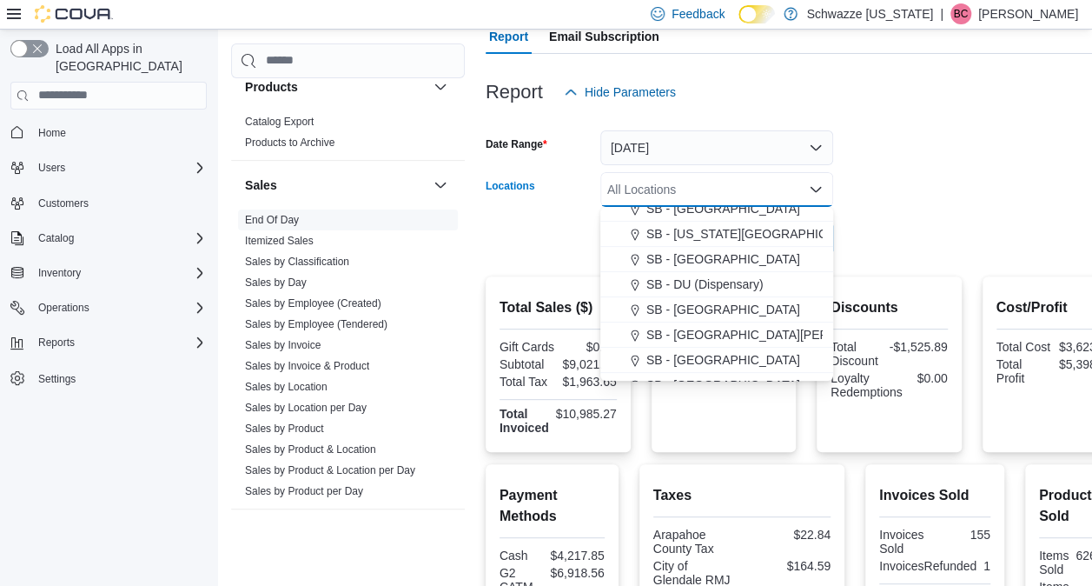
scroll to position [288, 0]
click at [698, 276] on span "SB - DU (Dispensary)" at bounding box center [704, 283] width 117 height 17
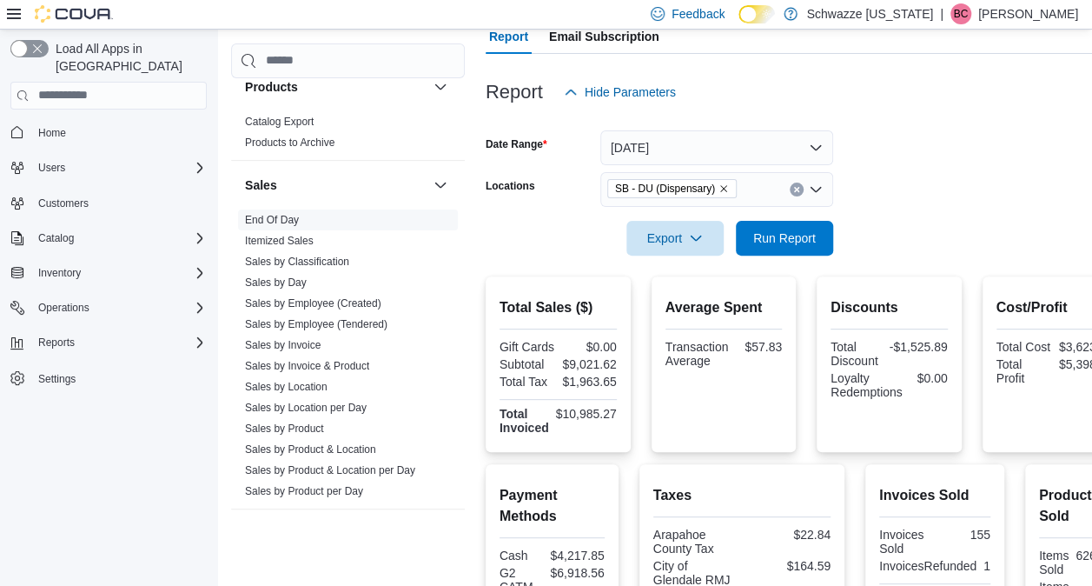
click at [903, 242] on form "Date Range Today Locations SB - DU (Dispensary) Export Run Report" at bounding box center [806, 182] width 641 height 146
click at [804, 217] on div at bounding box center [806, 214] width 641 height 14
click at [801, 228] on span "Run Report" at bounding box center [784, 237] width 76 height 35
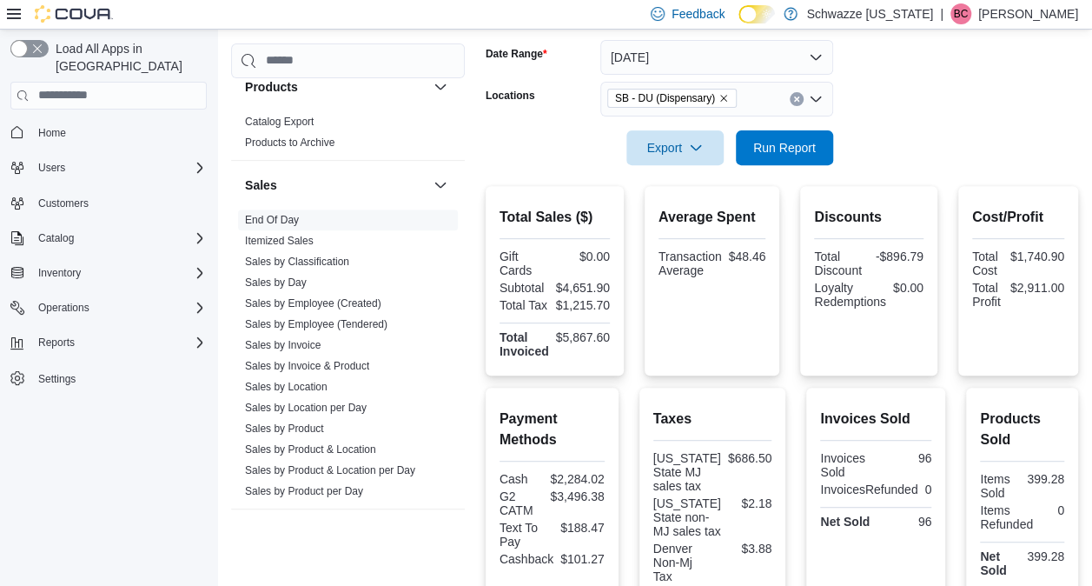
scroll to position [255, 0]
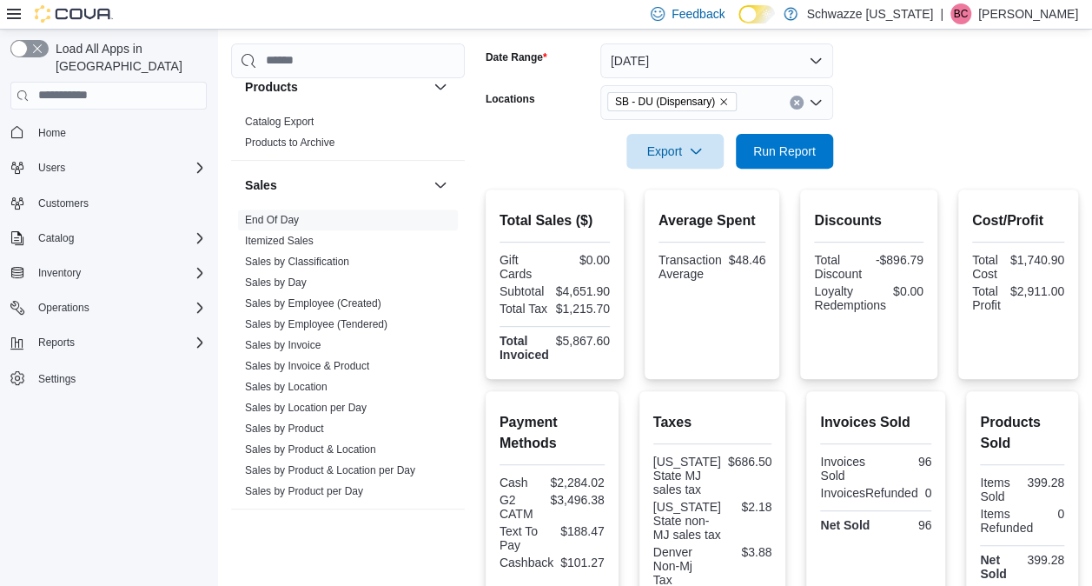
click at [721, 99] on icon "Remove SB - DU (Dispensary) from selection in this group" at bounding box center [723, 101] width 7 height 7
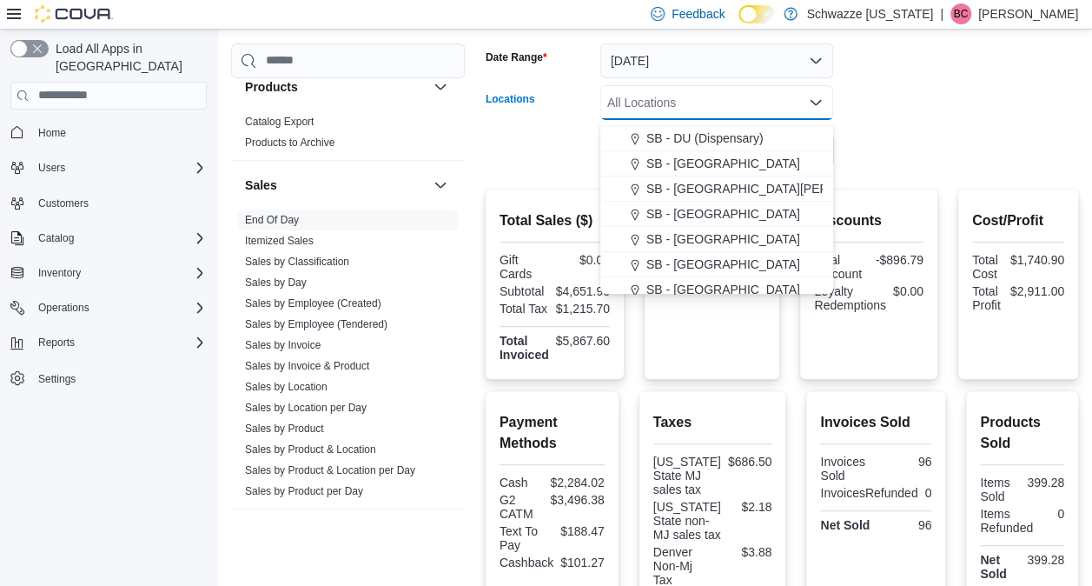
scroll to position [347, 0]
click at [691, 235] on span "SB - [GEOGRAPHIC_DATA]" at bounding box center [723, 237] width 154 height 17
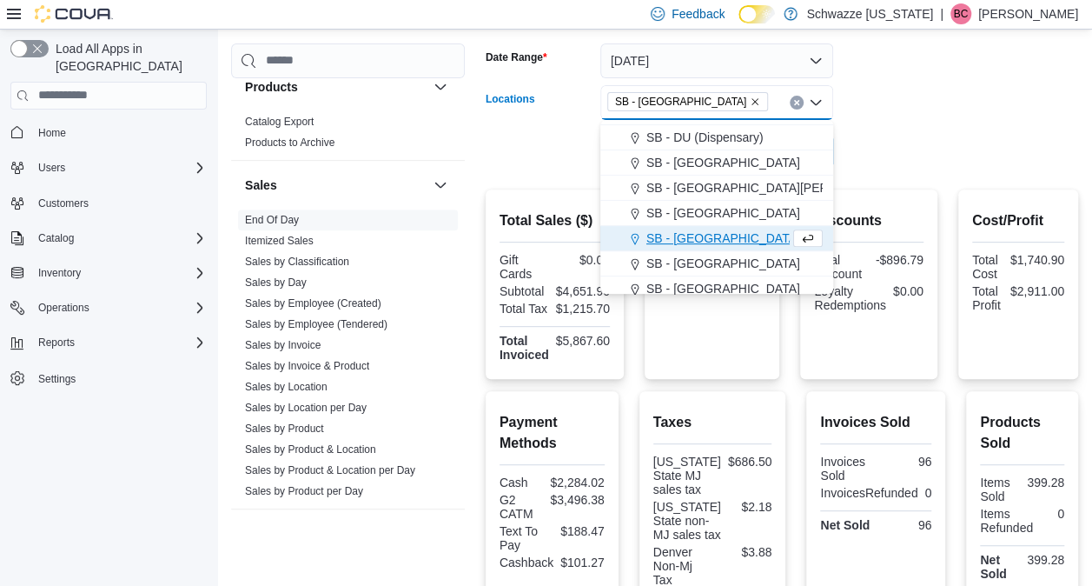
click at [850, 180] on div at bounding box center [782, 179] width 592 height 21
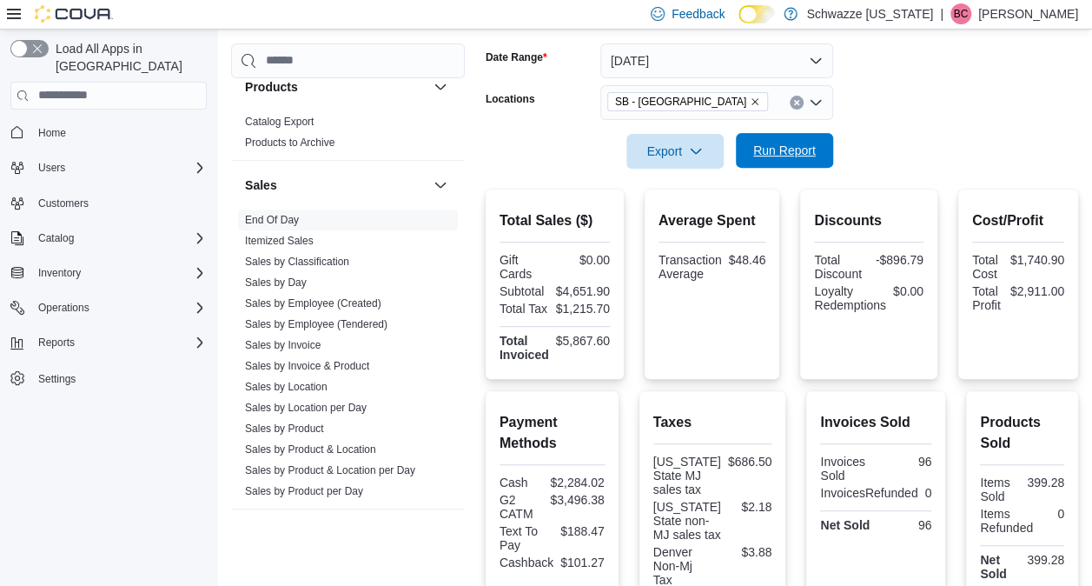
click at [777, 154] on span "Run Report" at bounding box center [784, 150] width 63 height 17
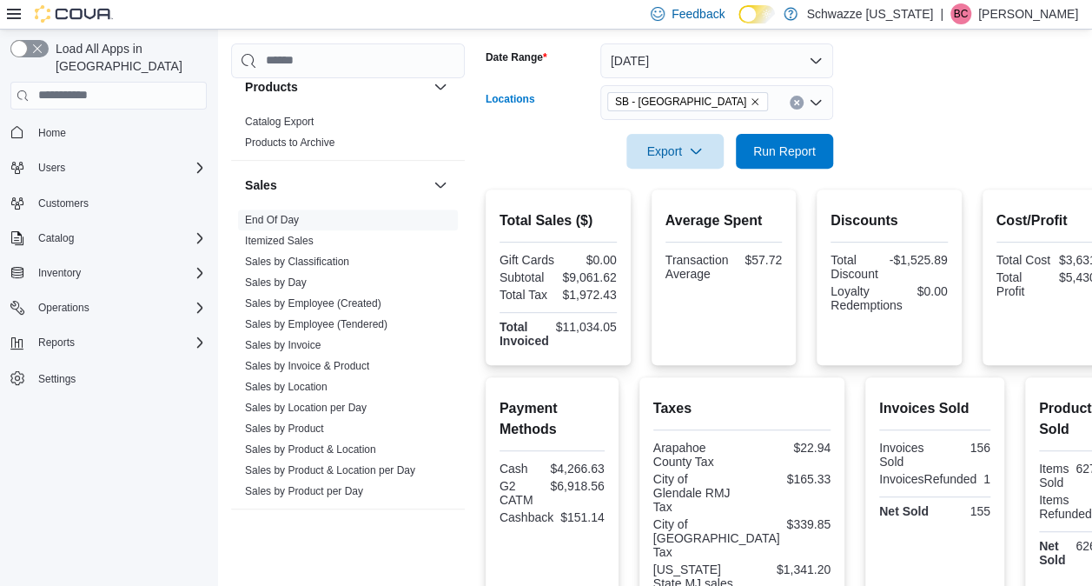
click at [750, 102] on icon "Remove SB - Glendale from selection in this group" at bounding box center [755, 101] width 10 height 10
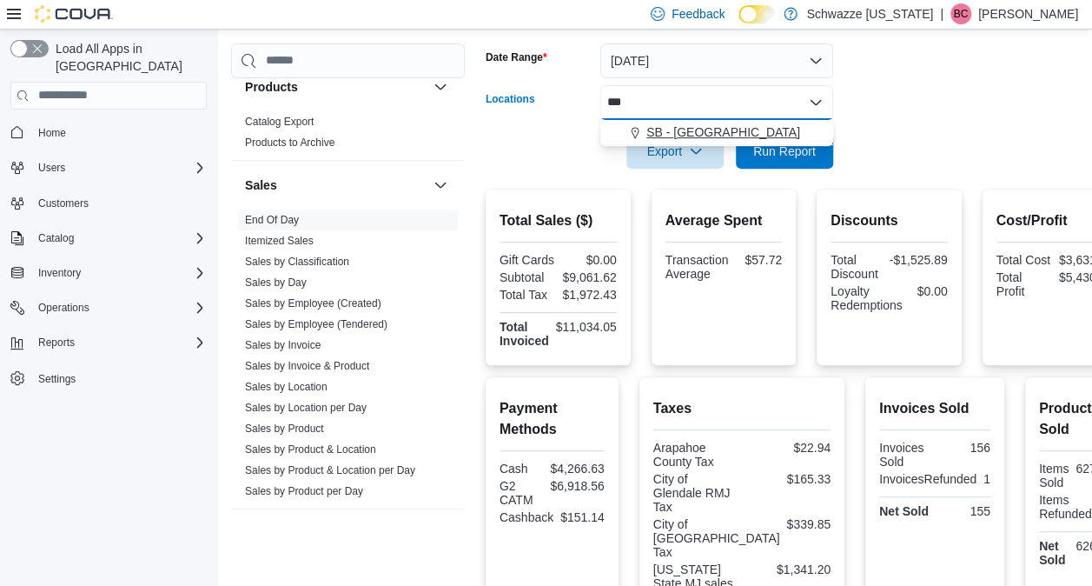
type input "***"
click at [696, 129] on span "SB - [GEOGRAPHIC_DATA]" at bounding box center [723, 131] width 154 height 17
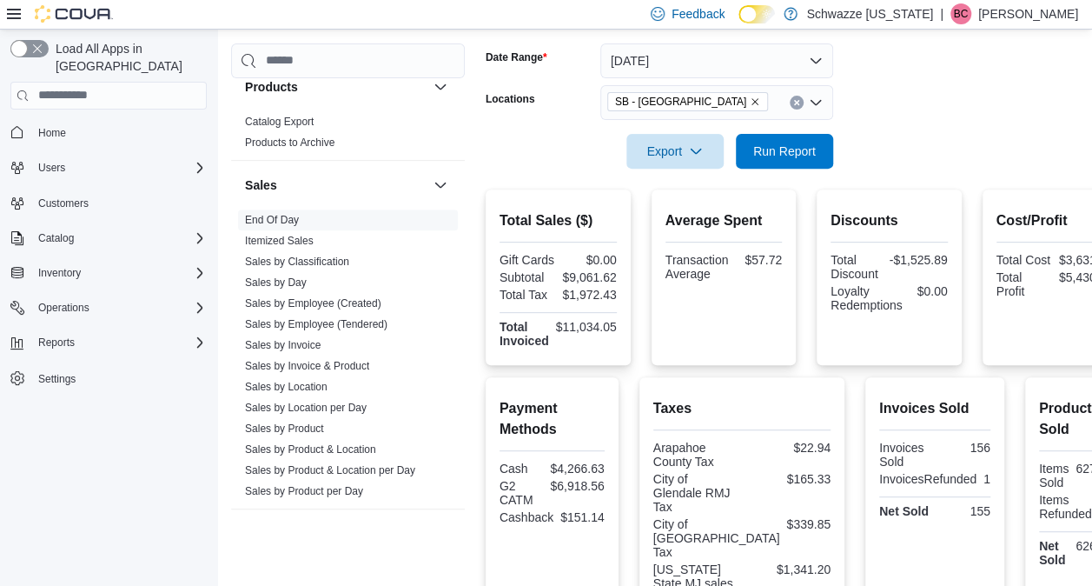
click at [936, 139] on form "Date Range [DATE] Locations SB - [GEOGRAPHIC_DATA] Export Run Report" at bounding box center [806, 96] width 641 height 146
click at [795, 144] on span "Run Report" at bounding box center [784, 150] width 63 height 17
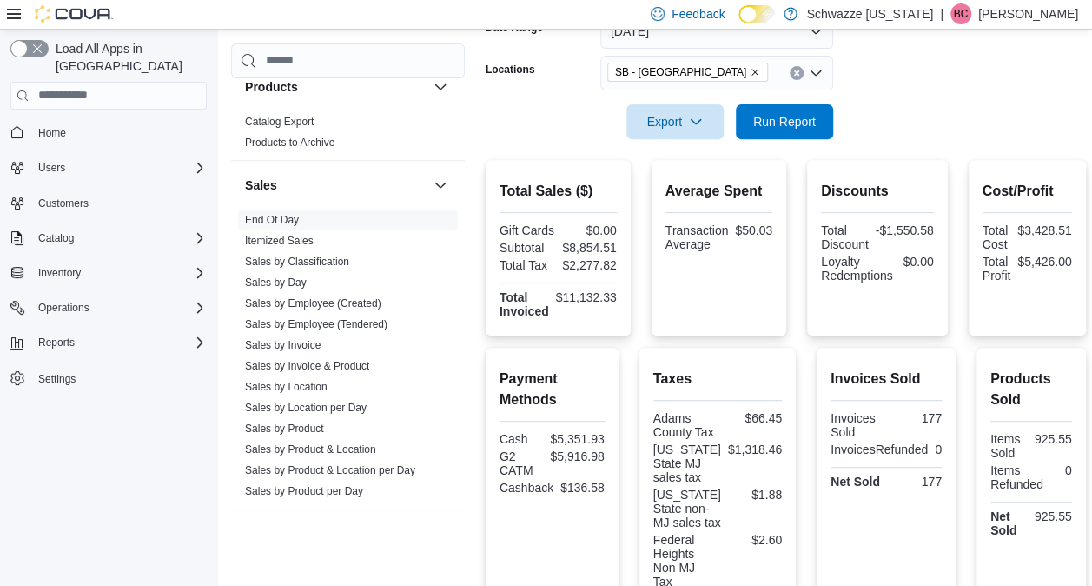
scroll to position [284, 0]
click at [750, 72] on icon "Remove SB - Federal Heights from selection in this group" at bounding box center [755, 73] width 10 height 10
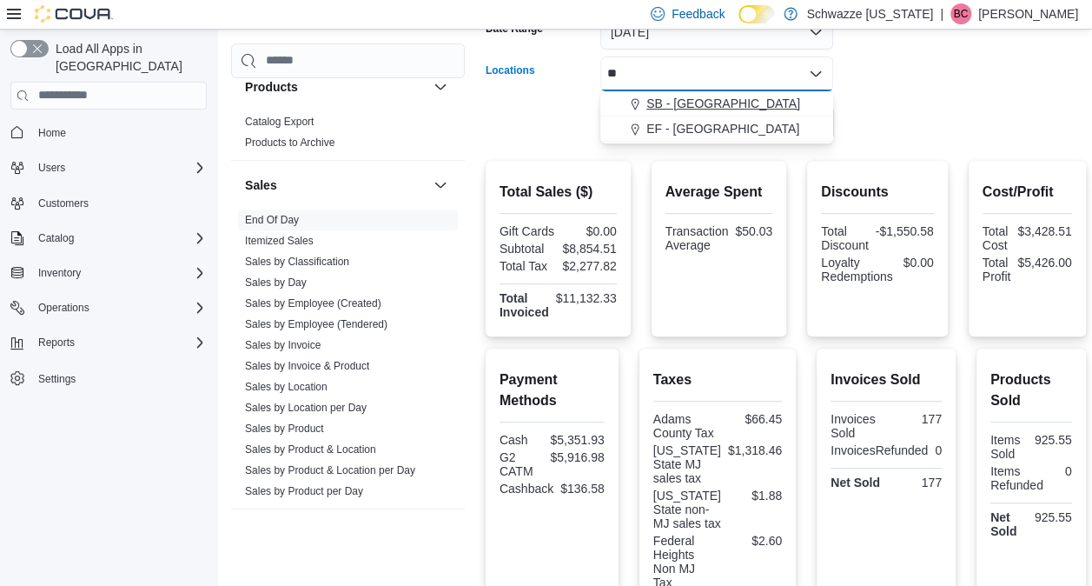
type input "**"
click at [714, 109] on span "SB - [GEOGRAPHIC_DATA]" at bounding box center [723, 103] width 154 height 17
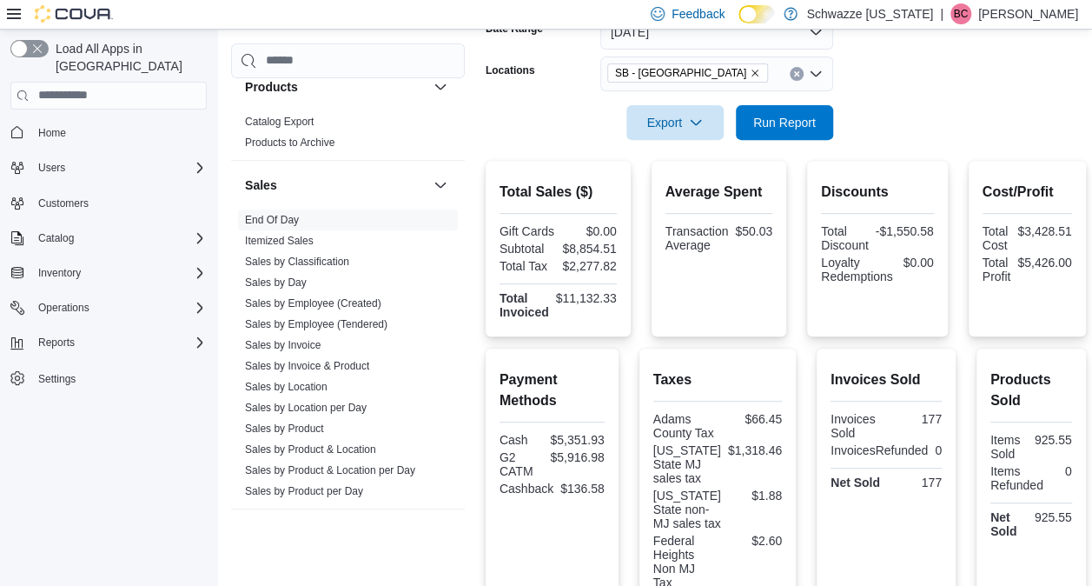
click at [890, 112] on form "Date Range Today Locations SB - Glendale Export Run Report" at bounding box center [786, 67] width 600 height 146
click at [787, 120] on span "Run Report" at bounding box center [784, 121] width 63 height 17
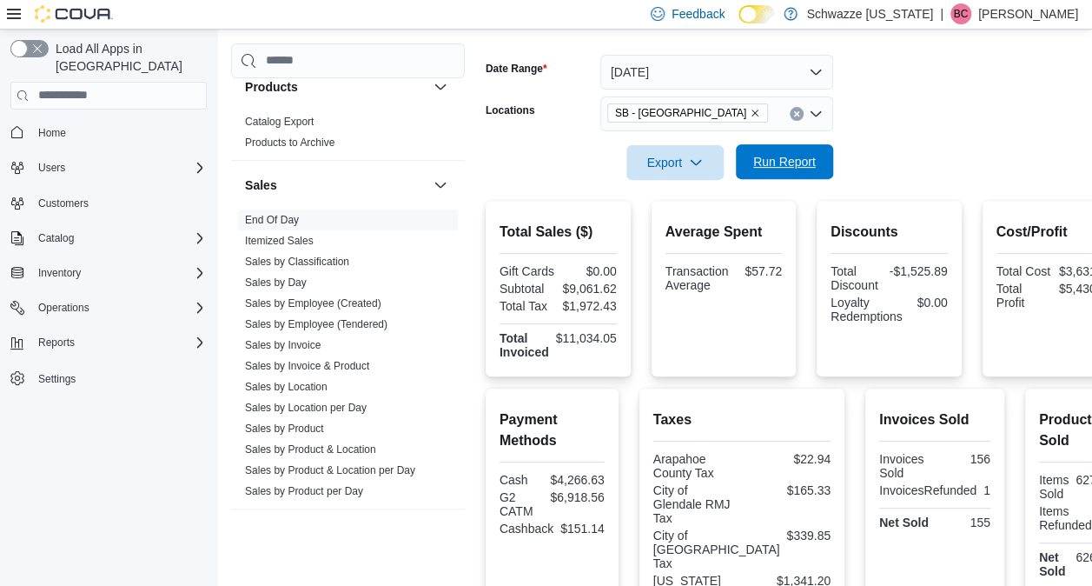
scroll to position [208, 0]
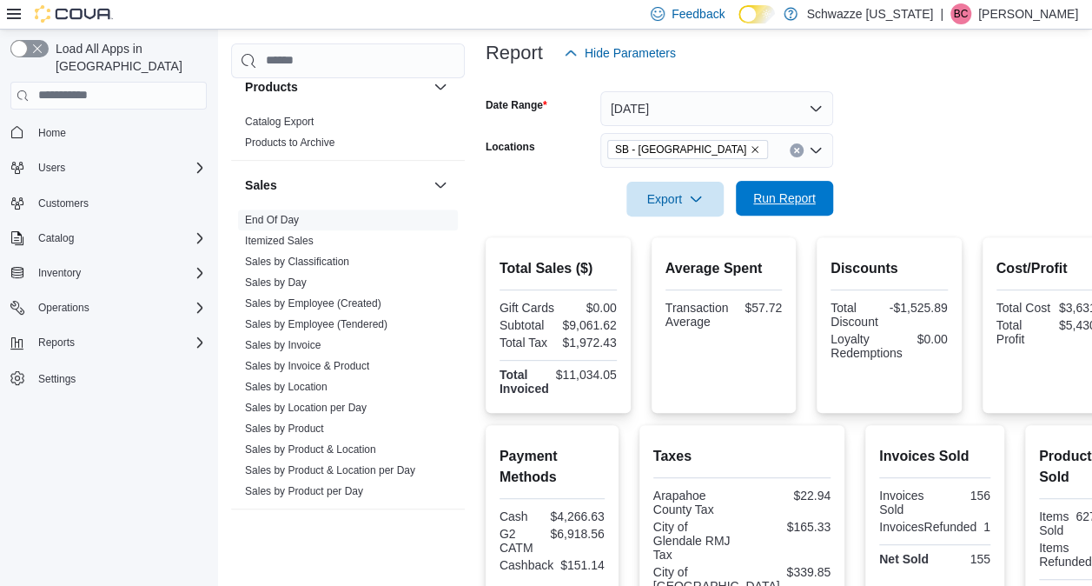
click at [781, 183] on span "Run Report" at bounding box center [784, 198] width 76 height 35
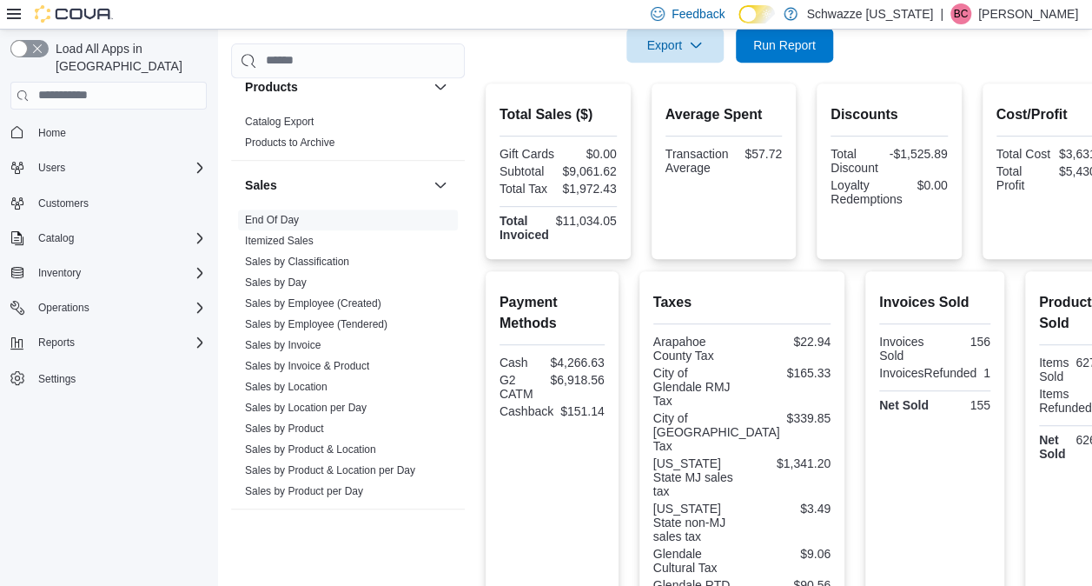
scroll to position [361, 0]
click at [757, 54] on span "Run Report" at bounding box center [784, 44] width 76 height 35
click at [797, 43] on span "Run Report" at bounding box center [784, 44] width 63 height 17
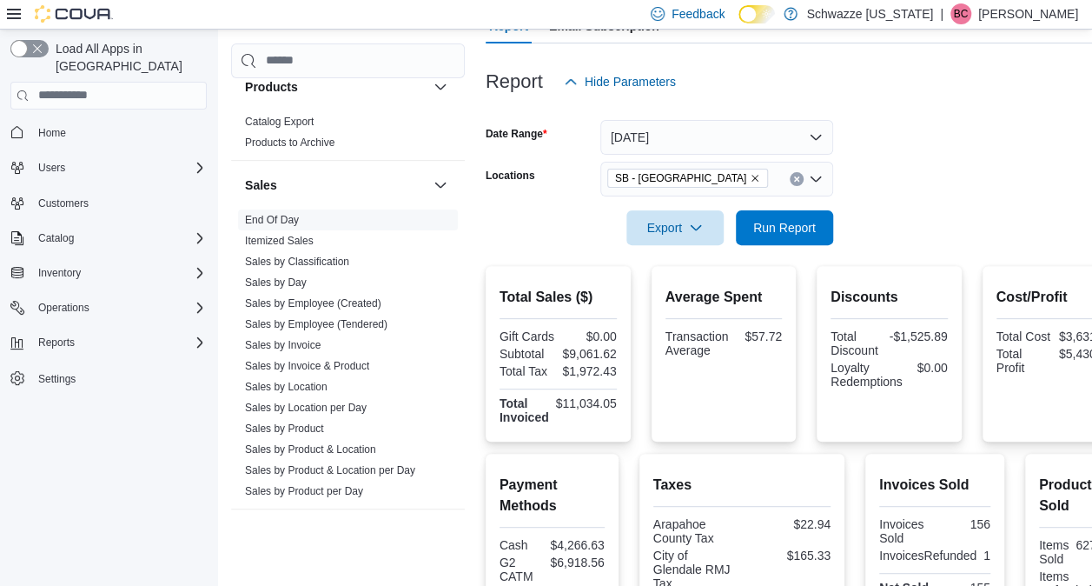
scroll to position [179, 0]
click at [750, 173] on icon "Remove SB - Glendale from selection in this group" at bounding box center [755, 178] width 10 height 10
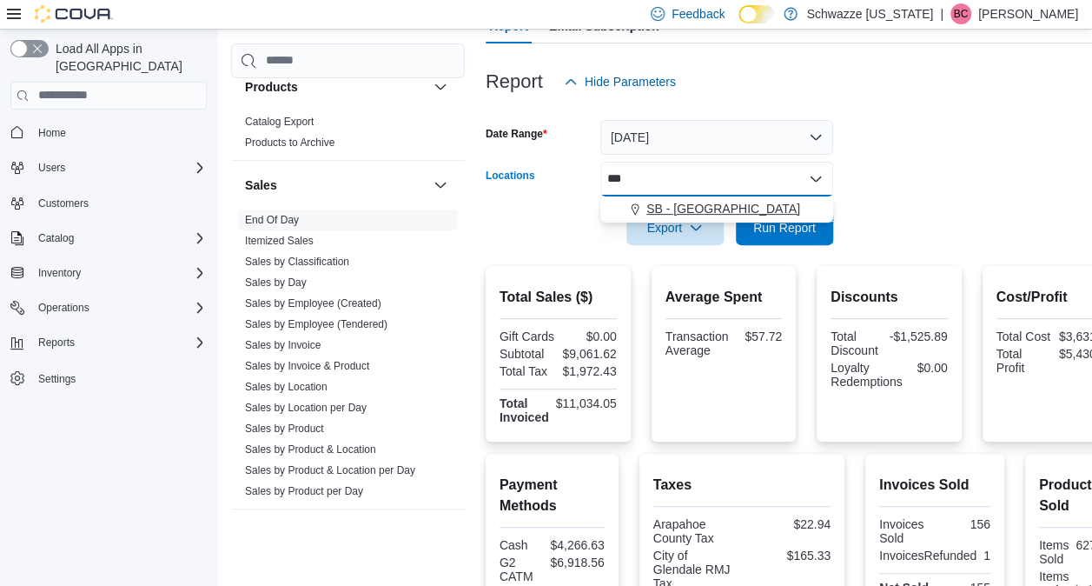
type input "***"
click at [698, 202] on span "SB - [GEOGRAPHIC_DATA]" at bounding box center [723, 208] width 154 height 17
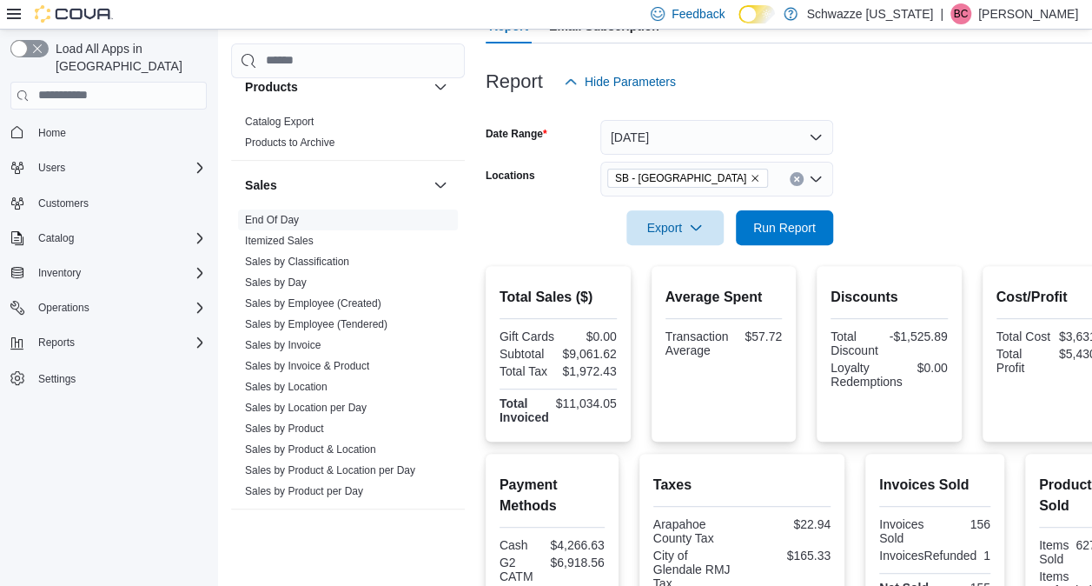
click at [892, 245] on div at bounding box center [806, 255] width 641 height 21
click at [773, 237] on span "Run Report" at bounding box center [784, 226] width 76 height 35
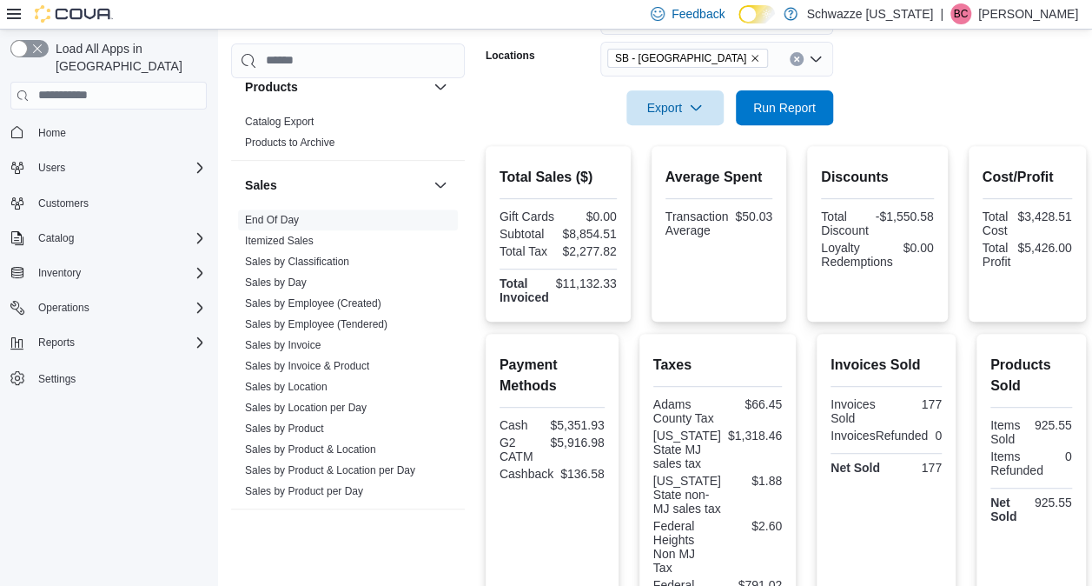
scroll to position [272, 0]
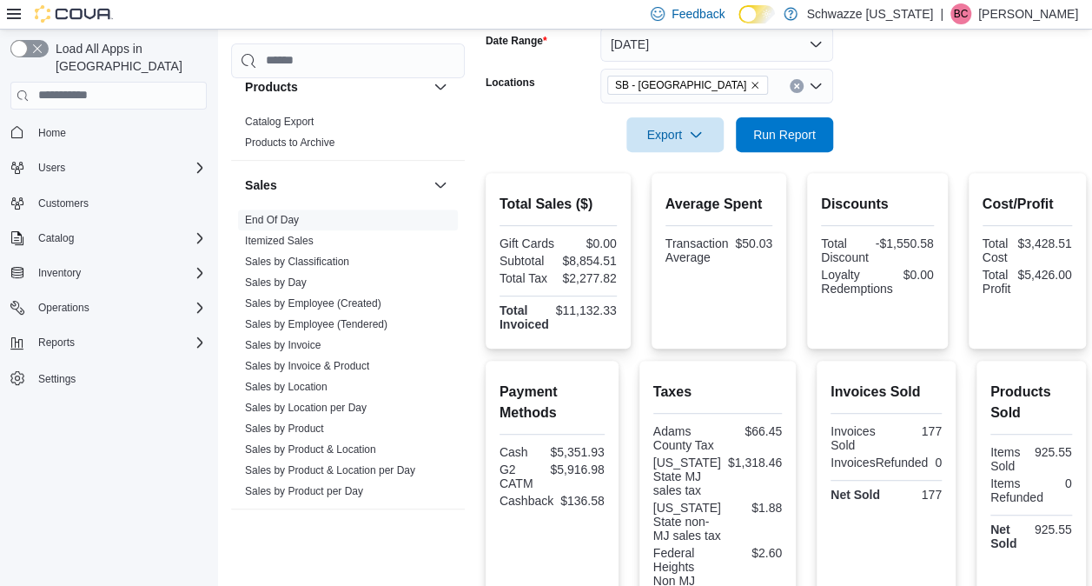
click at [750, 87] on icon "Remove SB - Federal Heights from selection in this group" at bounding box center [755, 85] width 10 height 10
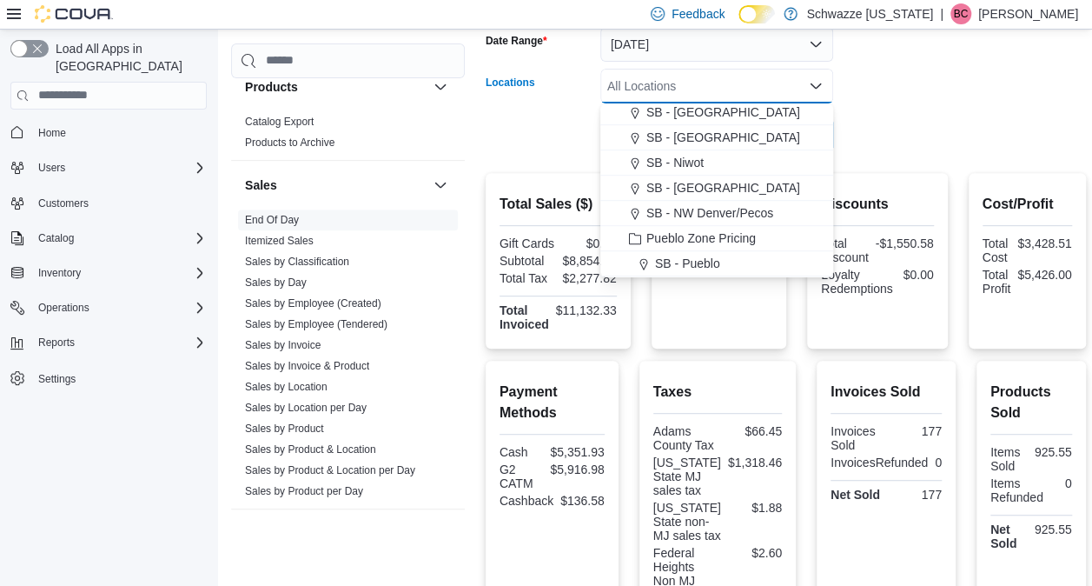
scroll to position [568, 0]
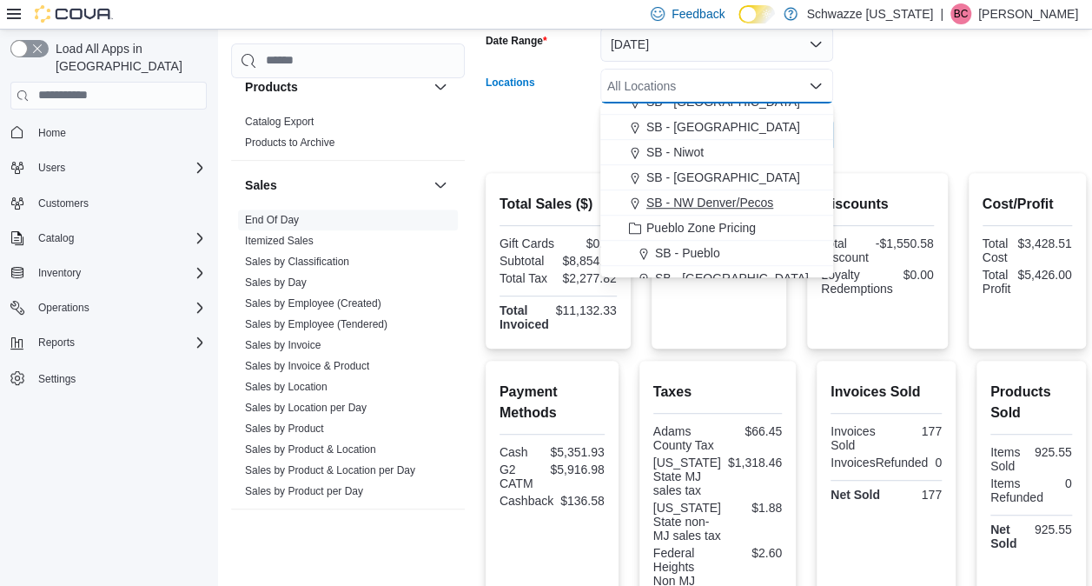
drag, startPoint x: 716, startPoint y: 195, endPoint x: 695, endPoint y: 202, distance: 22.0
click at [695, 202] on span "SB - NW Denver/Pecos" at bounding box center [709, 202] width 127 height 17
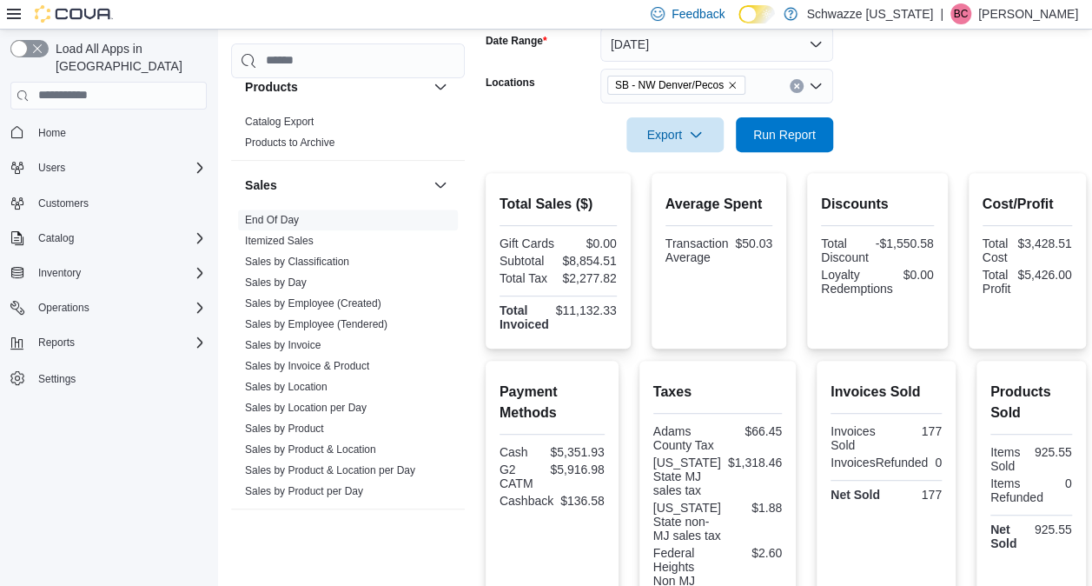
click at [965, 136] on form "Date Range Today Locations SB - NW Denver/Pecos Export Run Report" at bounding box center [786, 79] width 600 height 146
click at [785, 112] on div at bounding box center [786, 110] width 600 height 14
click at [704, 45] on button "[DATE]" at bounding box center [716, 44] width 233 height 35
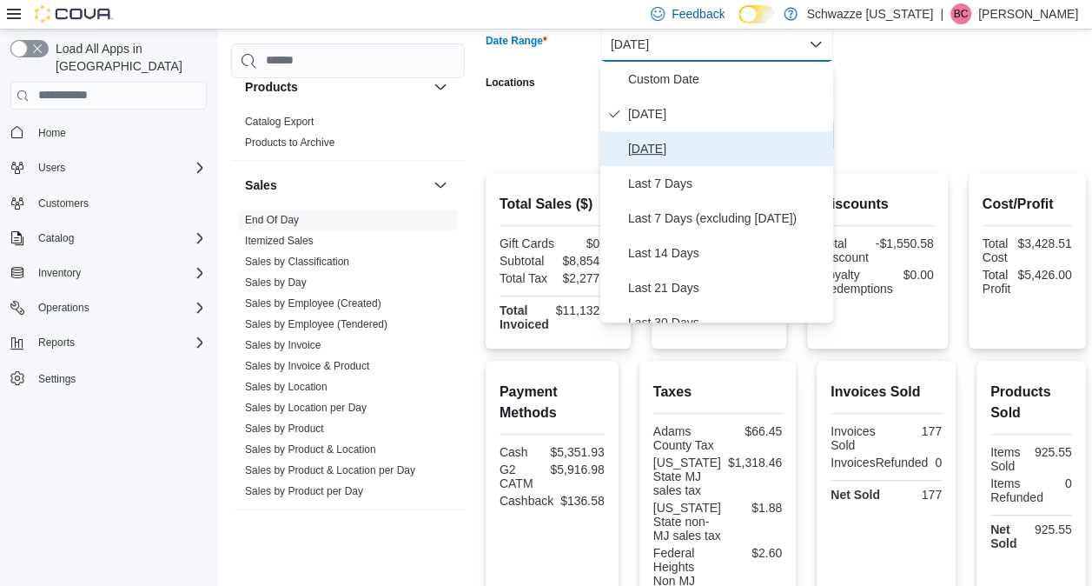
click at [720, 149] on span "Yesterday" at bounding box center [727, 148] width 198 height 21
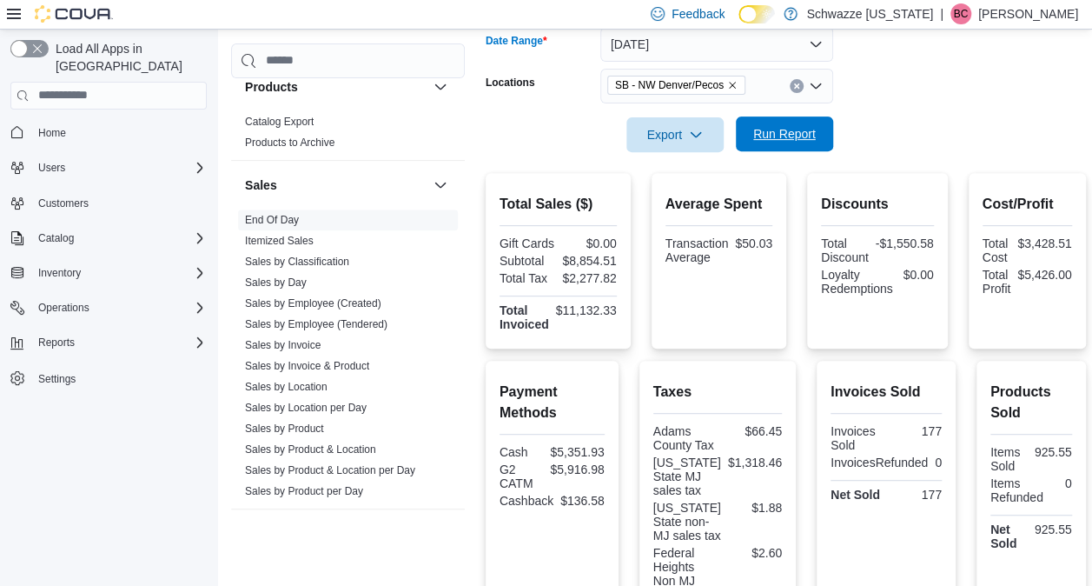
click at [783, 143] on span "Run Report" at bounding box center [784, 133] width 76 height 35
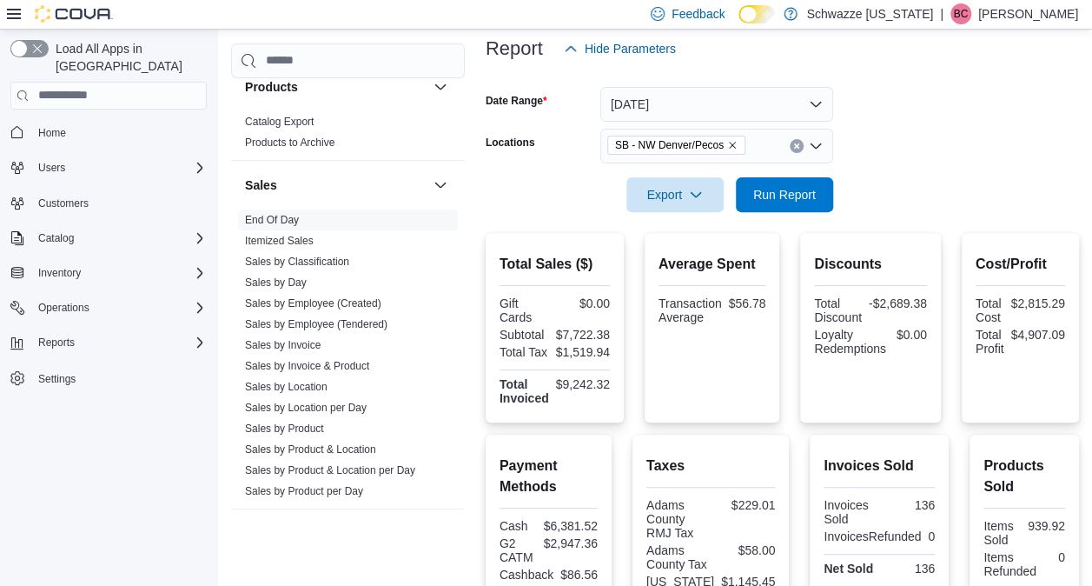
scroll to position [211, 0]
click at [729, 142] on icon "Remove SB - NW Denver/Pecos from selection in this group" at bounding box center [732, 145] width 7 height 7
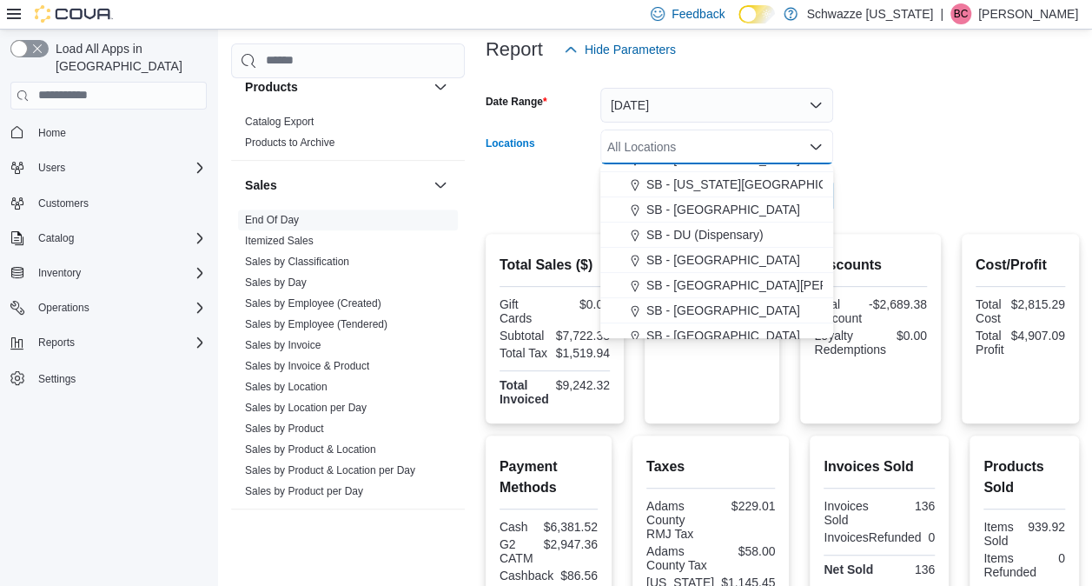
scroll to position [321, 0]
click at [691, 314] on span "SB - [GEOGRAPHIC_DATA]" at bounding box center [723, 308] width 154 height 17
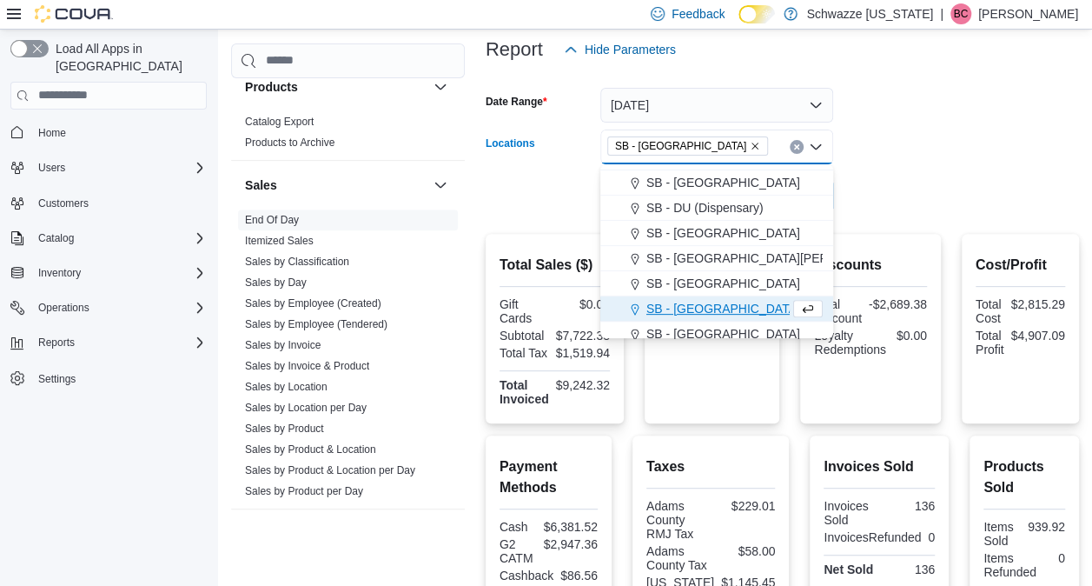
click at [858, 224] on div at bounding box center [782, 223] width 593 height 21
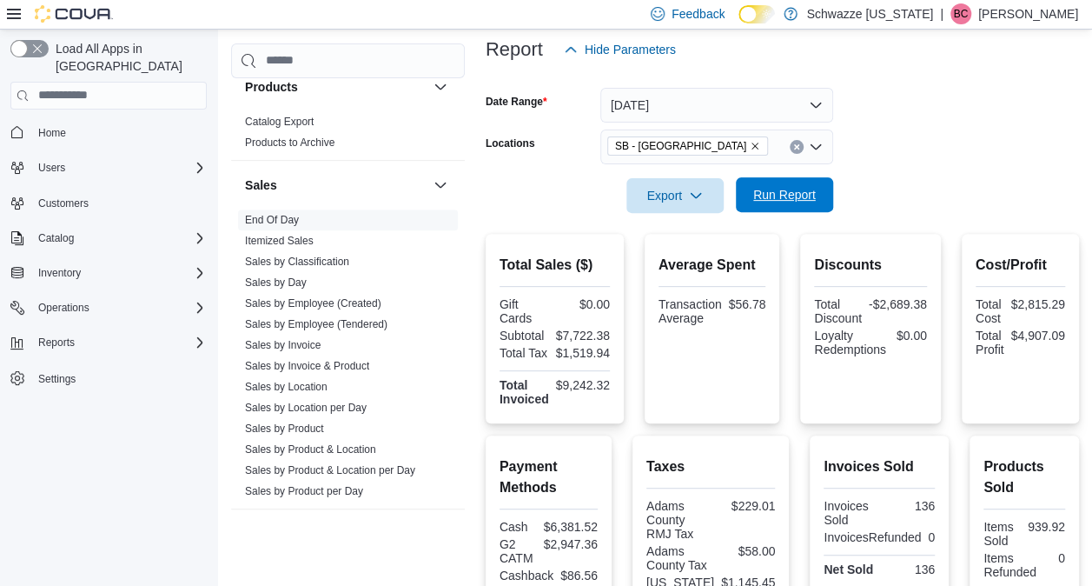
click at [794, 196] on span "Run Report" at bounding box center [784, 194] width 63 height 17
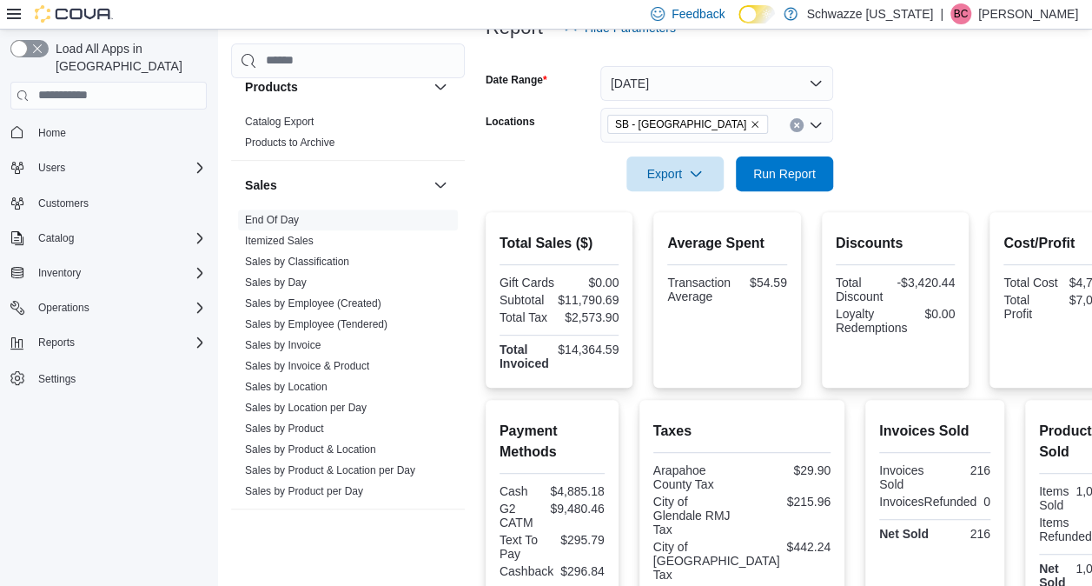
scroll to position [219, 0]
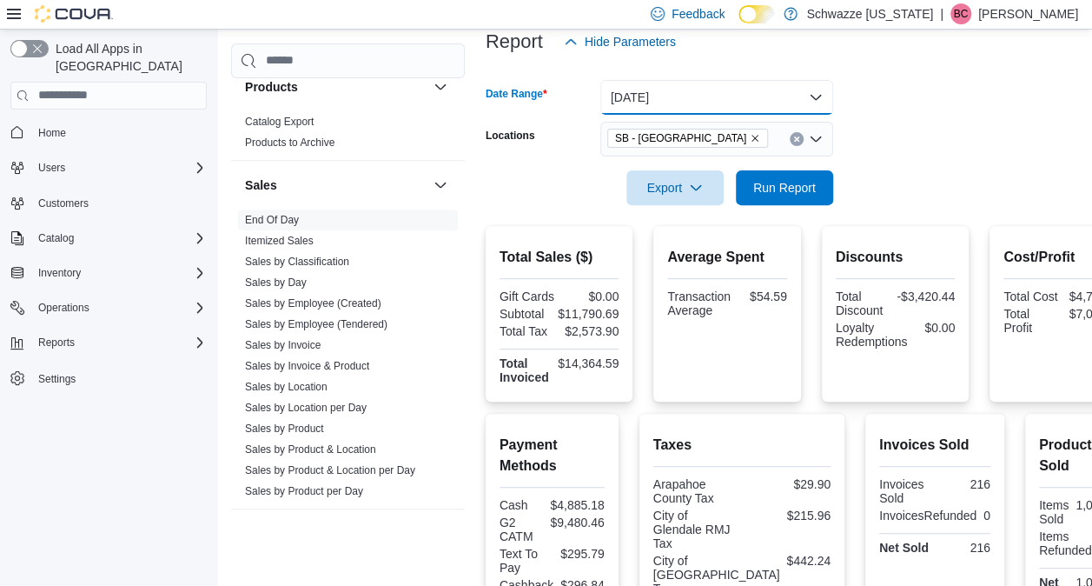
click at [716, 97] on button "Yesterday" at bounding box center [716, 97] width 233 height 35
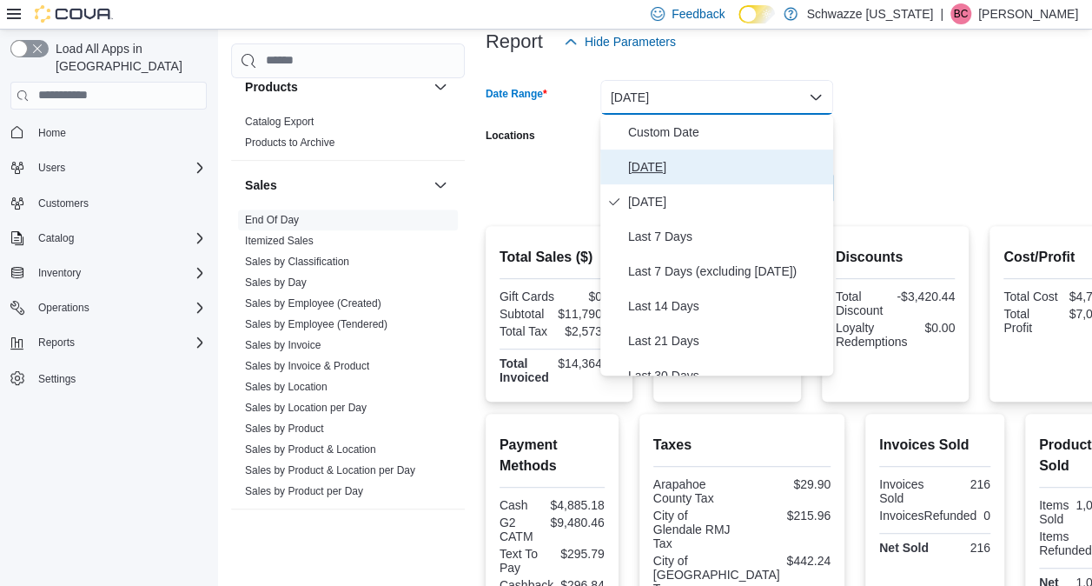
click at [665, 163] on span "[DATE]" at bounding box center [727, 166] width 198 height 21
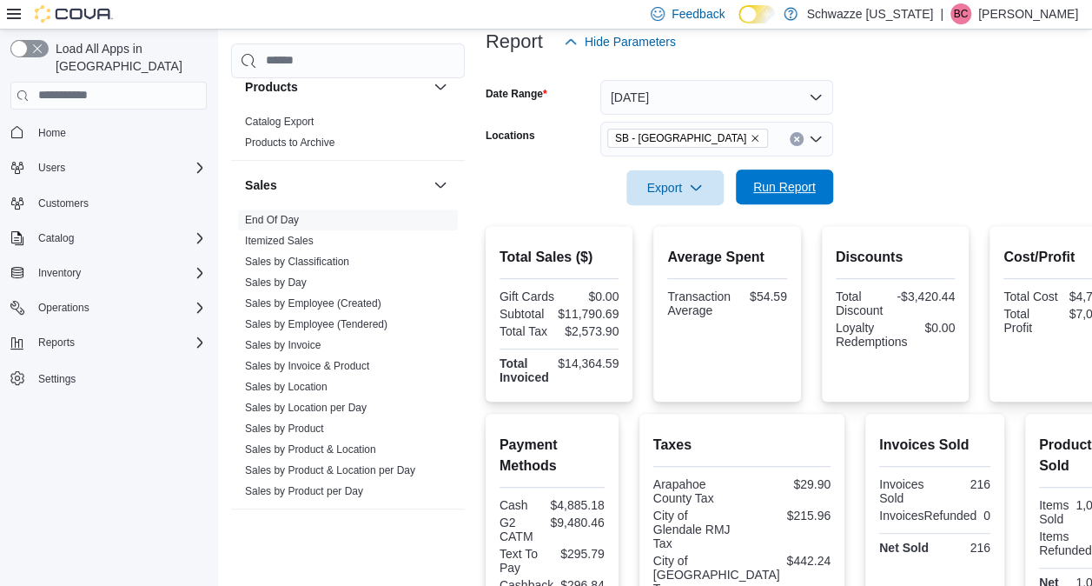
click at [804, 193] on span "Run Report" at bounding box center [784, 186] width 63 height 17
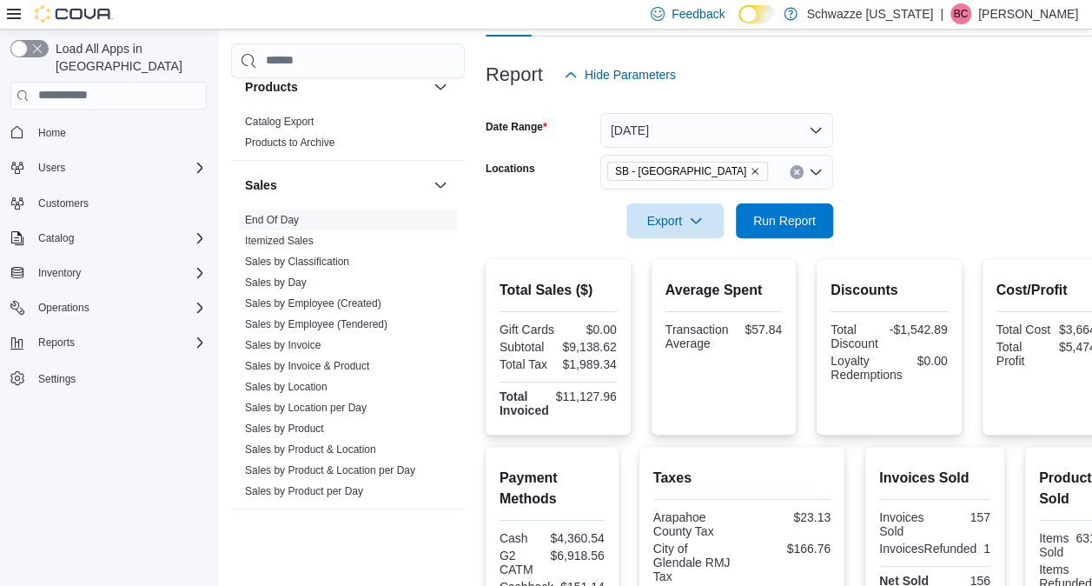
scroll to position [184, 0]
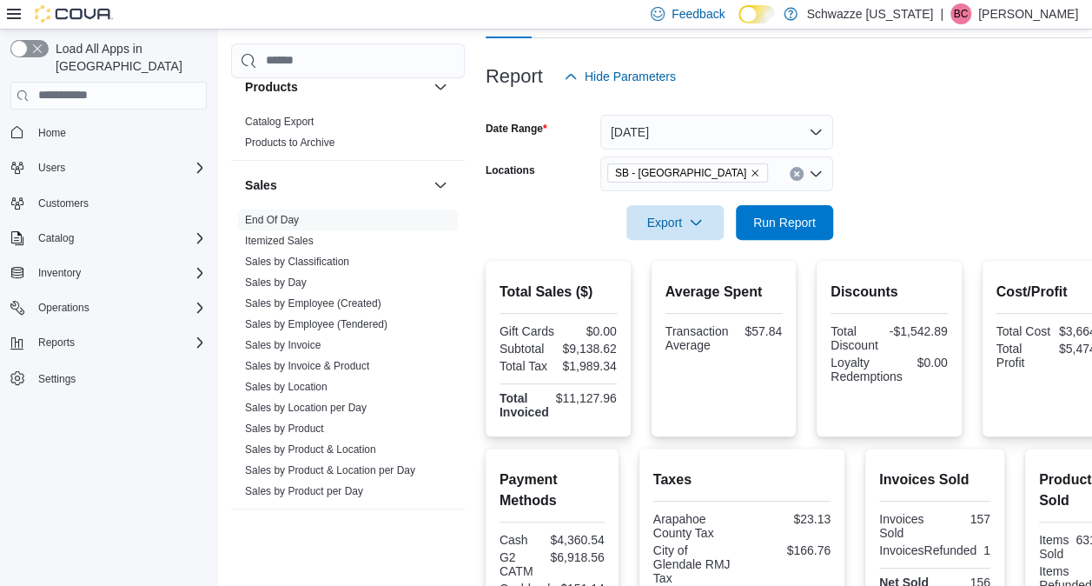
click at [765, 202] on div at bounding box center [806, 198] width 641 height 14
click at [764, 226] on span "Run Report" at bounding box center [784, 221] width 63 height 17
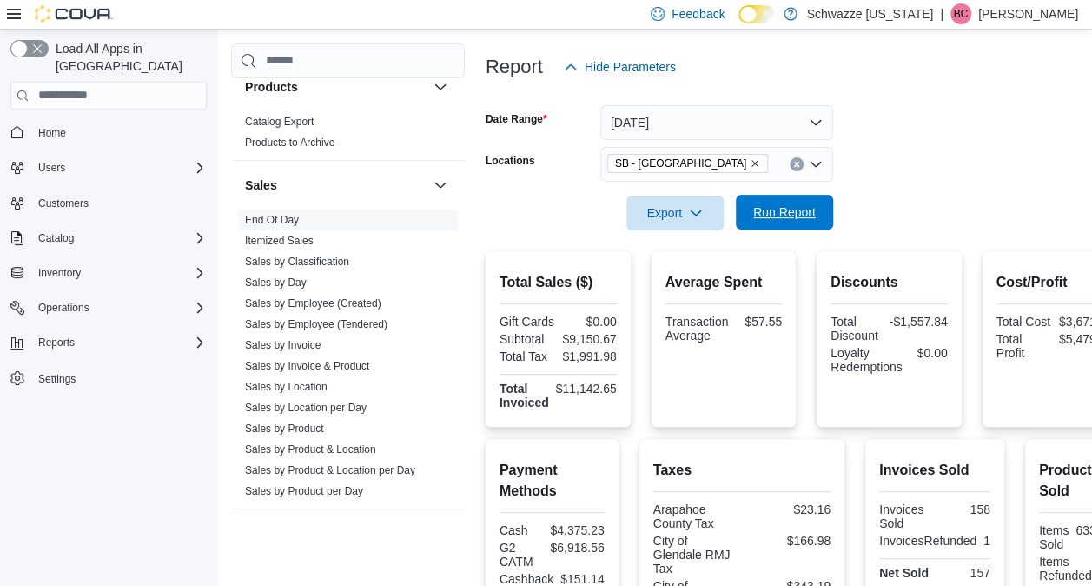
scroll to position [190, 0]
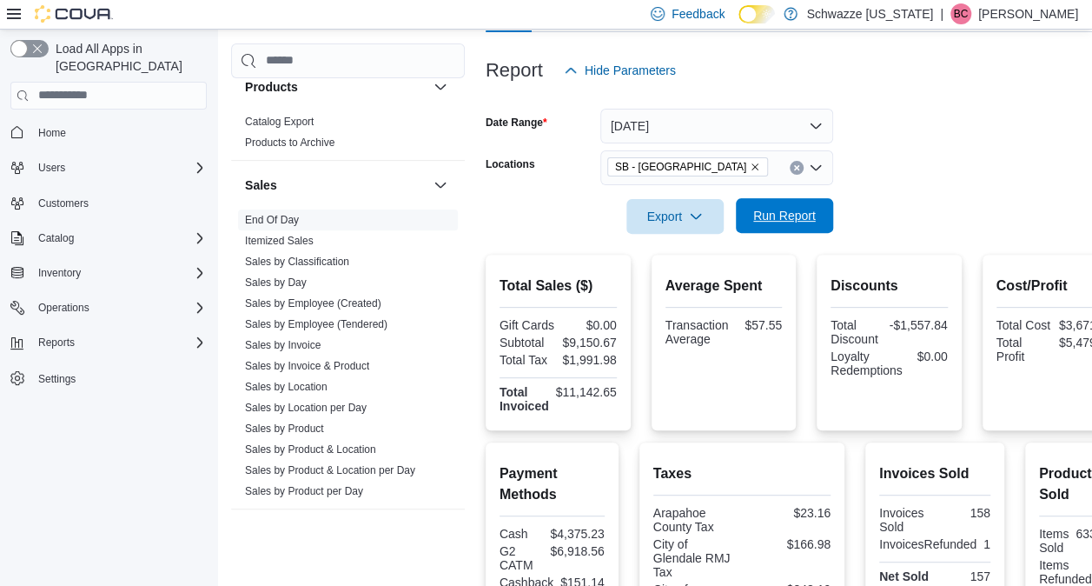
click at [764, 226] on span "Run Report" at bounding box center [784, 215] width 76 height 35
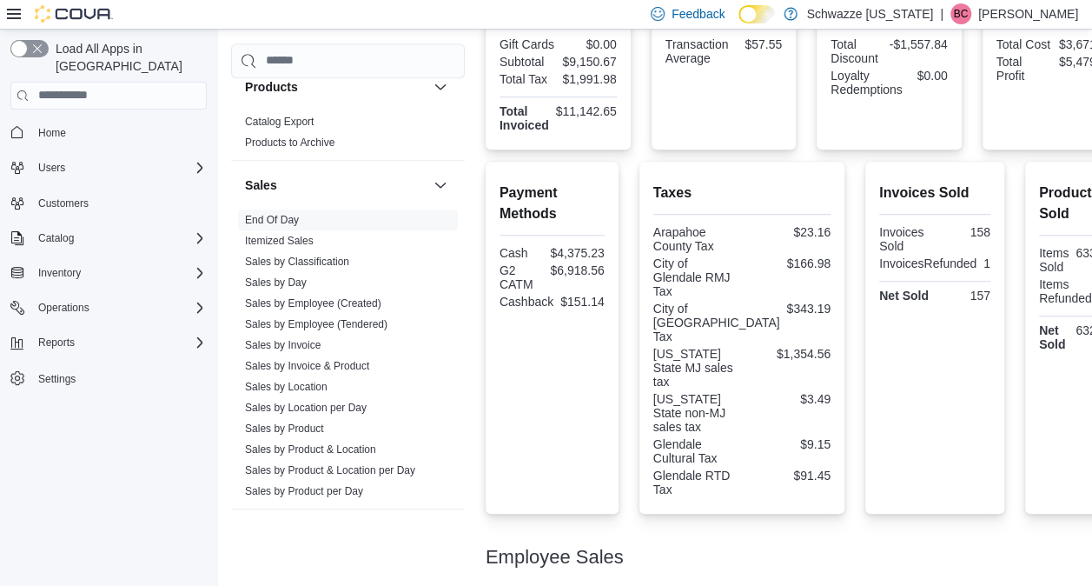
scroll to position [0, 0]
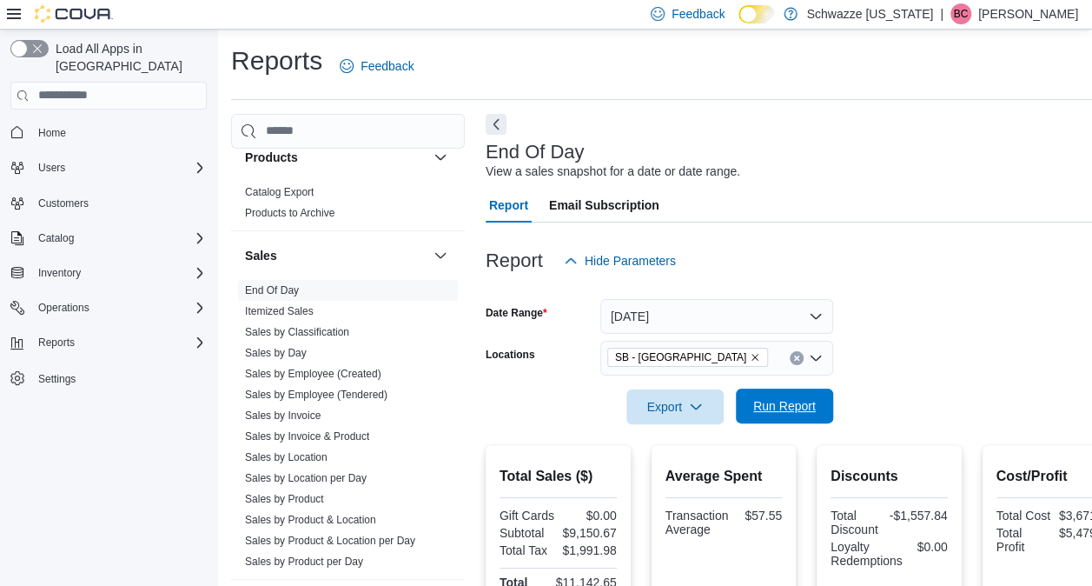
click at [740, 394] on button "Run Report" at bounding box center [784, 405] width 97 height 35
